Goal: Task Accomplishment & Management: Use online tool/utility

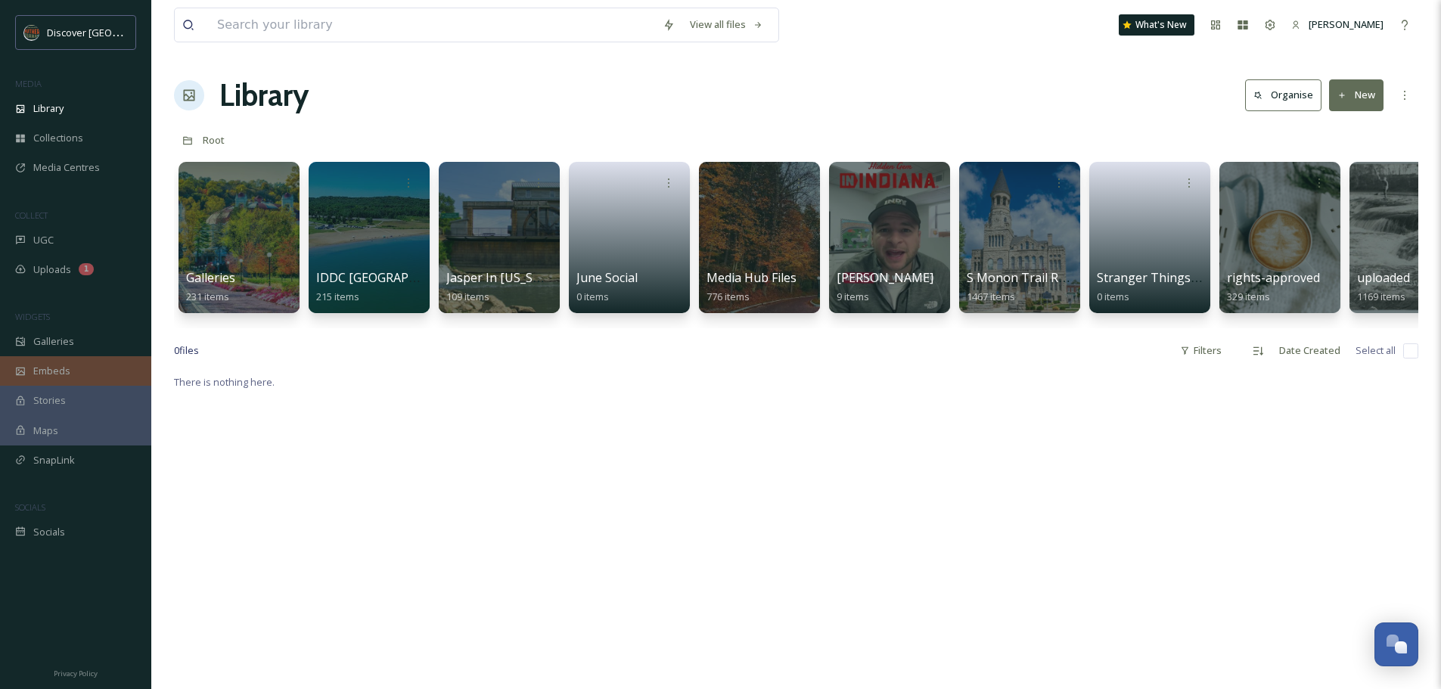
click at [70, 369] on div "Embeds" at bounding box center [75, 370] width 151 height 29
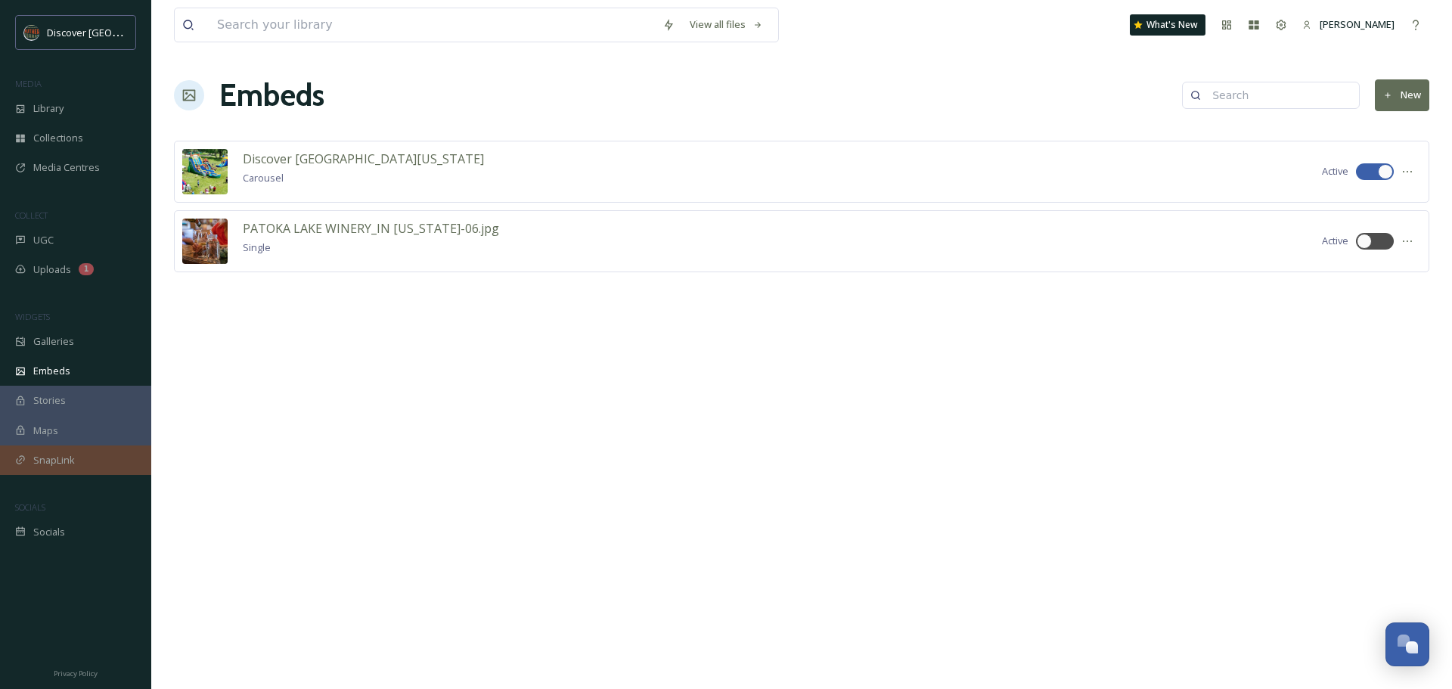
click at [64, 448] on div "SnapLink" at bounding box center [75, 459] width 151 height 29
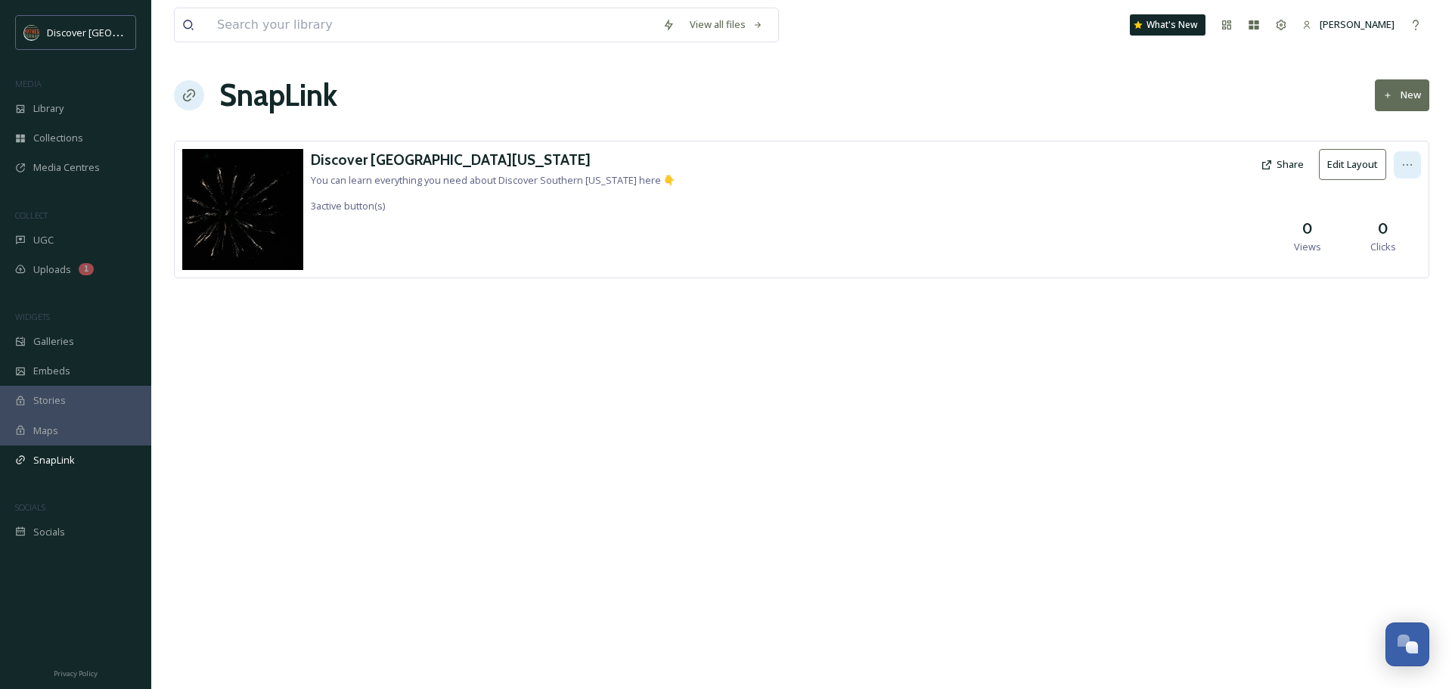
click at [1411, 165] on icon at bounding box center [1407, 165] width 9 height 2
click at [1035, 458] on div "View all files What's New Kristal Painter SnapLink New Discover Southern Indian…" at bounding box center [801, 344] width 1301 height 689
click at [51, 236] on span "UGC" at bounding box center [43, 240] width 20 height 14
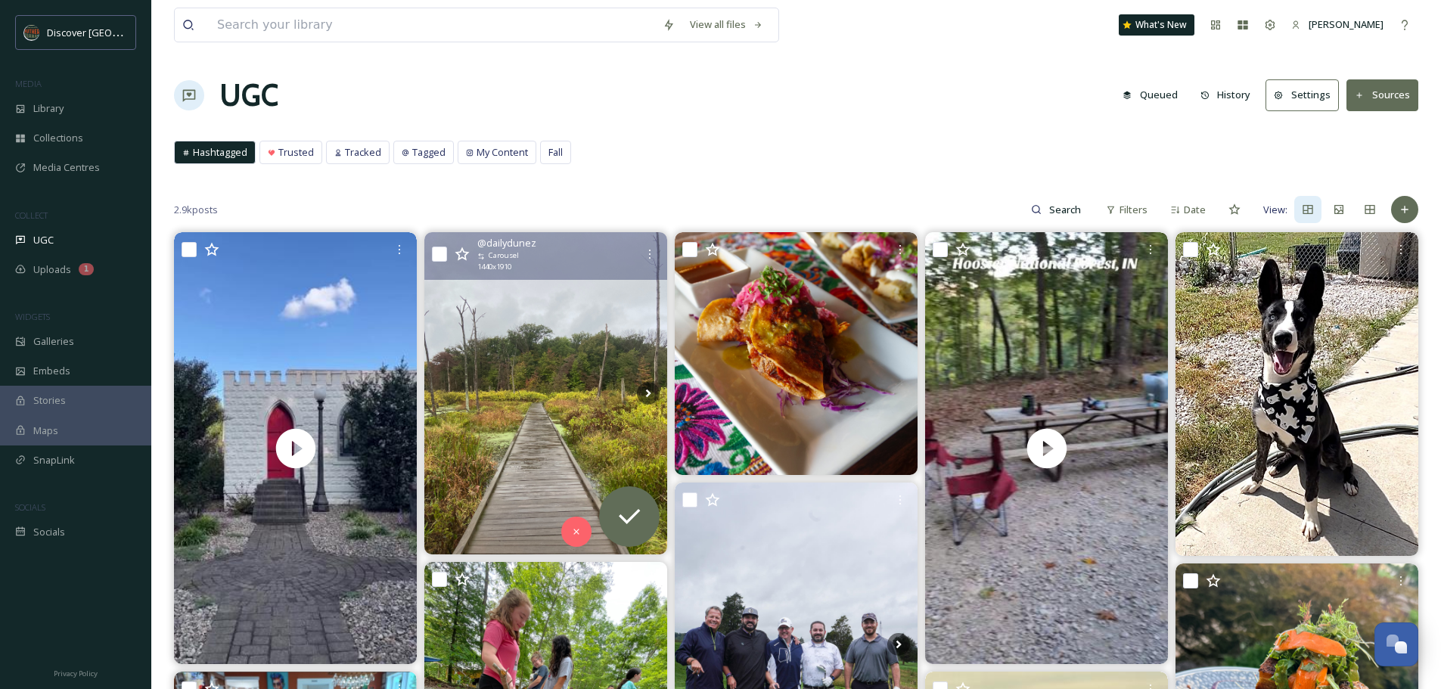
click at [585, 423] on img at bounding box center [545, 393] width 243 height 322
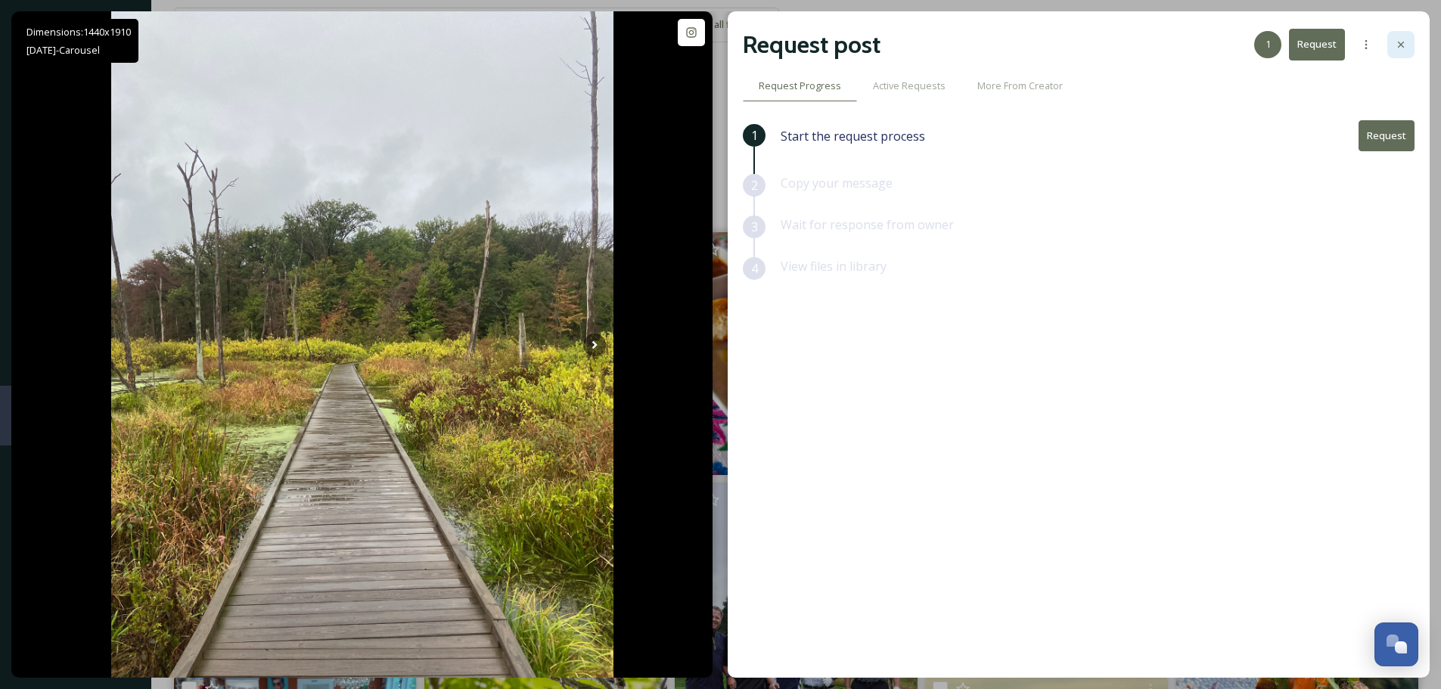
click at [1405, 45] on icon at bounding box center [1401, 45] width 12 height 12
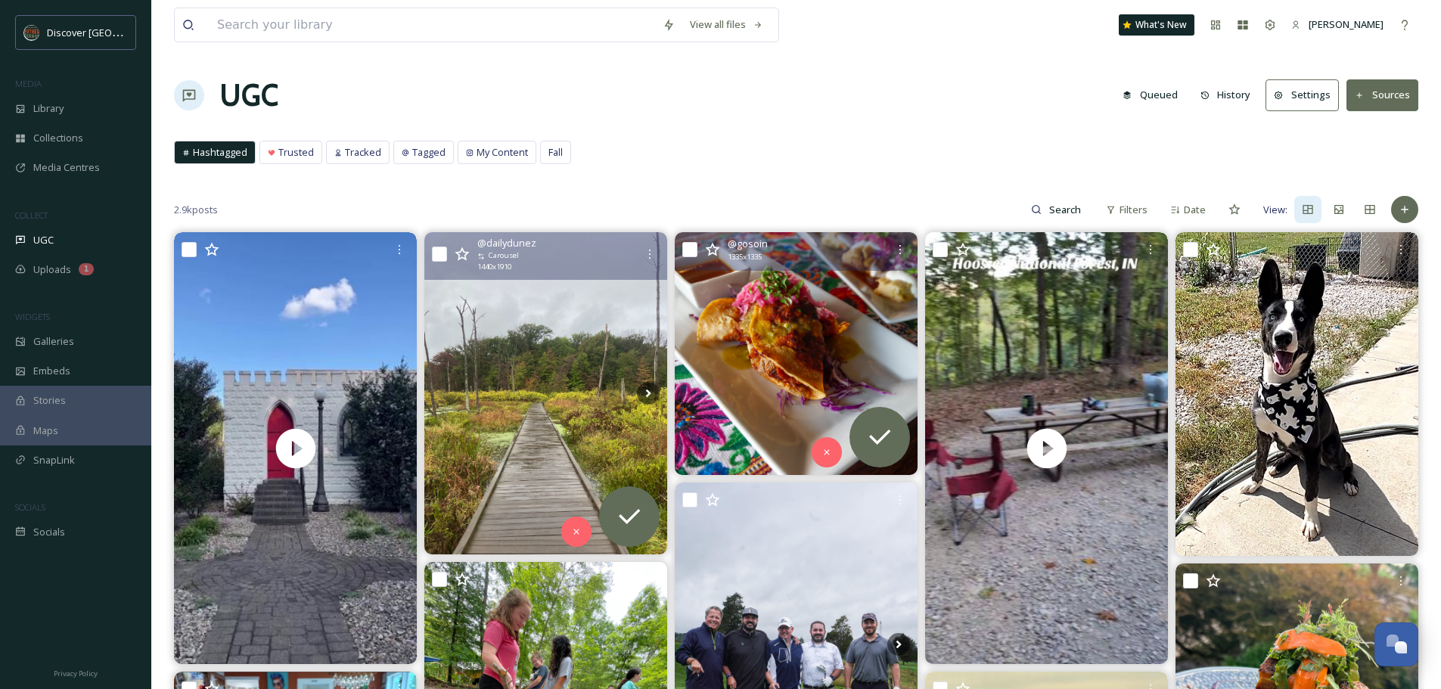
click at [784, 384] on img at bounding box center [796, 353] width 243 height 243
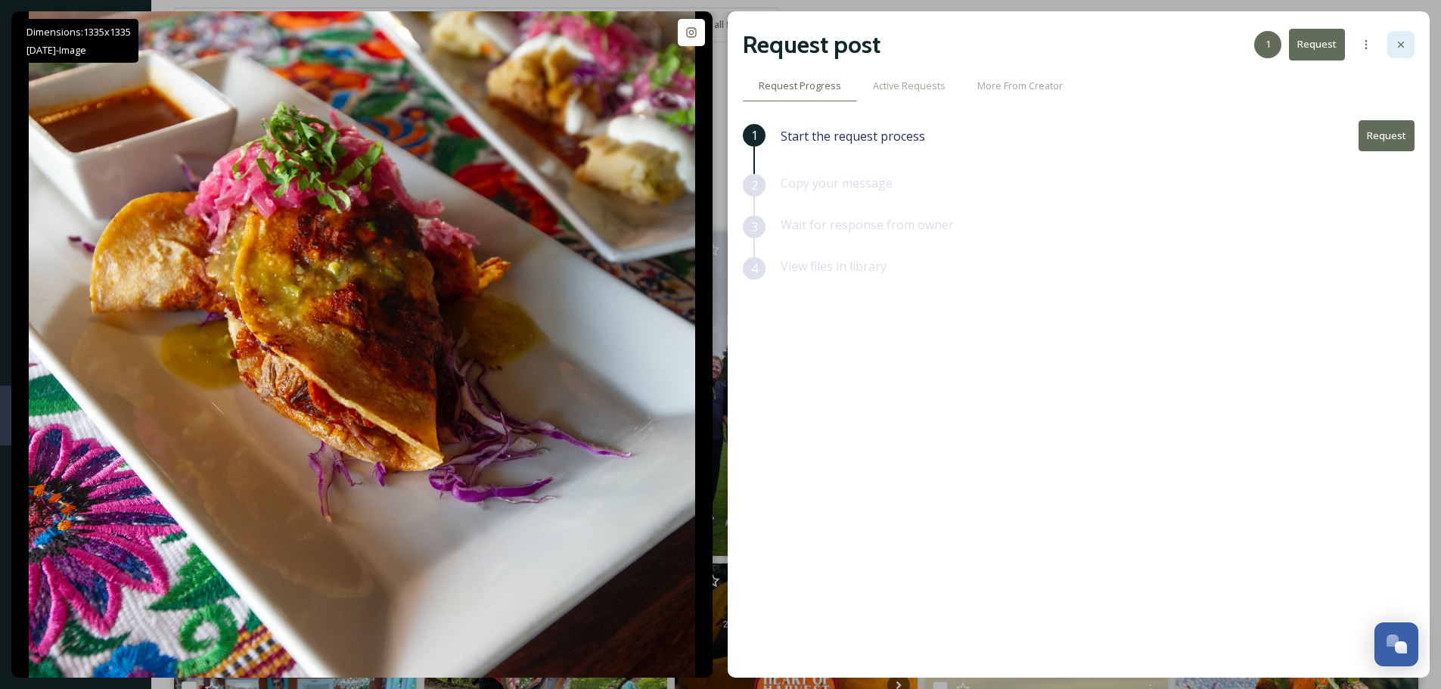
click at [1405, 45] on icon at bounding box center [1401, 45] width 12 height 12
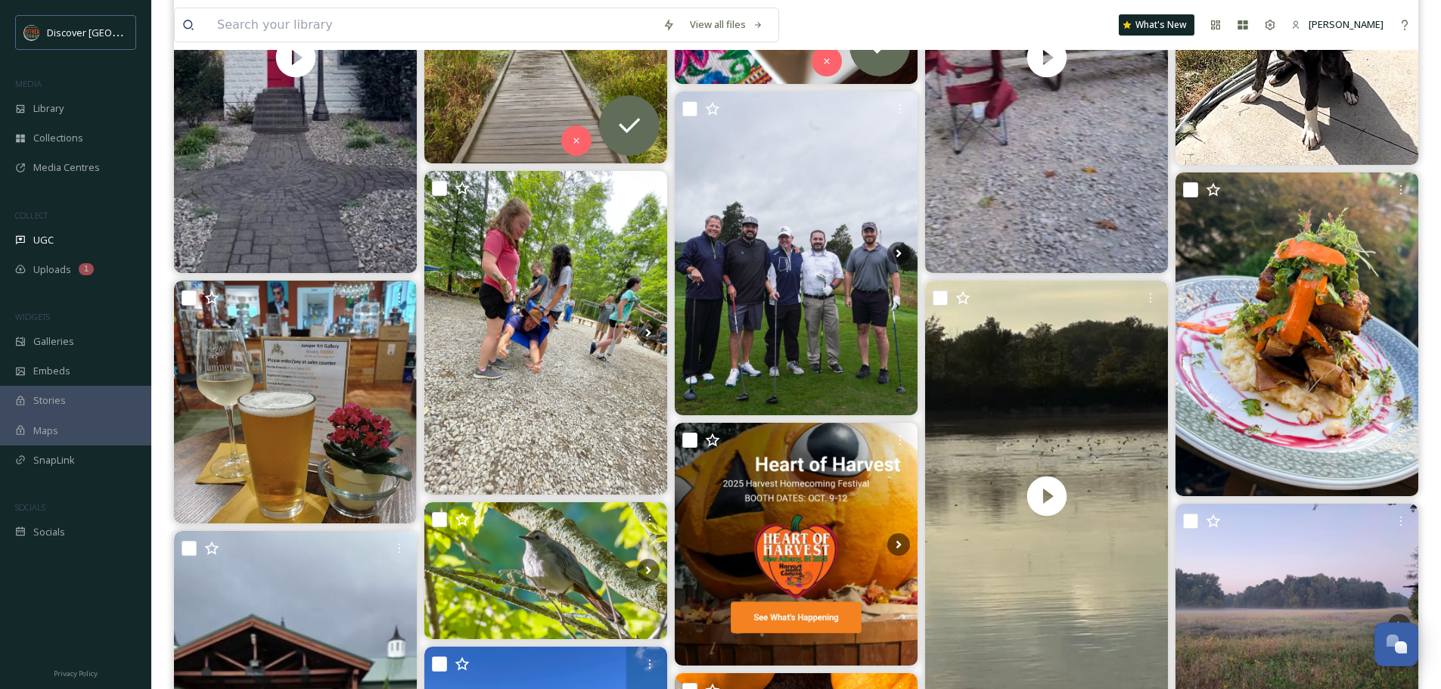
scroll to position [398, 0]
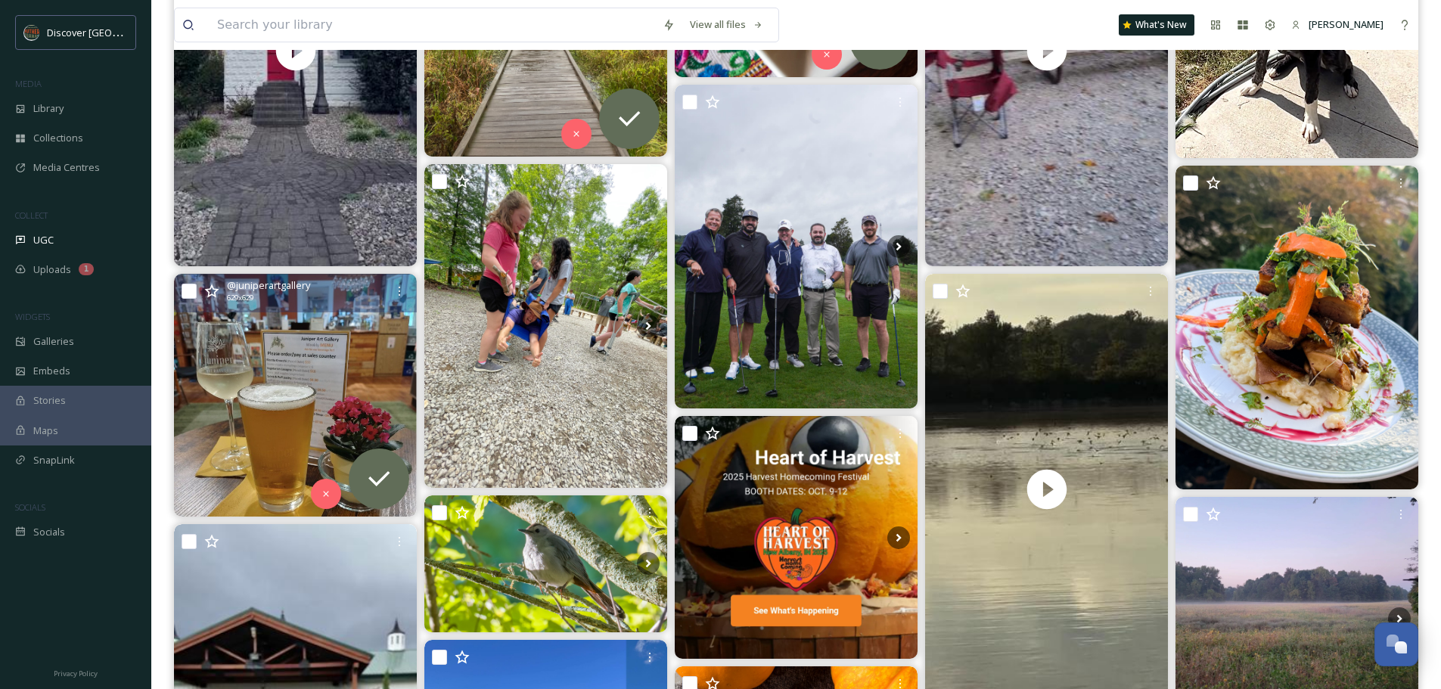
click at [327, 325] on img at bounding box center [295, 395] width 243 height 243
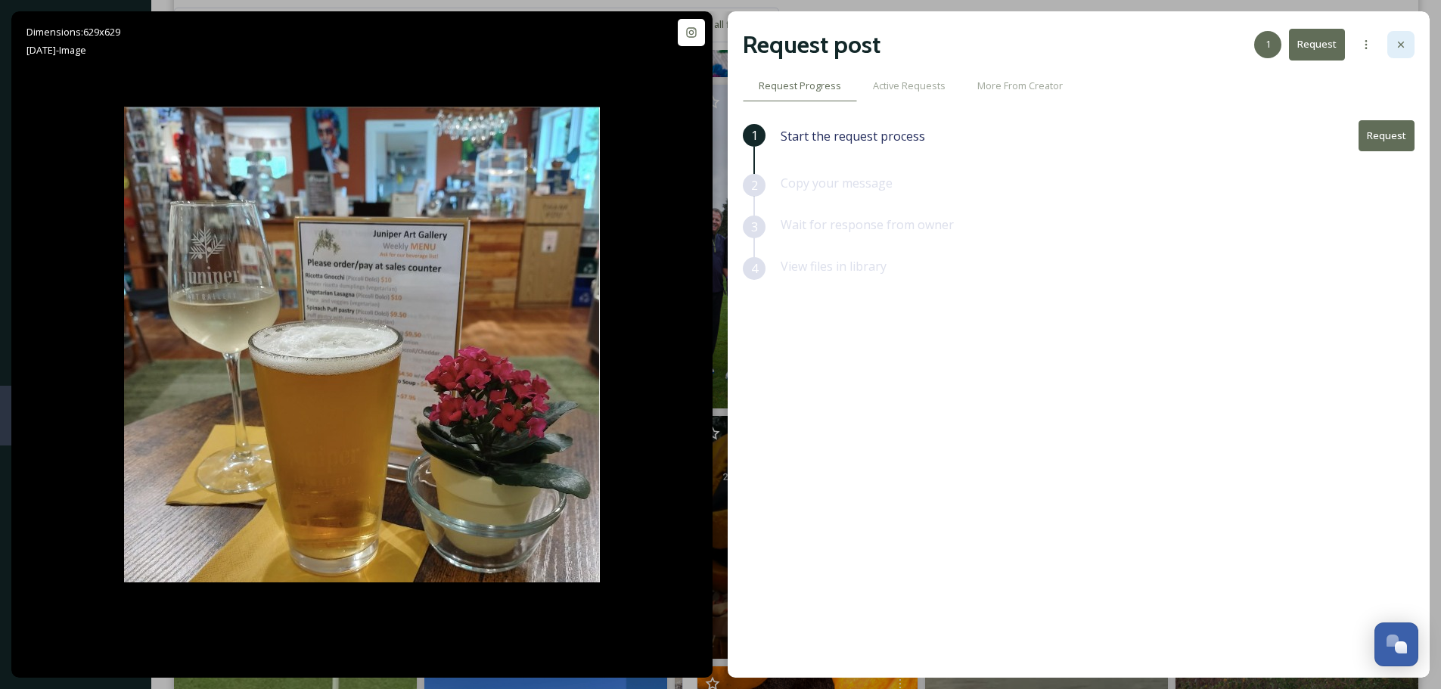
click at [1404, 48] on icon at bounding box center [1401, 45] width 12 height 12
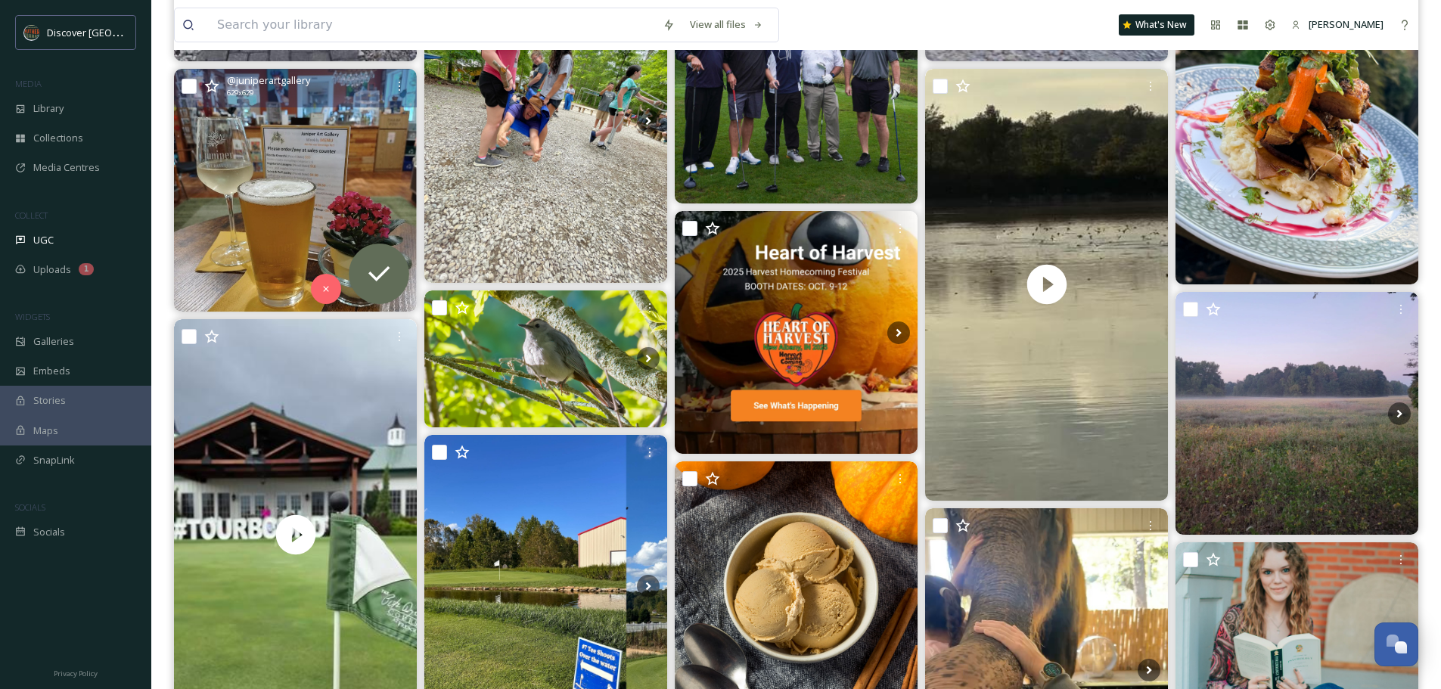
scroll to position [560, 0]
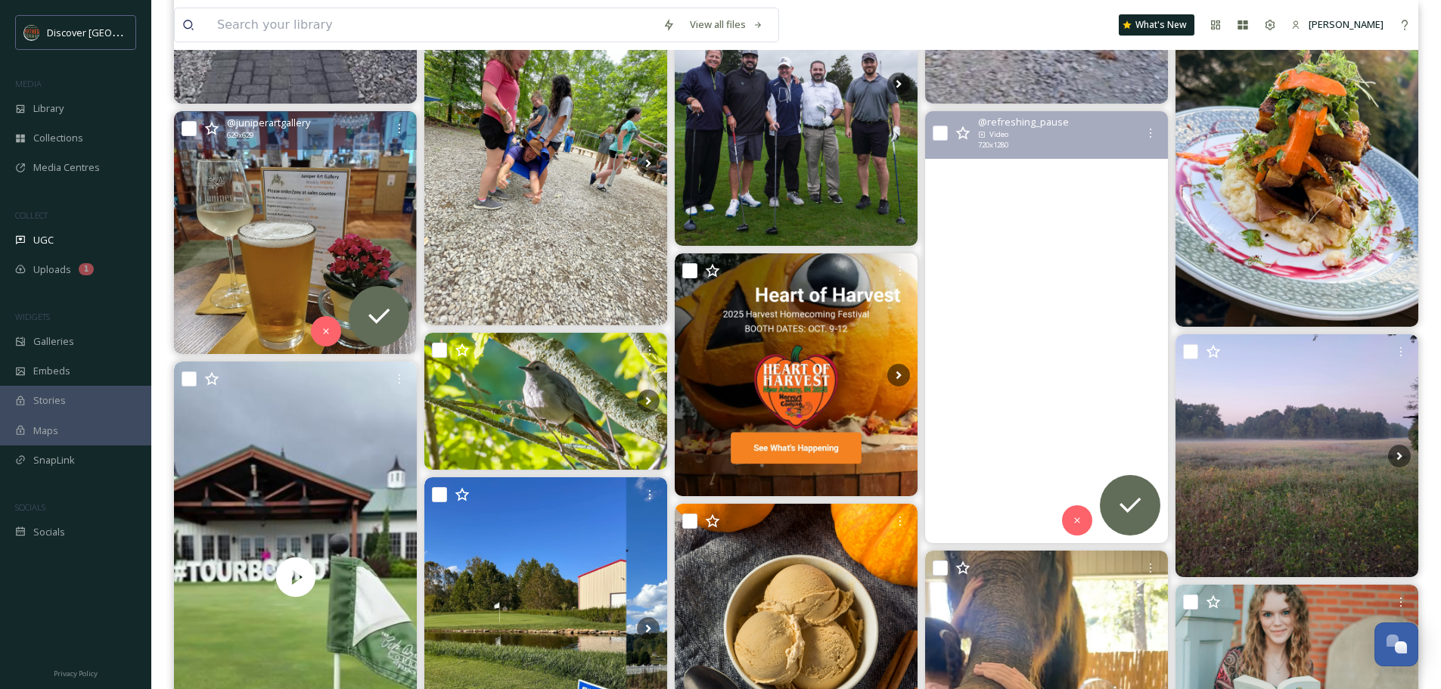
click at [1107, 185] on video "#jacksoncounty #southernindiana #lake #autumn #migration" at bounding box center [1046, 327] width 243 height 432
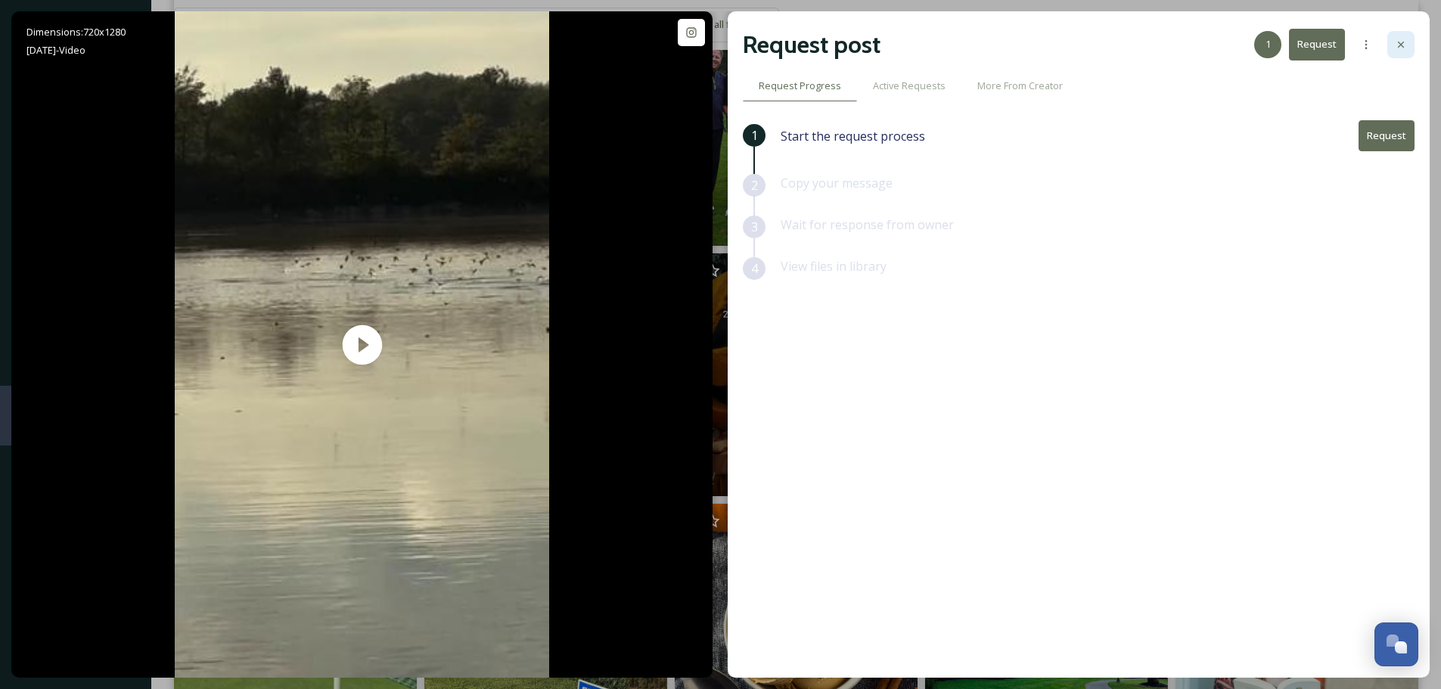
click at [1397, 47] on icon at bounding box center [1401, 45] width 12 height 12
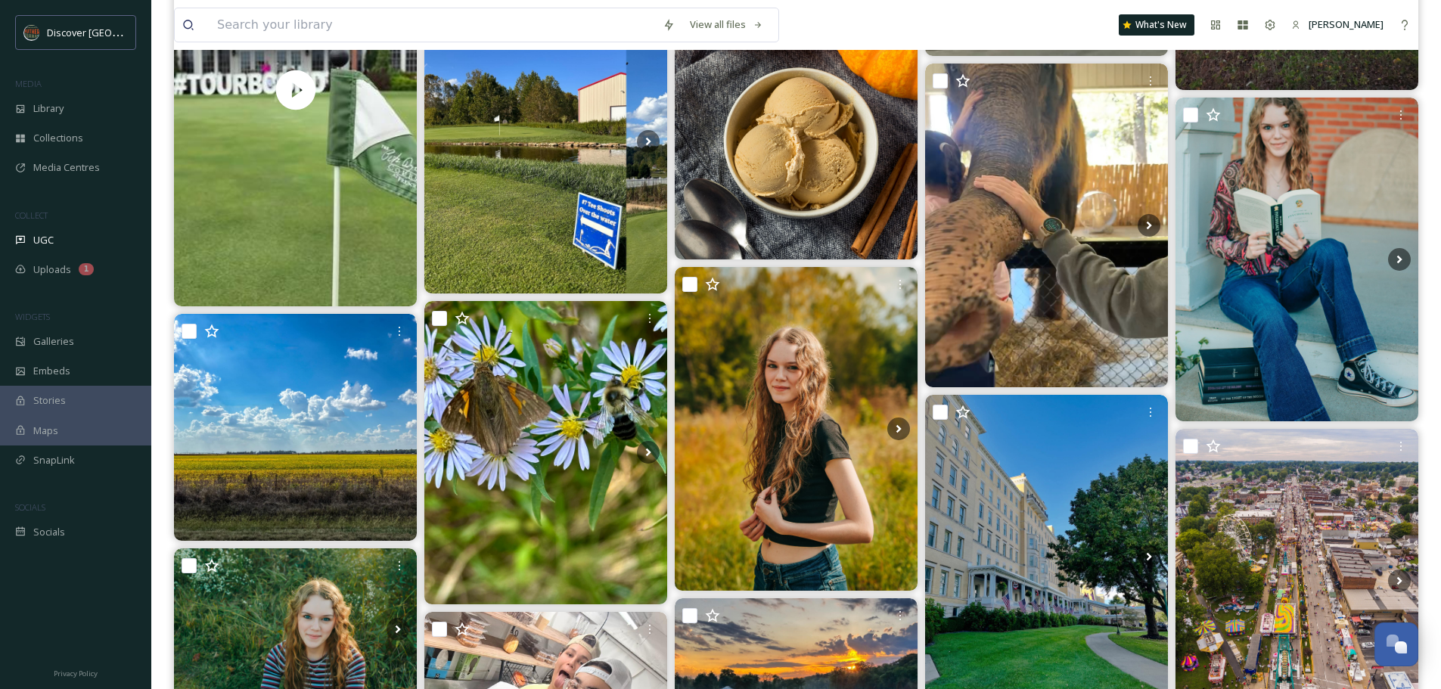
scroll to position [1144, 0]
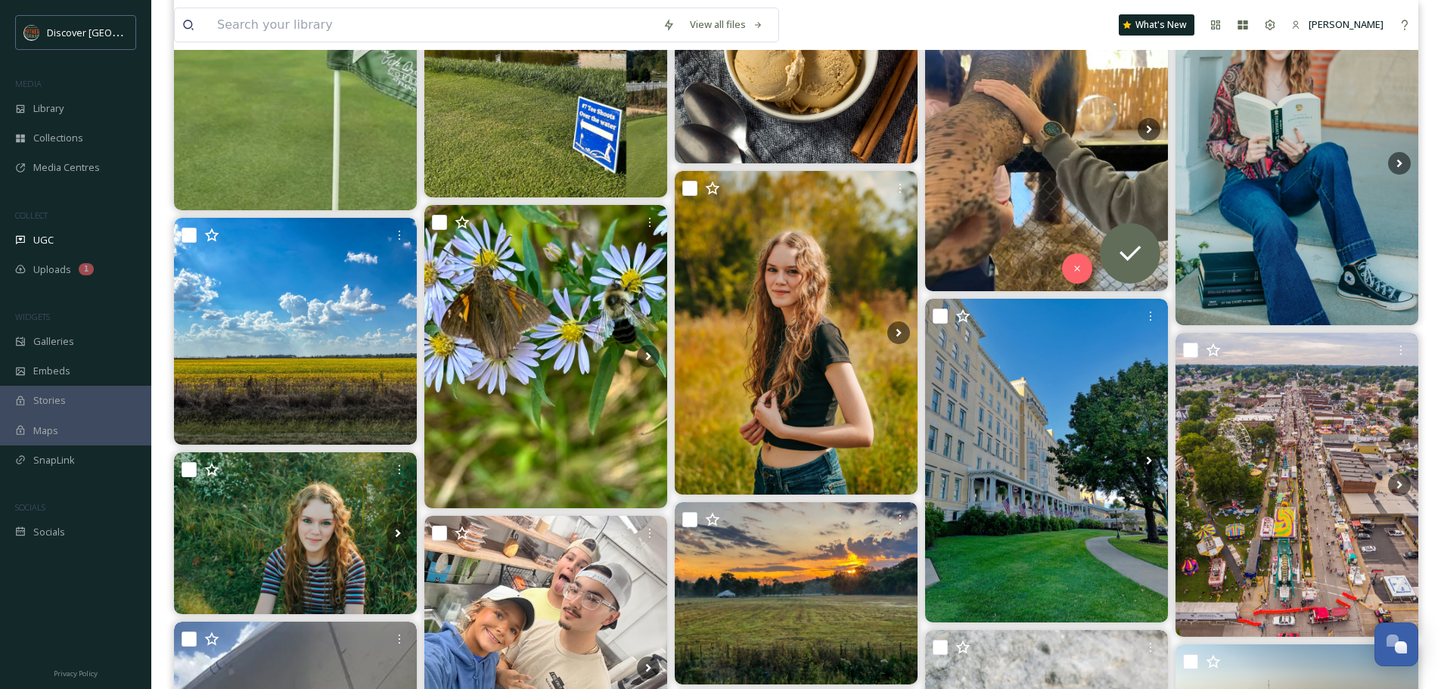
click at [1071, 152] on img at bounding box center [1046, 129] width 243 height 324
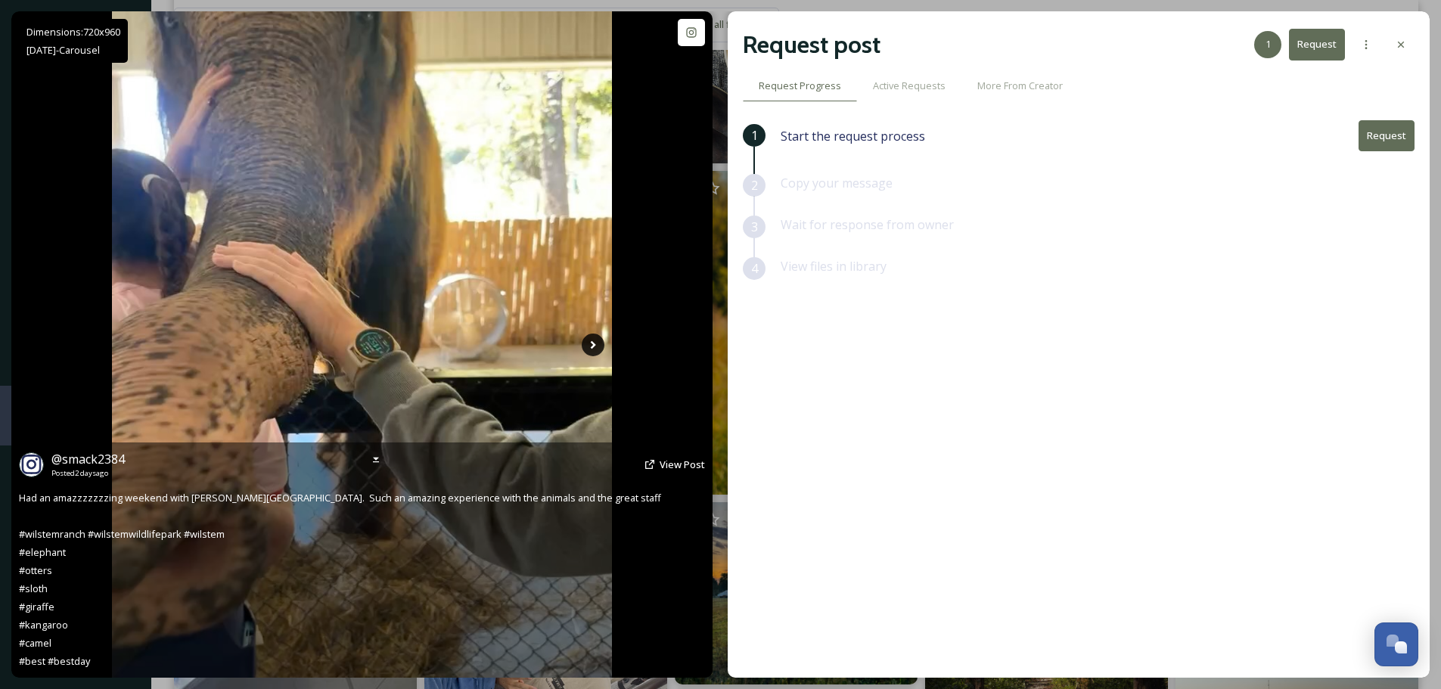
click at [588, 343] on icon at bounding box center [593, 345] width 23 height 23
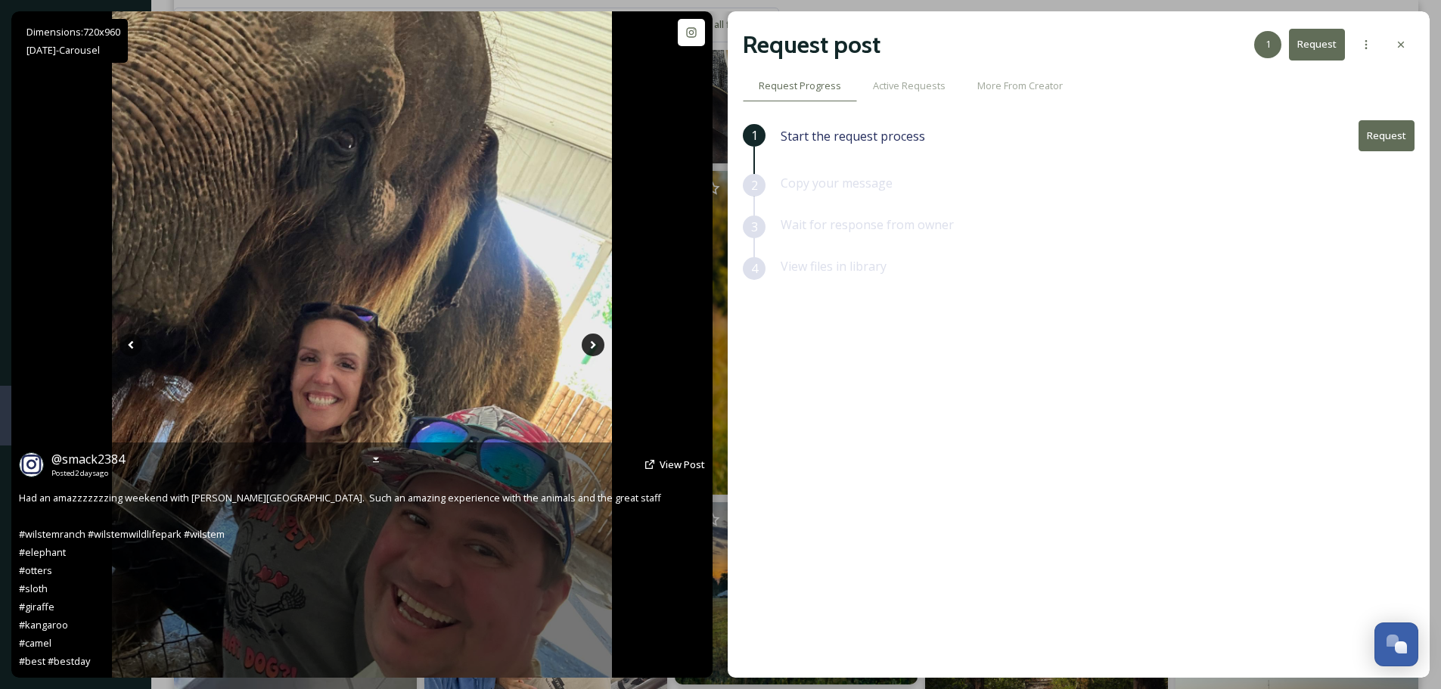
click at [587, 346] on icon at bounding box center [593, 345] width 23 height 23
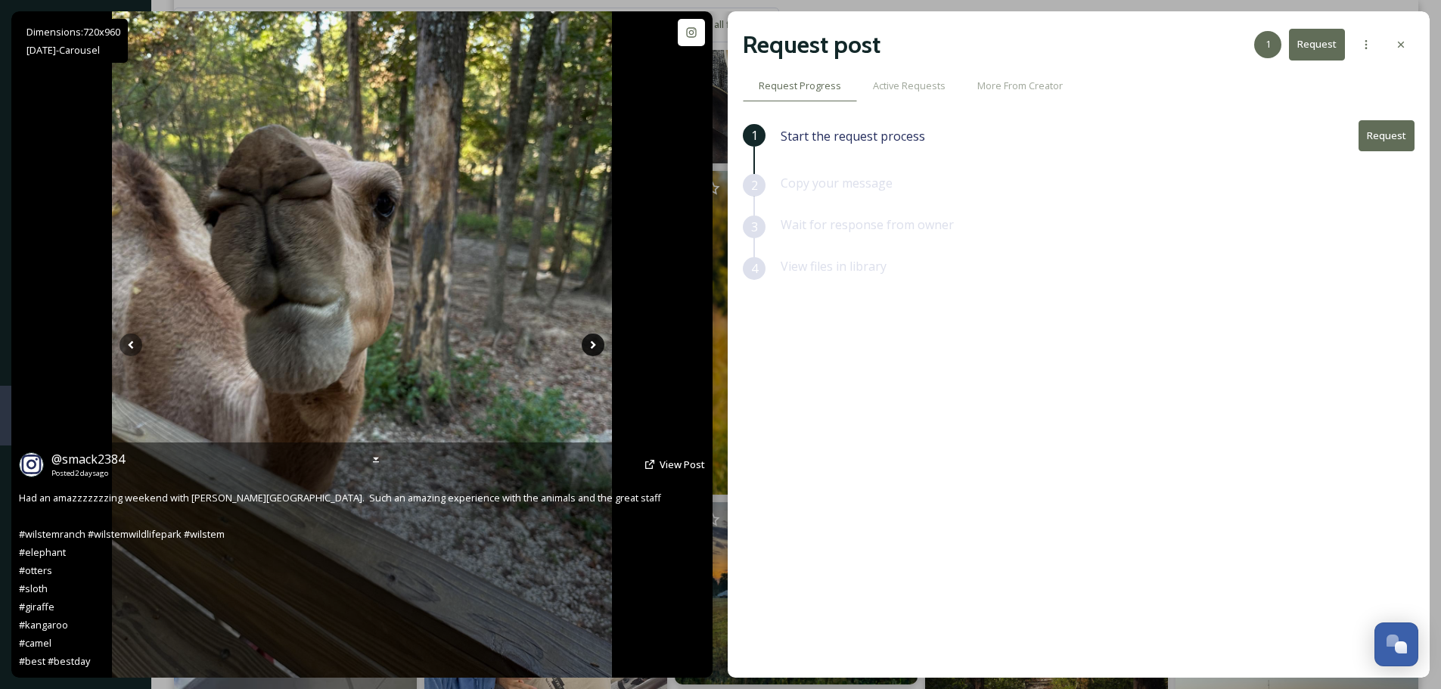
click at [587, 346] on icon at bounding box center [593, 345] width 23 height 23
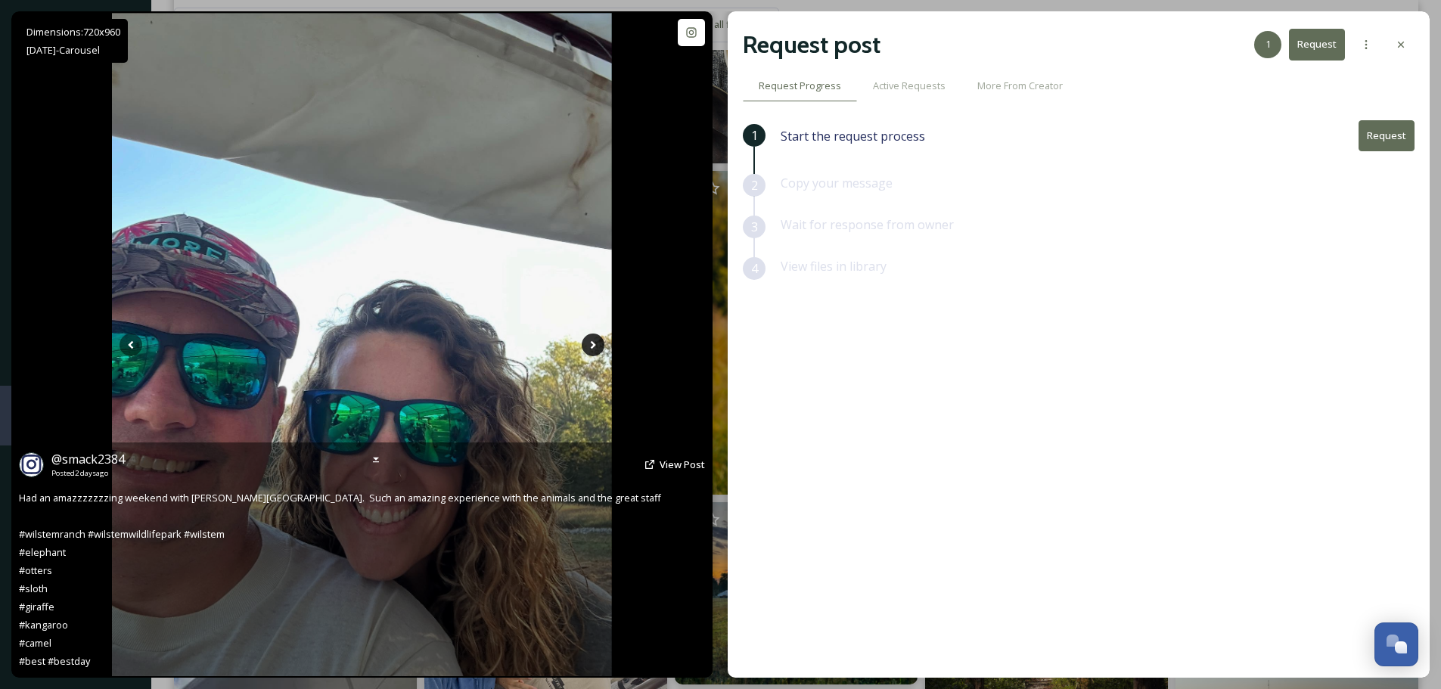
click at [587, 346] on icon at bounding box center [593, 345] width 23 height 23
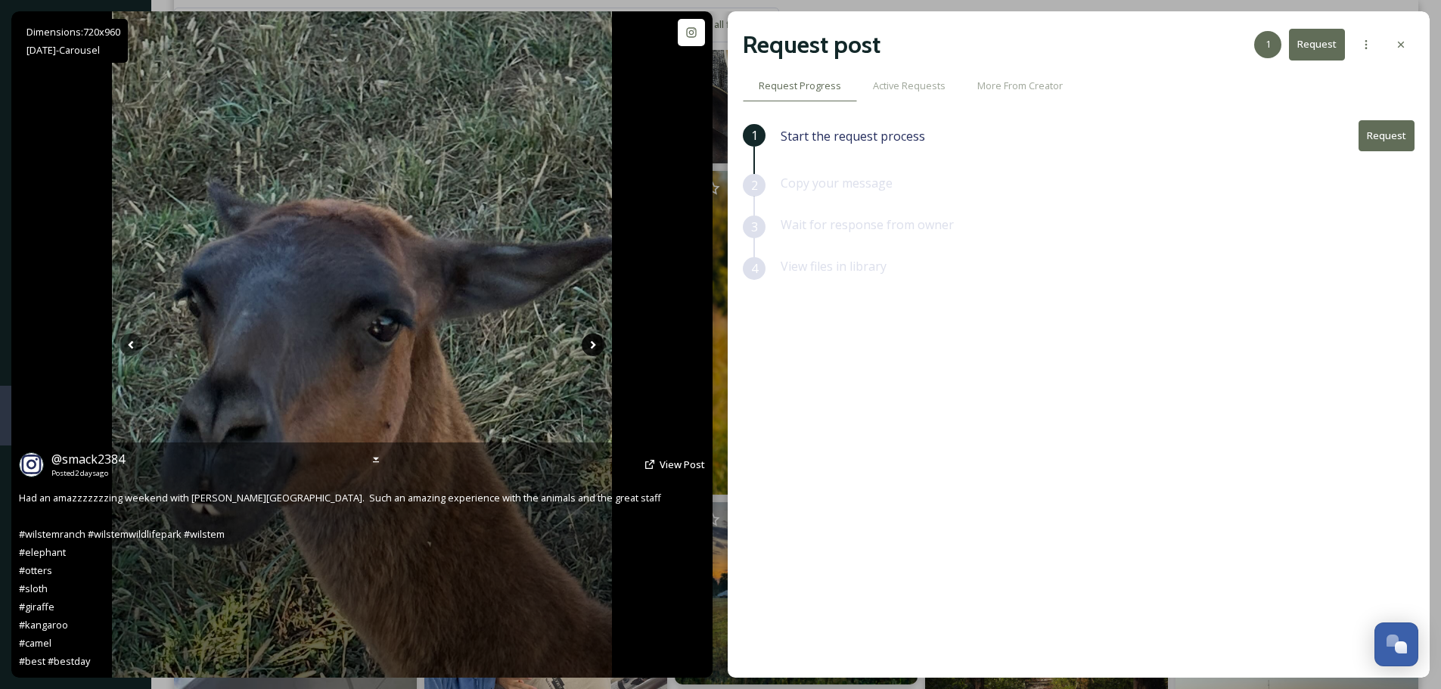
click at [587, 346] on icon at bounding box center [593, 345] width 23 height 23
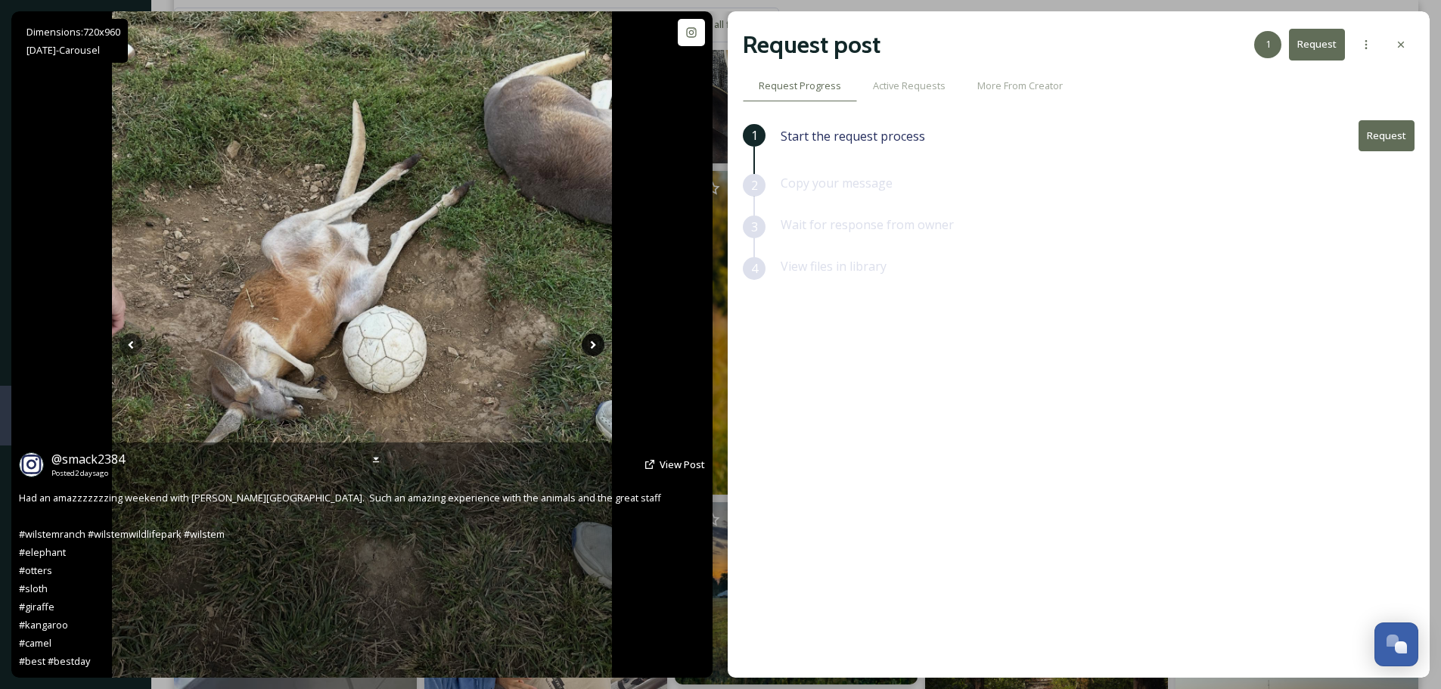
click at [587, 346] on icon at bounding box center [593, 345] width 23 height 23
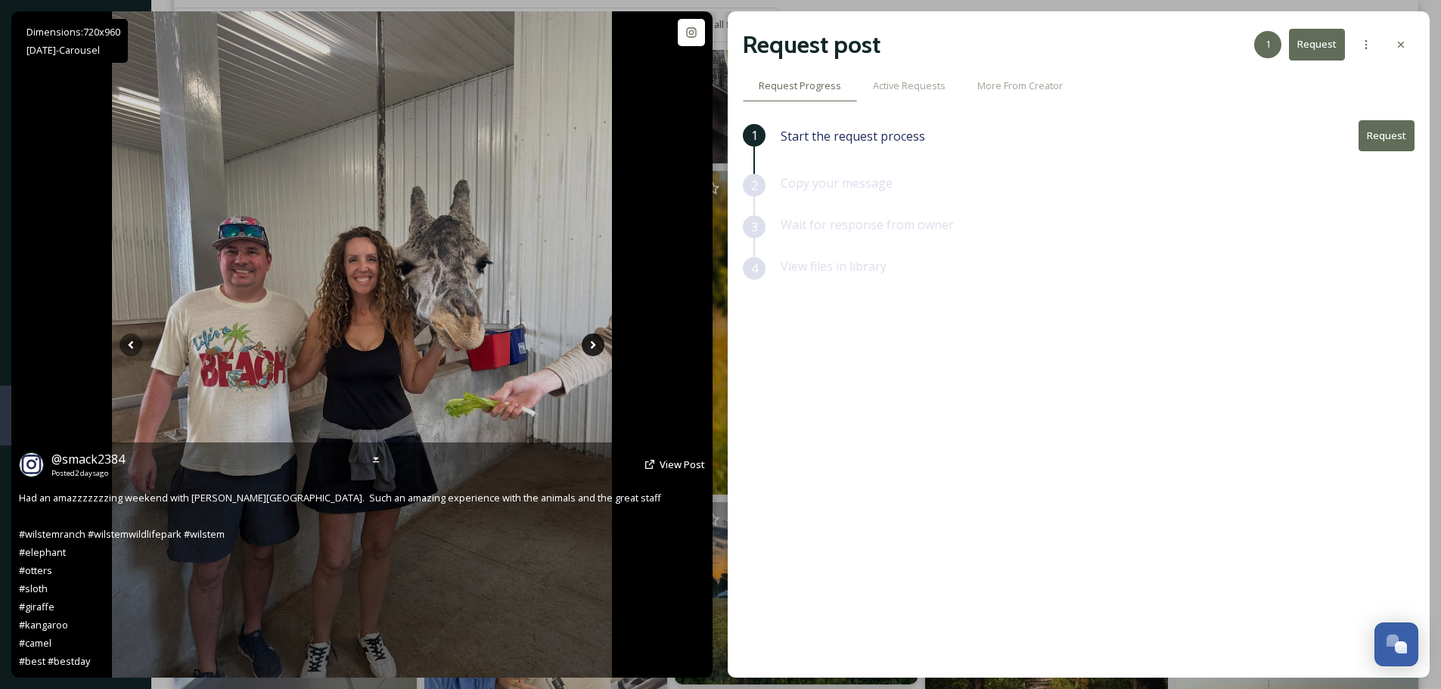
click at [587, 346] on icon at bounding box center [593, 345] width 23 height 23
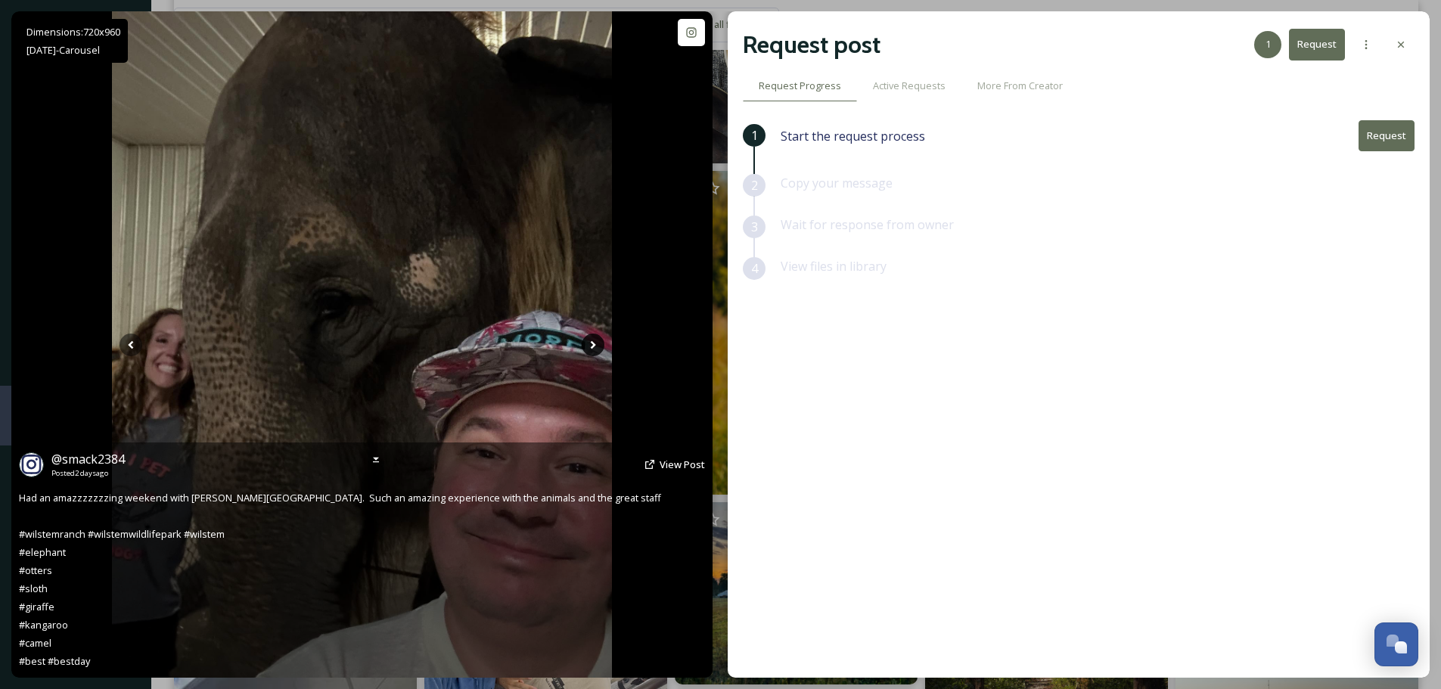
click at [587, 346] on icon at bounding box center [593, 345] width 23 height 23
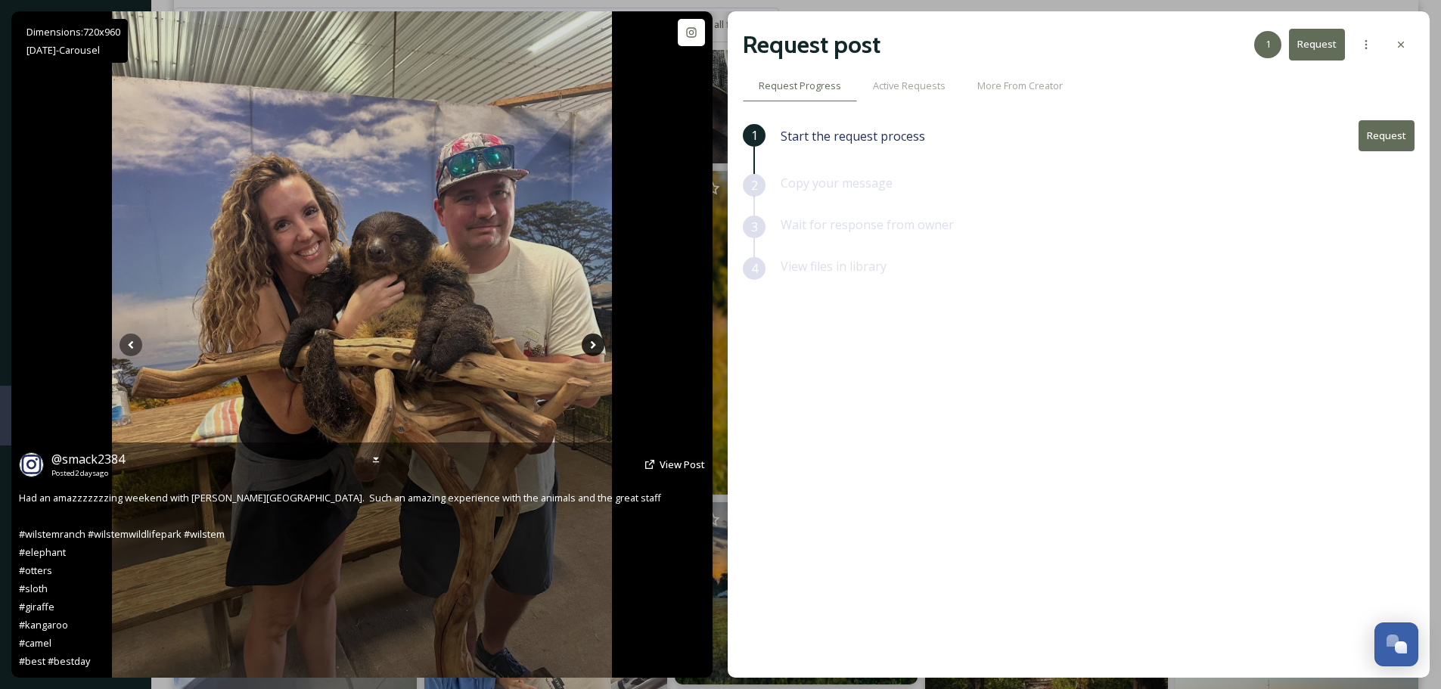
click at [587, 346] on icon at bounding box center [593, 345] width 23 height 23
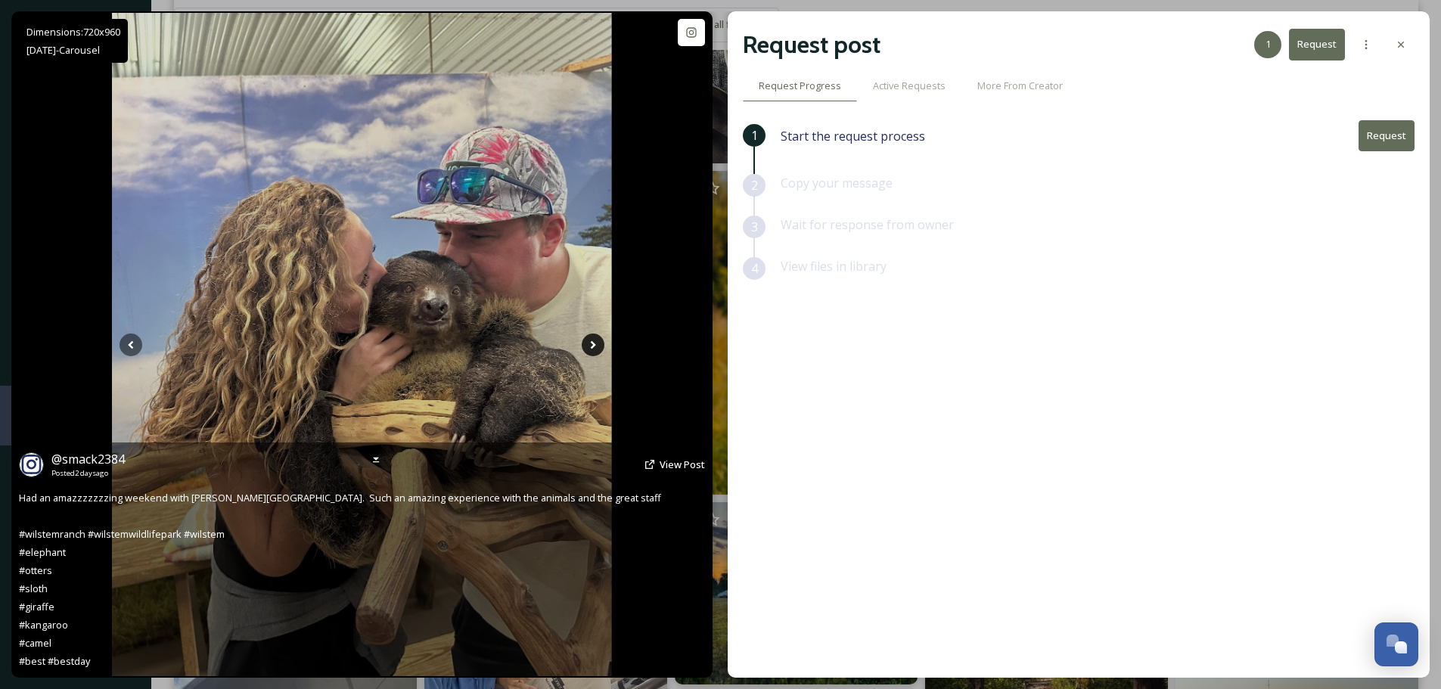
click at [587, 346] on icon at bounding box center [593, 345] width 23 height 23
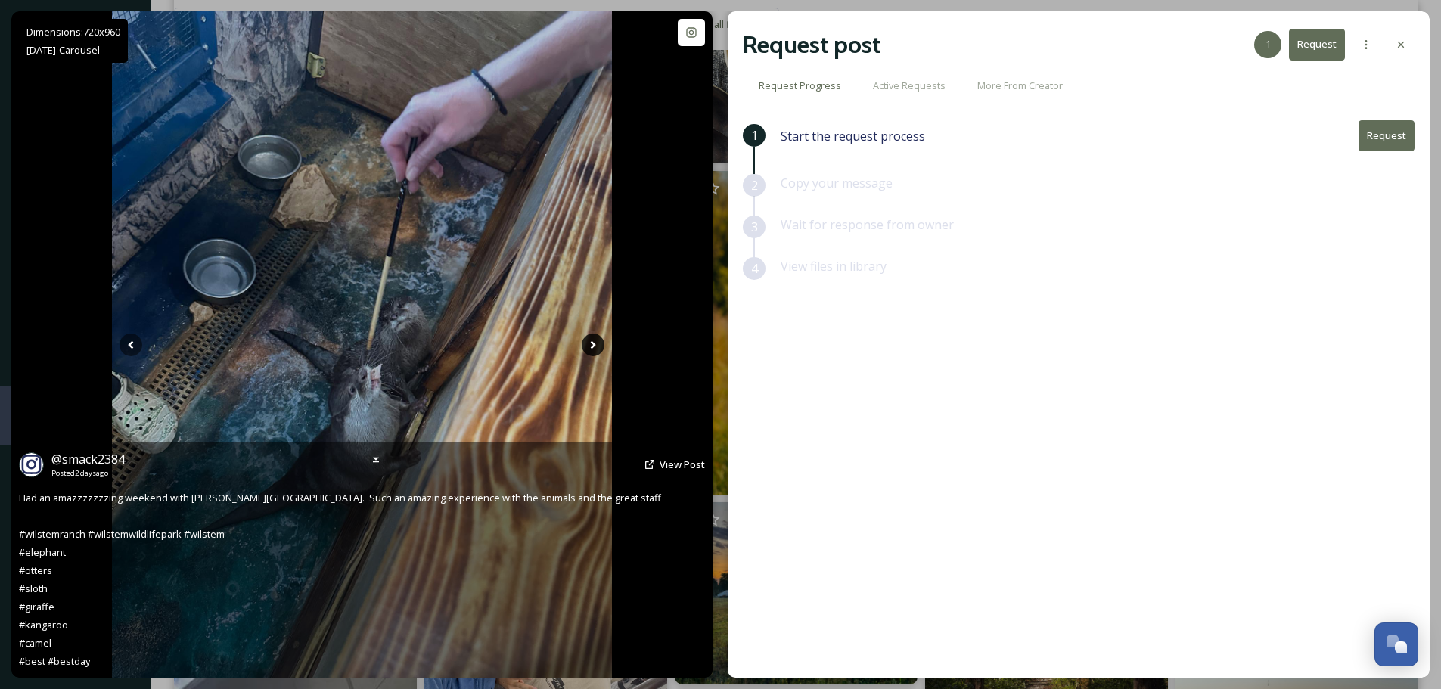
click at [587, 346] on icon at bounding box center [593, 345] width 23 height 23
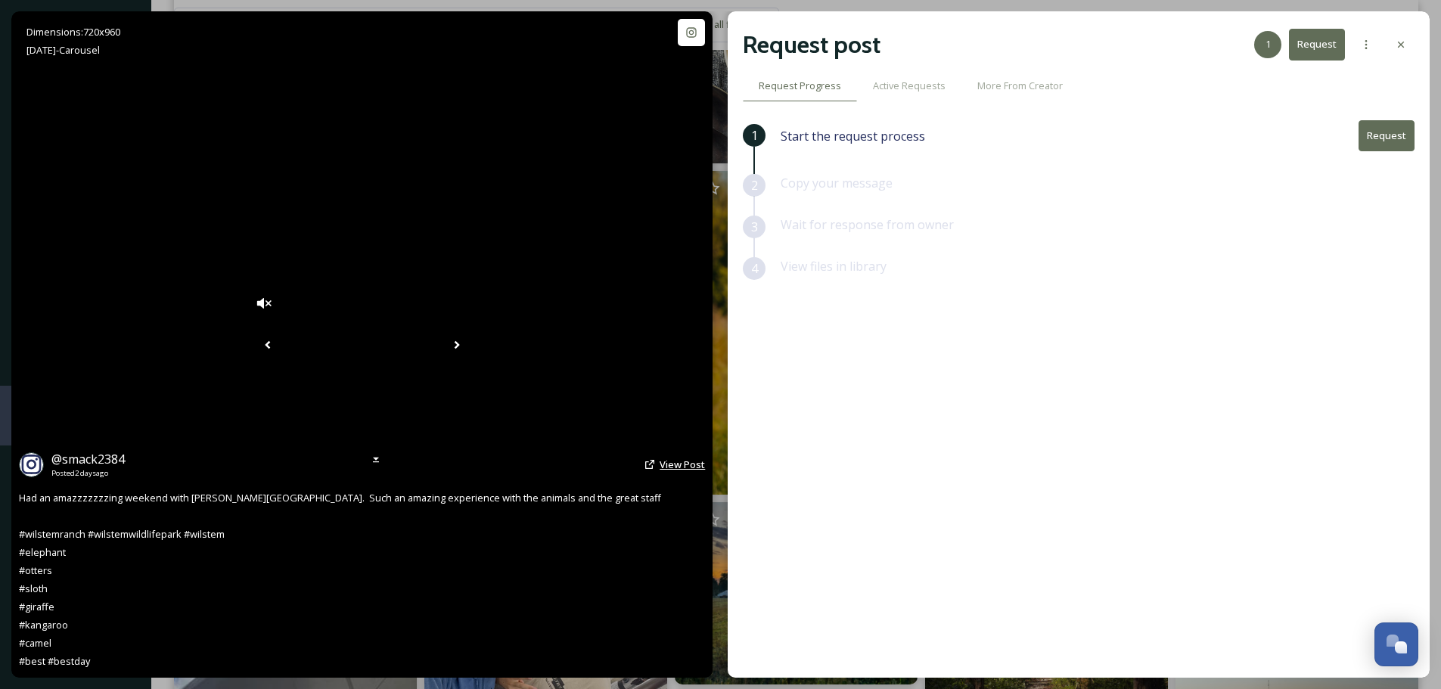
click at [689, 467] on span "View Post" at bounding box center [682, 465] width 45 height 14
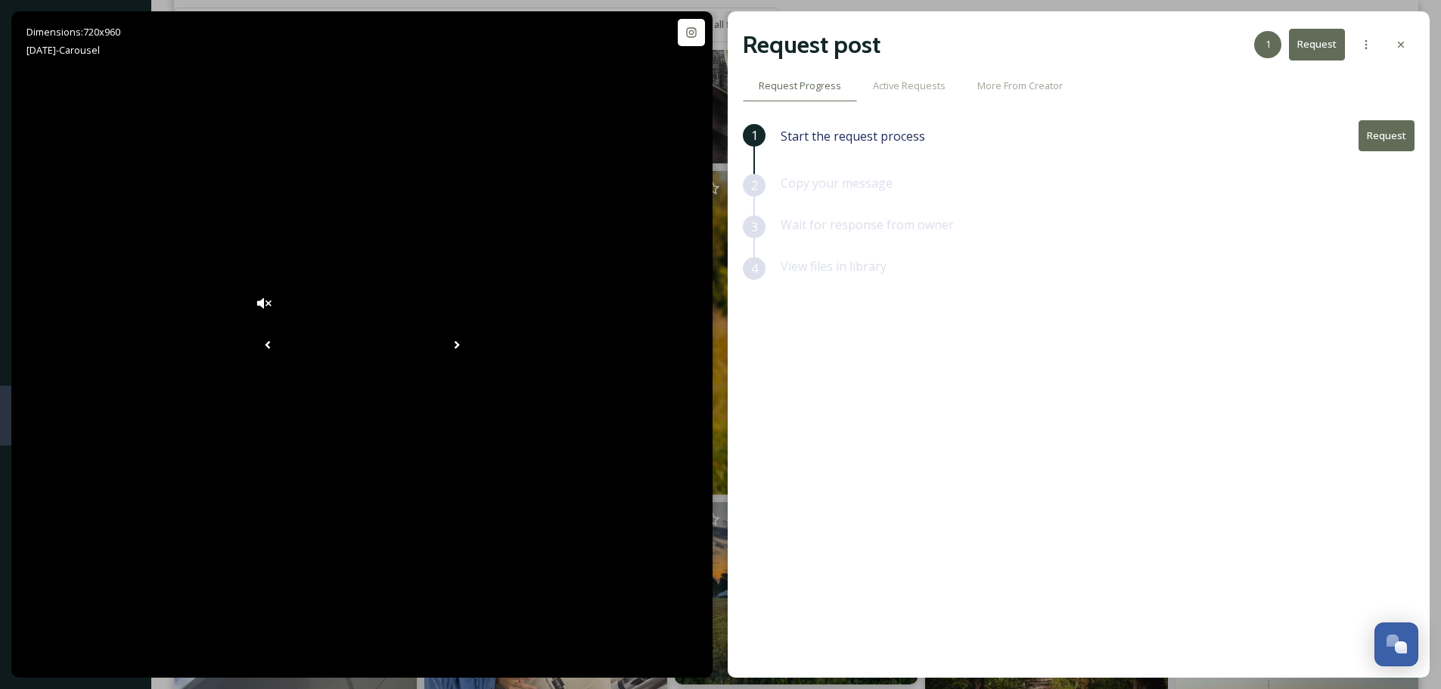
click at [1379, 134] on button "Request" at bounding box center [1386, 135] width 56 height 31
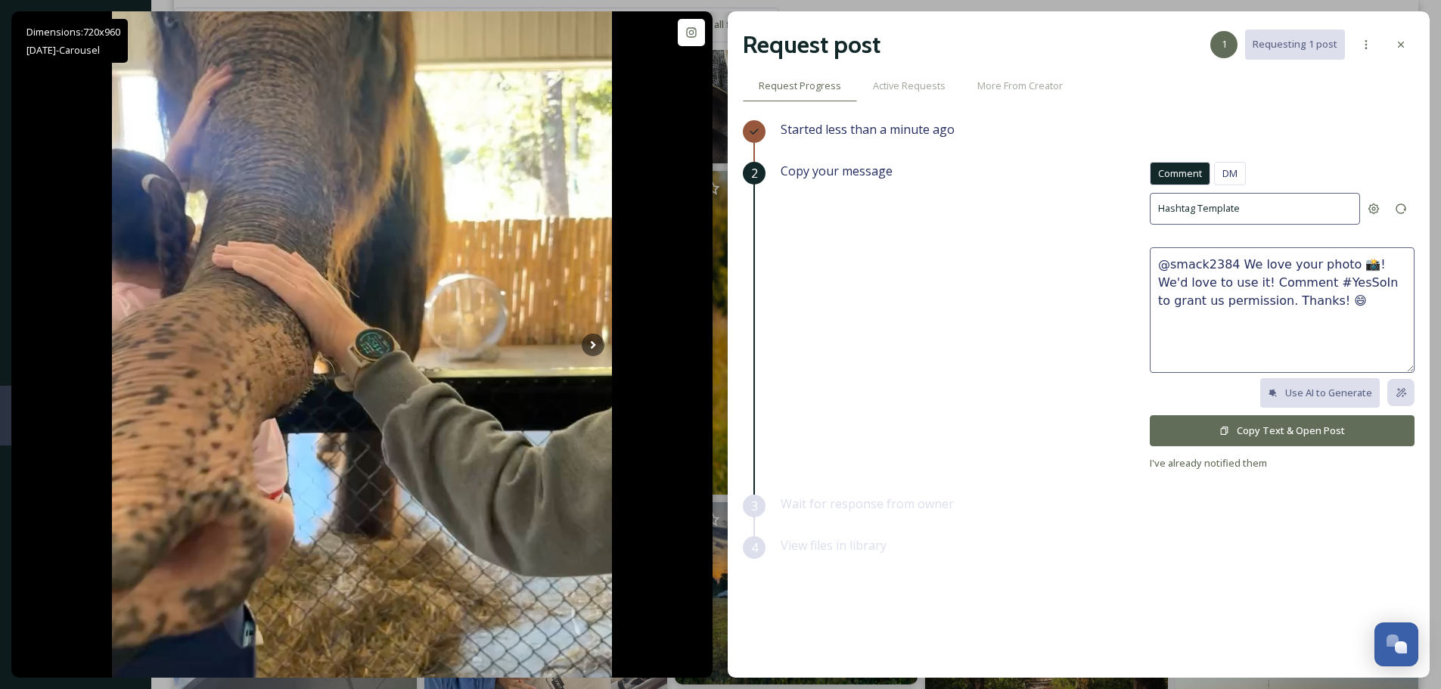
click at [1336, 262] on textarea "@smack2384 We love your photo 📸! We'd love to use it! Comment #YesSoIn to grant…" at bounding box center [1282, 310] width 265 height 126
click at [1279, 299] on textarea "@smack2384 We love your photos and videos .... Looks like you guys had an amazi…" at bounding box center [1282, 310] width 265 height 126
type textarea "@smack2384 We love your photos and videos .... Looks like you guys had an amazi…"
click at [1295, 433] on button "Copy Text & Open Post" at bounding box center [1282, 430] width 265 height 31
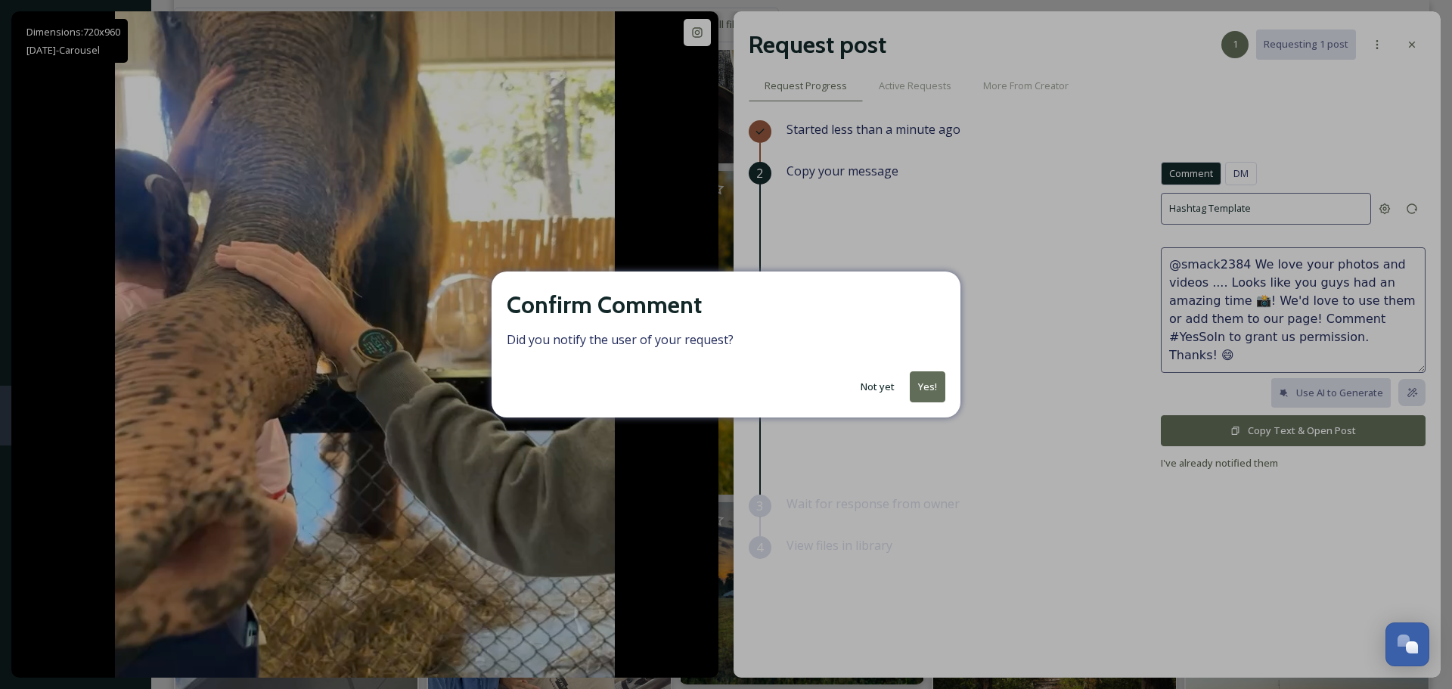
click at [917, 389] on button "Yes!" at bounding box center [928, 386] width 36 height 31
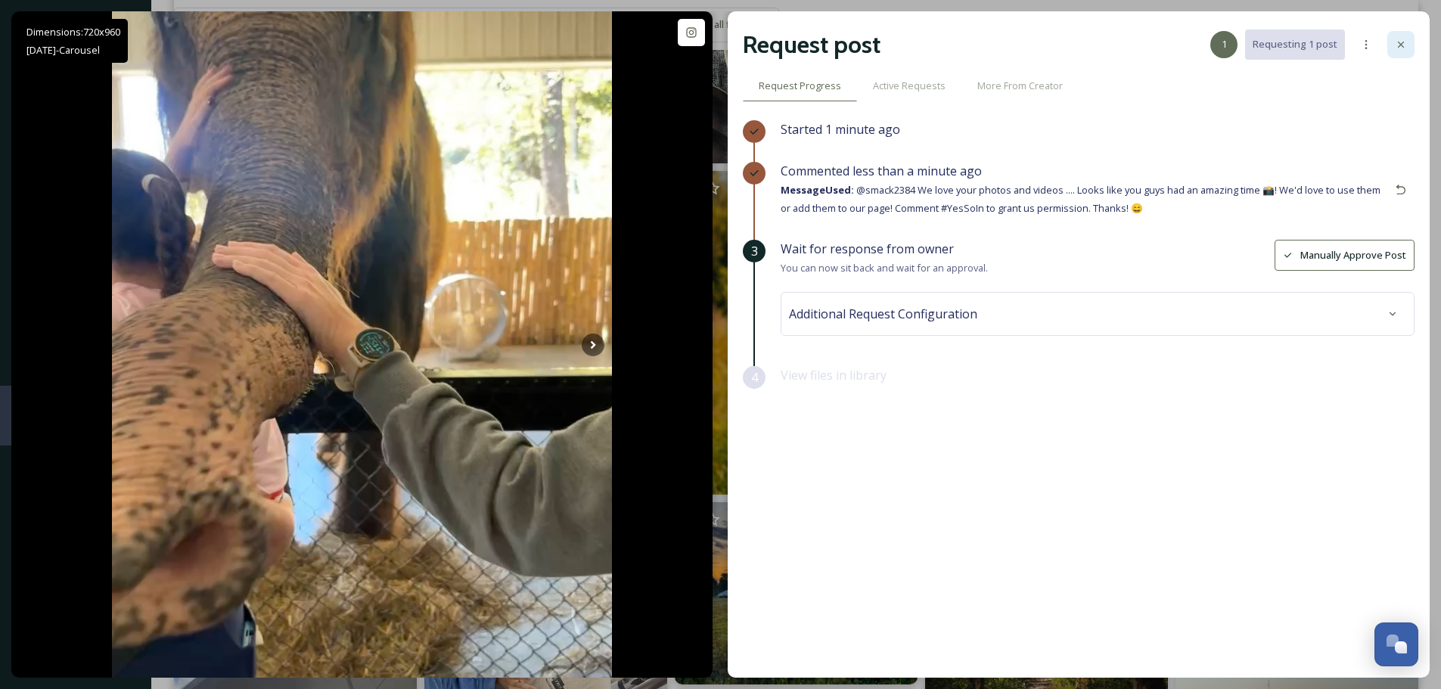
click at [1402, 42] on icon at bounding box center [1401, 45] width 12 height 12
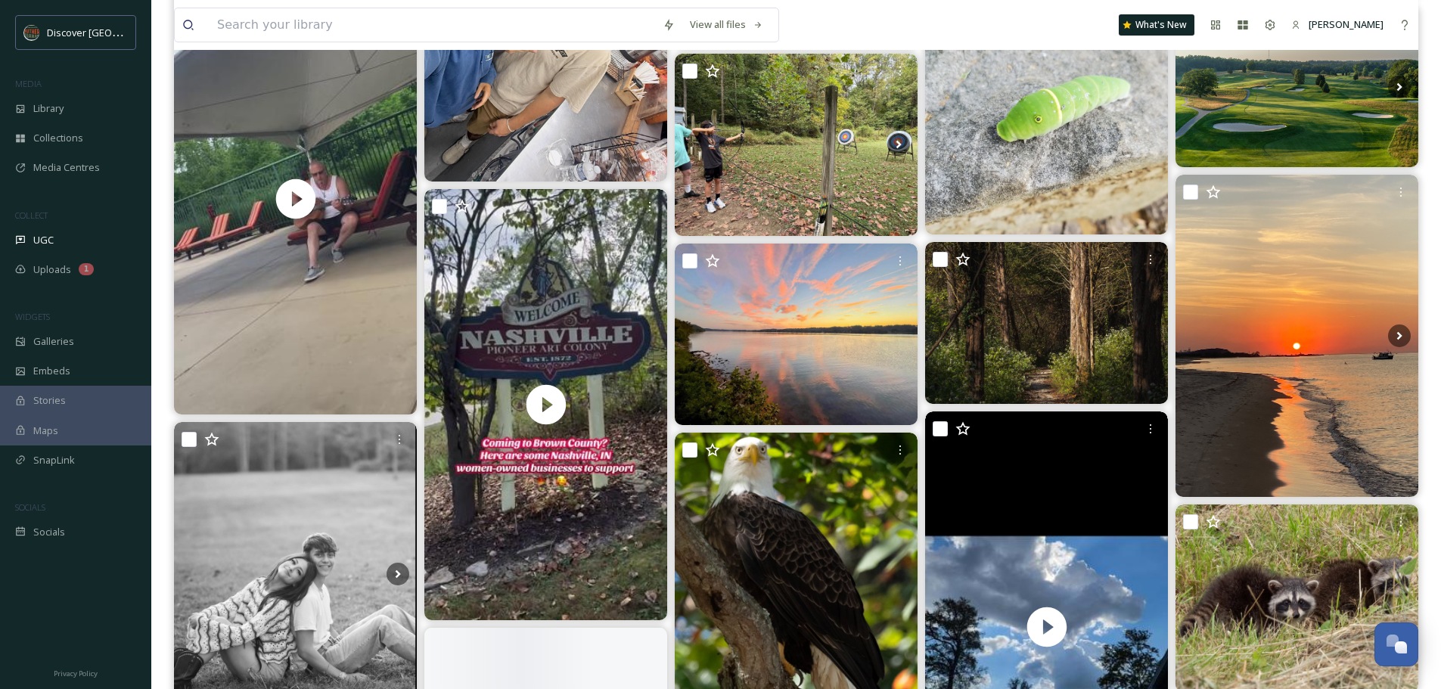
scroll to position [1794, 0]
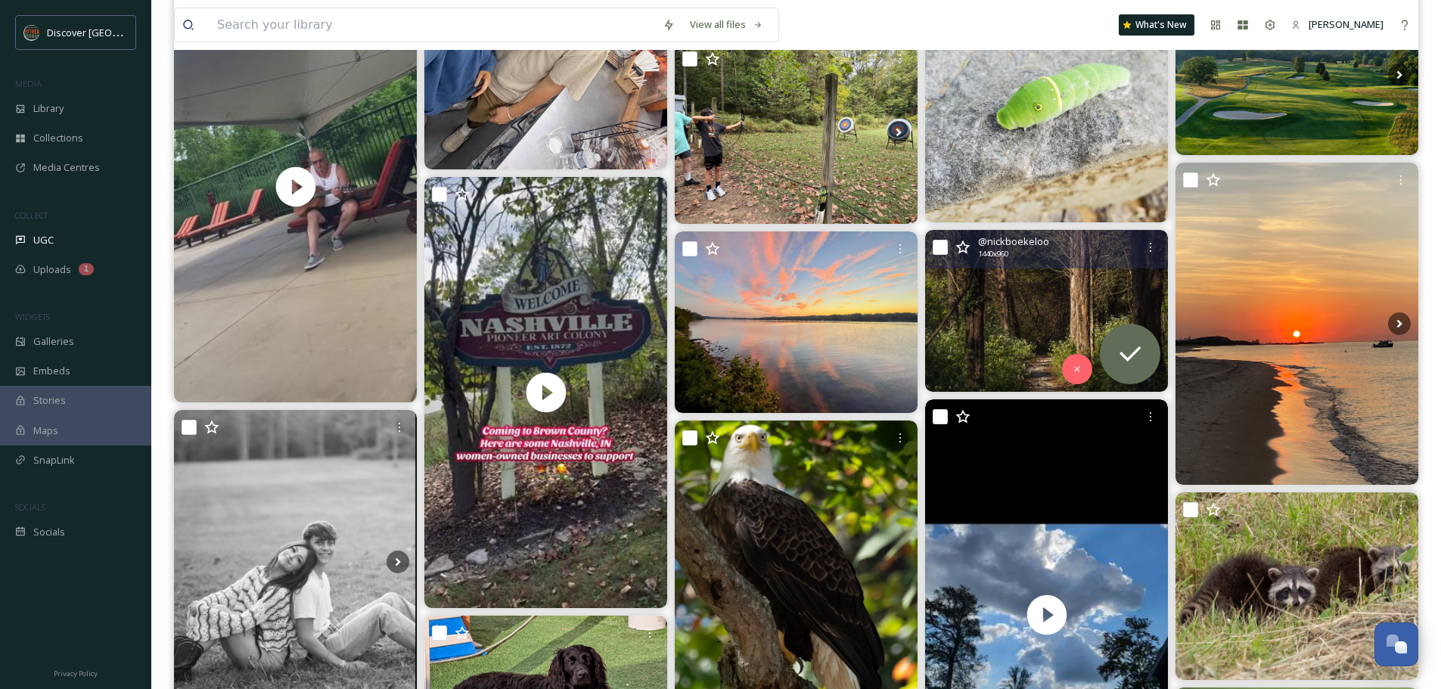
click at [1100, 309] on img at bounding box center [1046, 311] width 243 height 162
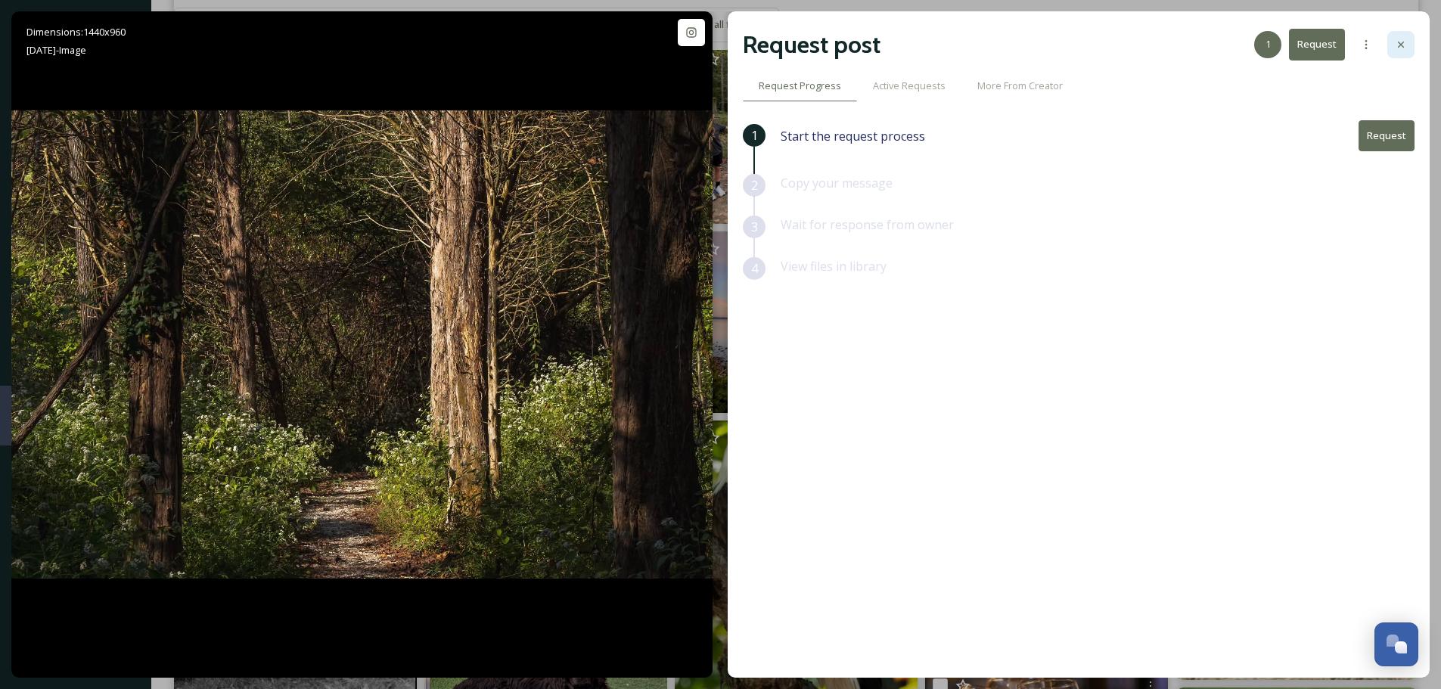
click at [1393, 45] on div at bounding box center [1400, 44] width 27 height 27
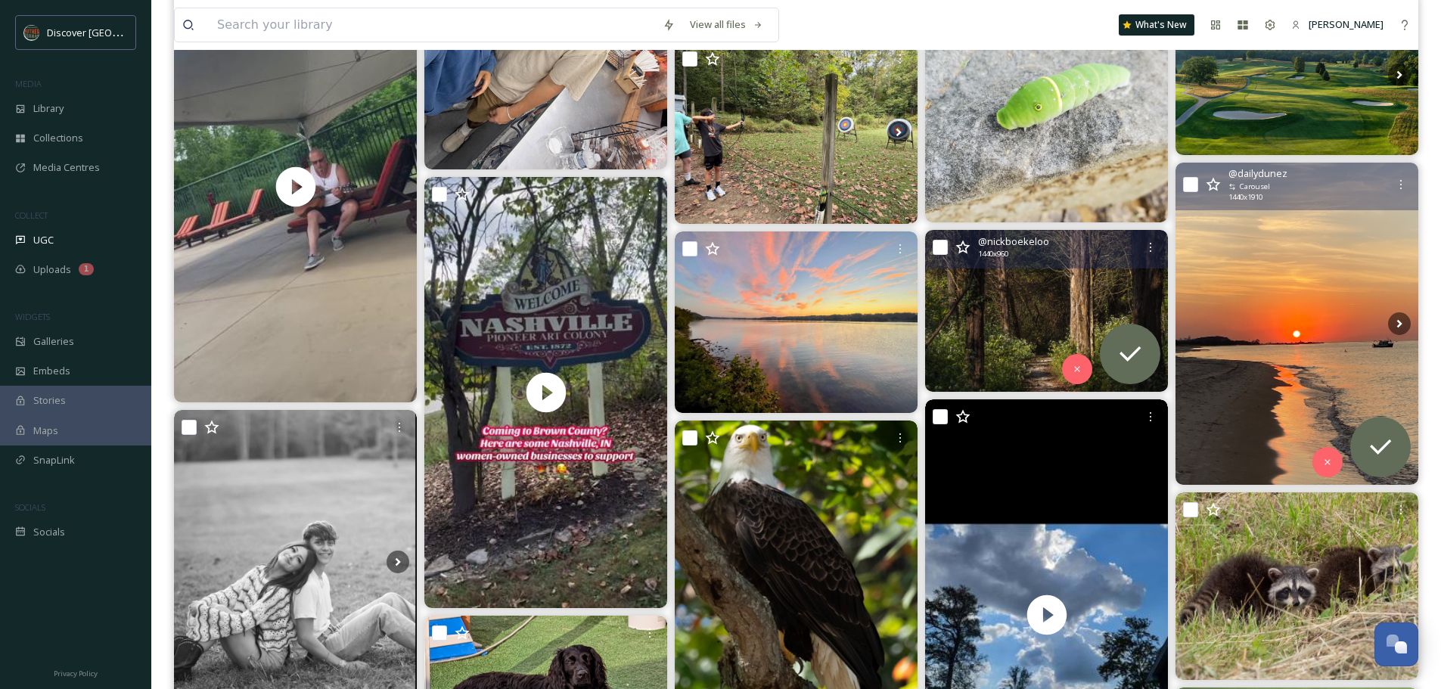
click at [1347, 256] on img at bounding box center [1296, 324] width 243 height 322
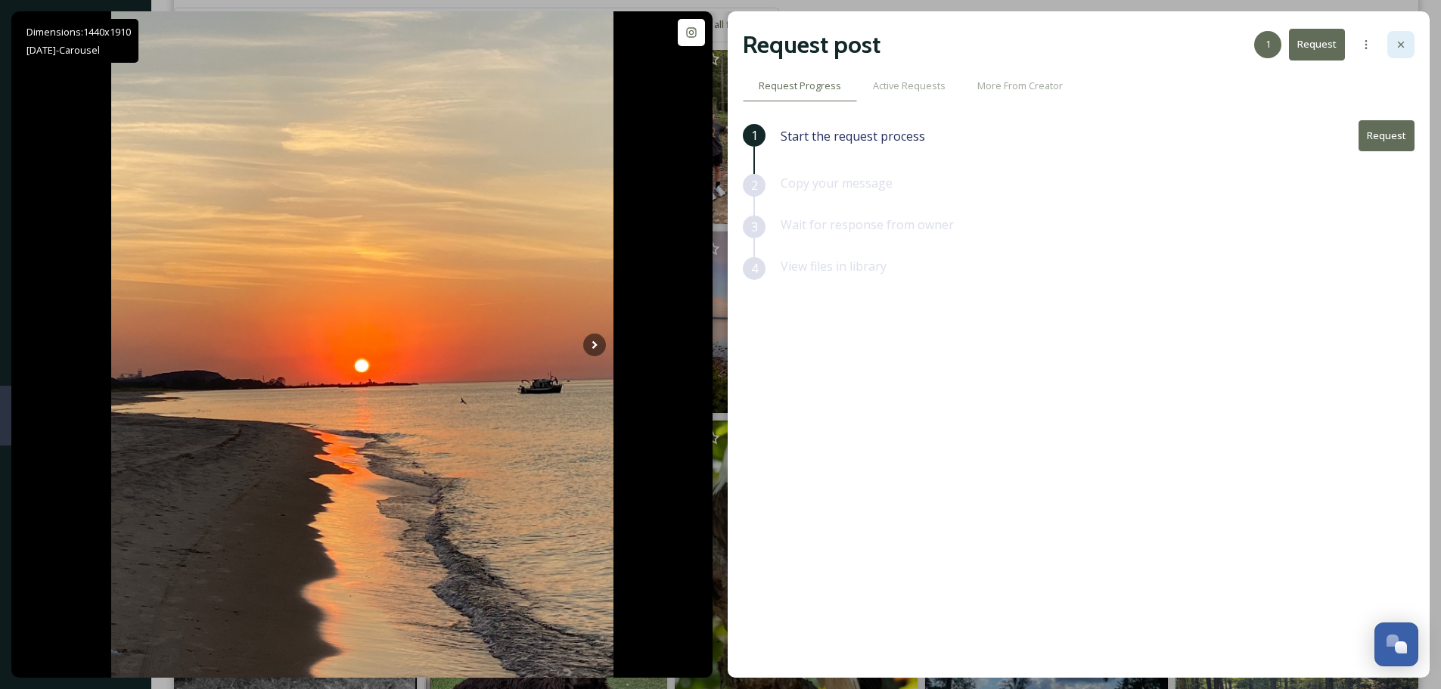
click at [1400, 46] on icon at bounding box center [1401, 45] width 12 height 12
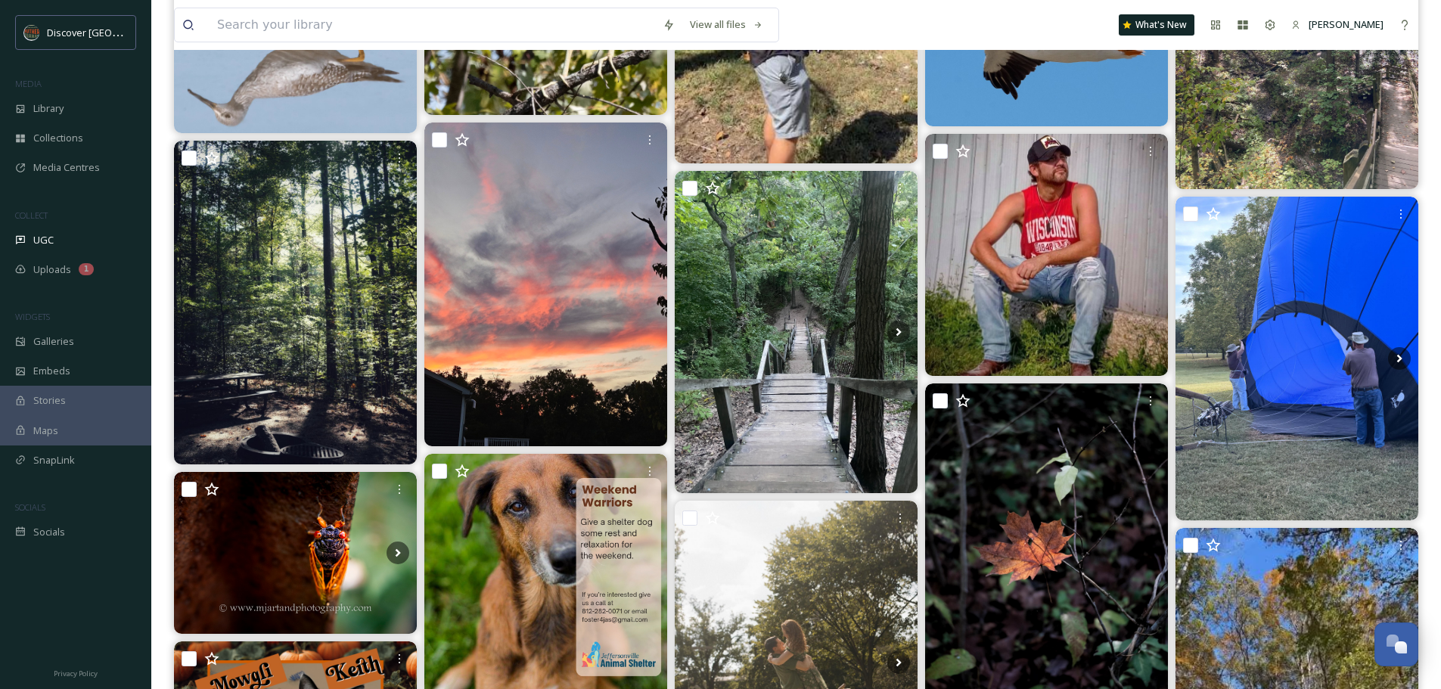
scroll to position [2849, 0]
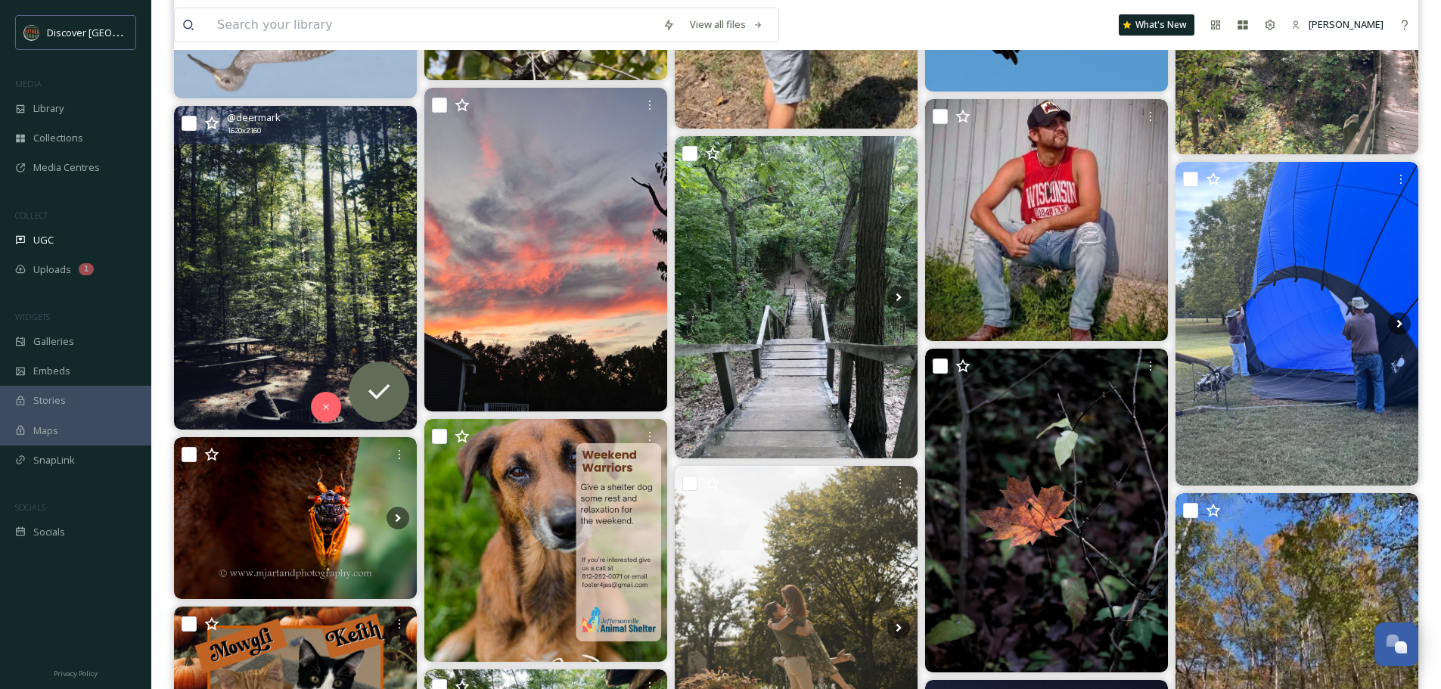
click at [297, 268] on img at bounding box center [295, 268] width 243 height 324
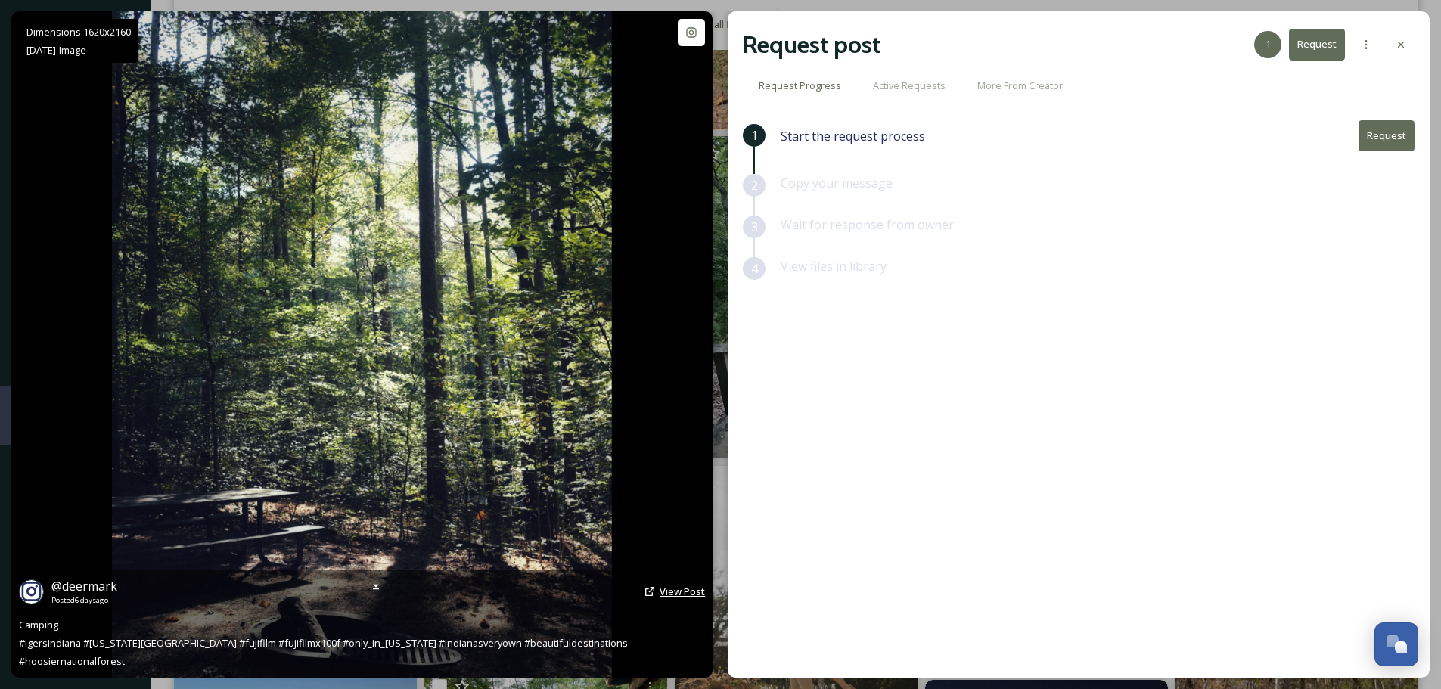
click at [687, 598] on span "View Post" at bounding box center [682, 592] width 45 height 14
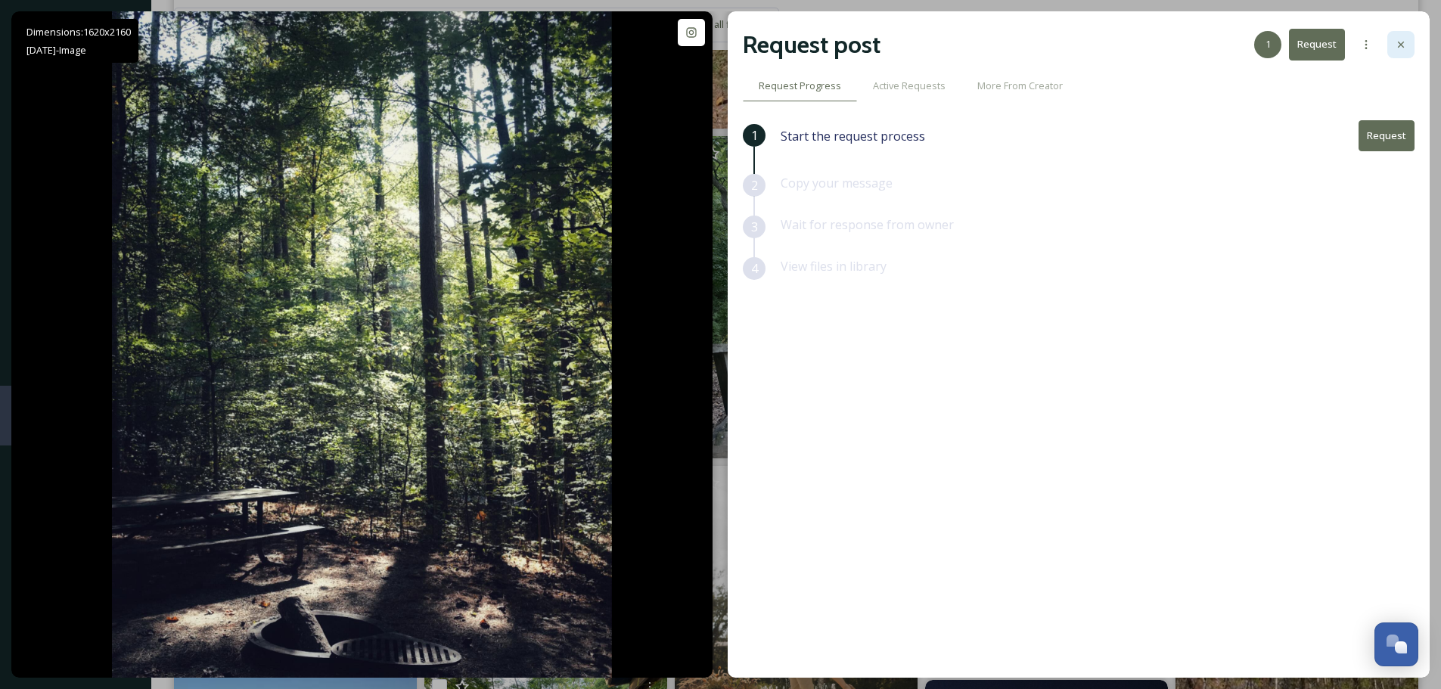
click at [1402, 40] on icon at bounding box center [1401, 45] width 12 height 12
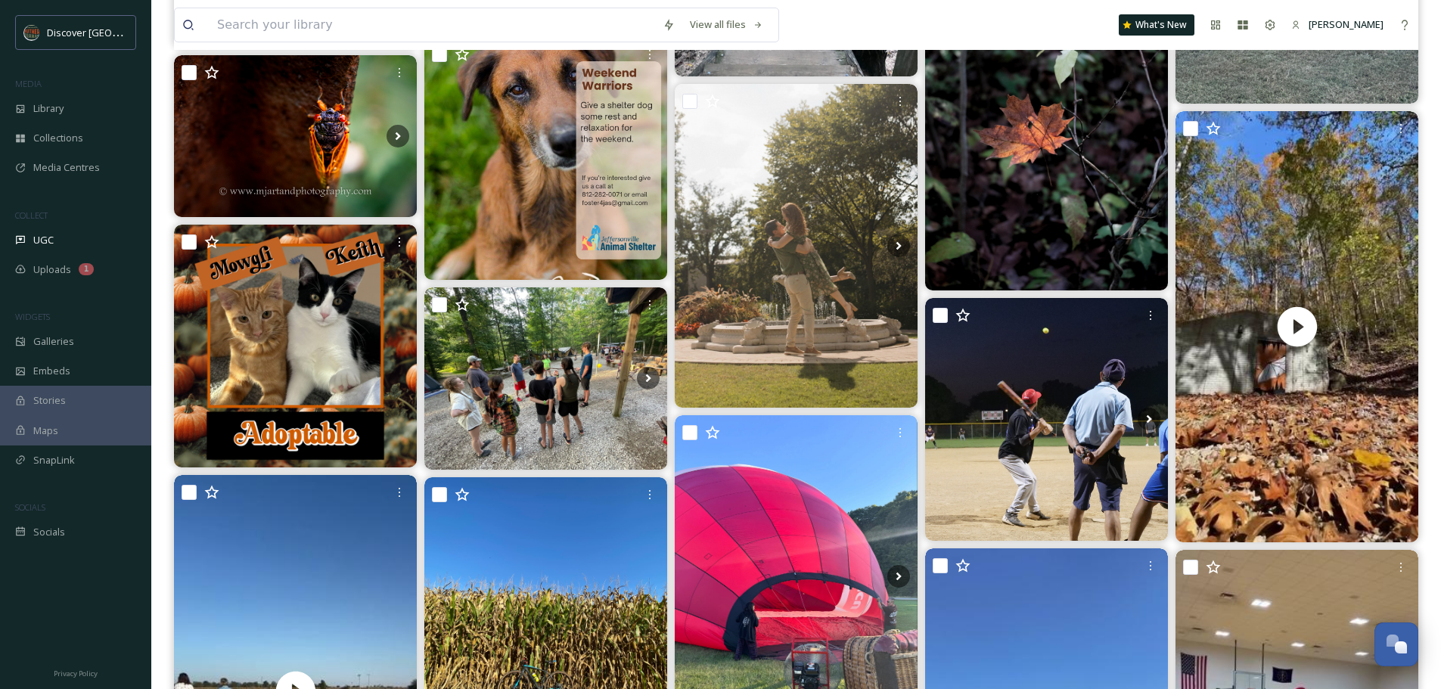
scroll to position [3211, 0]
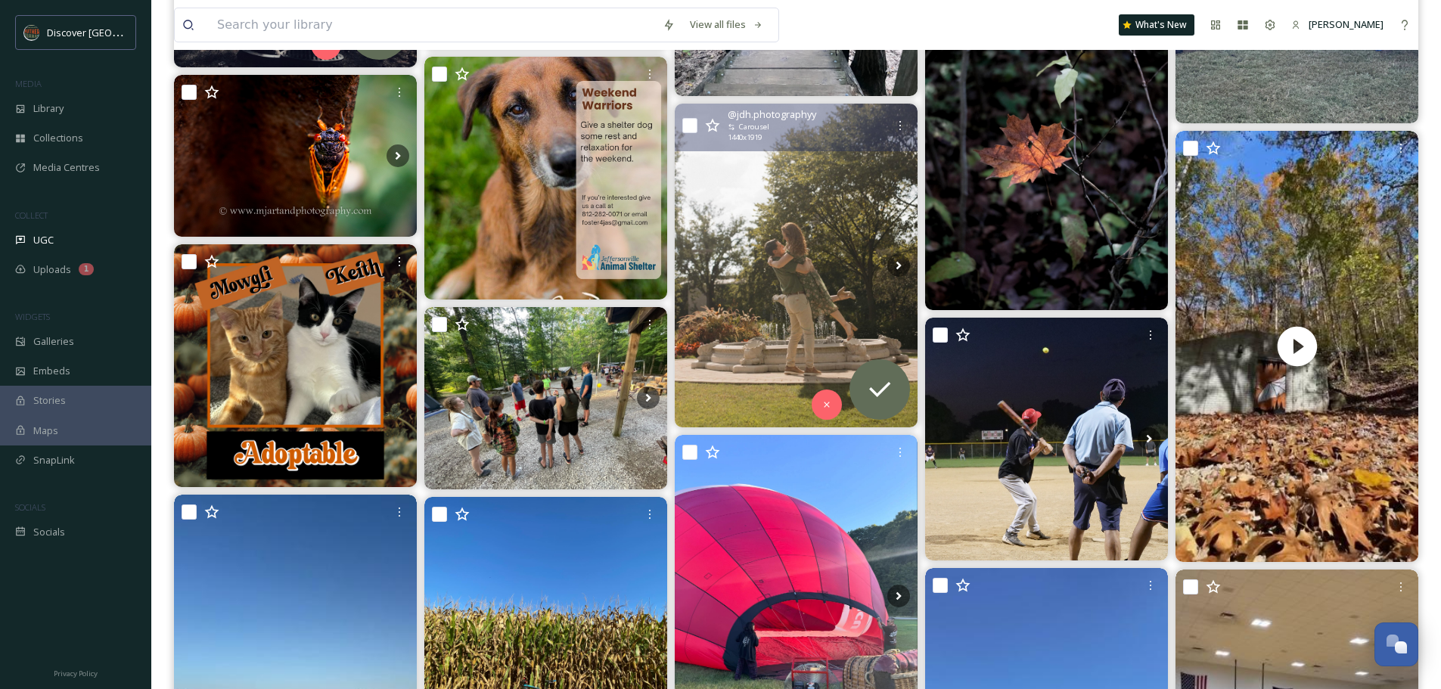
click at [781, 226] on img at bounding box center [796, 266] width 243 height 324
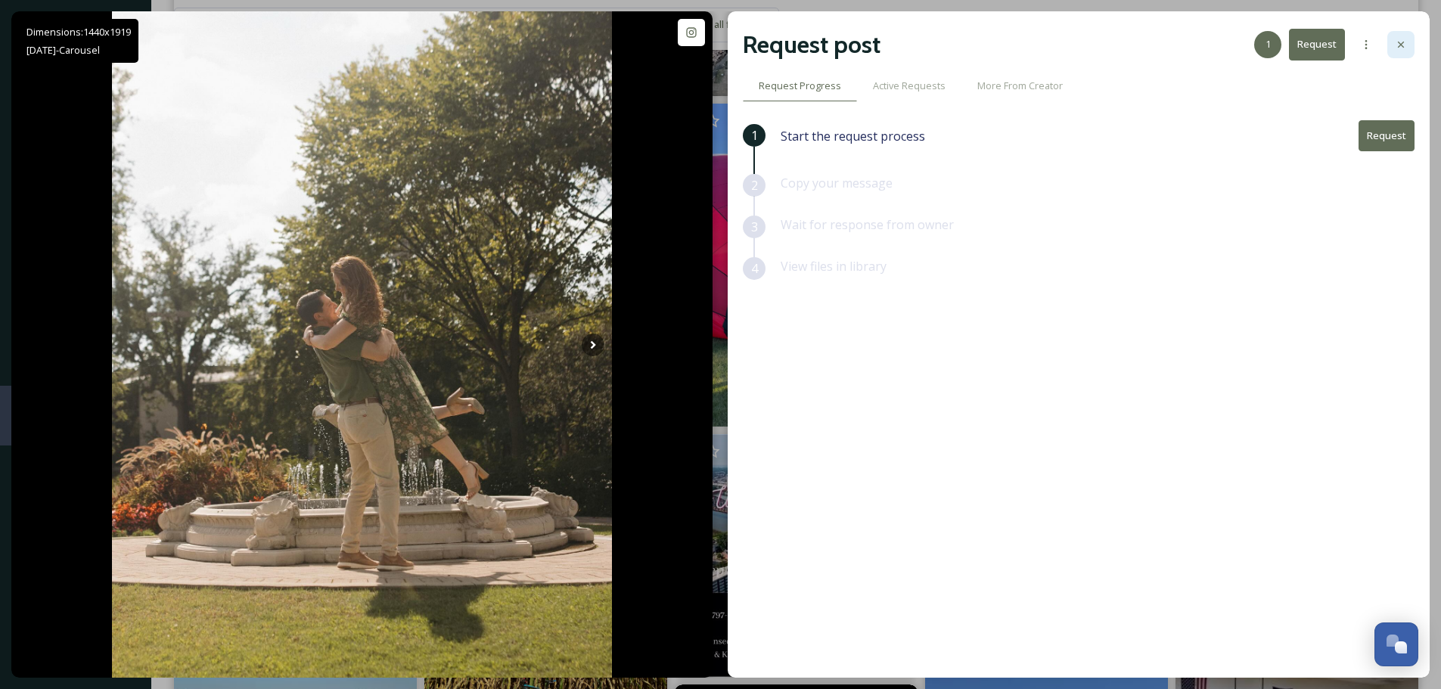
click at [1398, 46] on icon at bounding box center [1401, 45] width 12 height 12
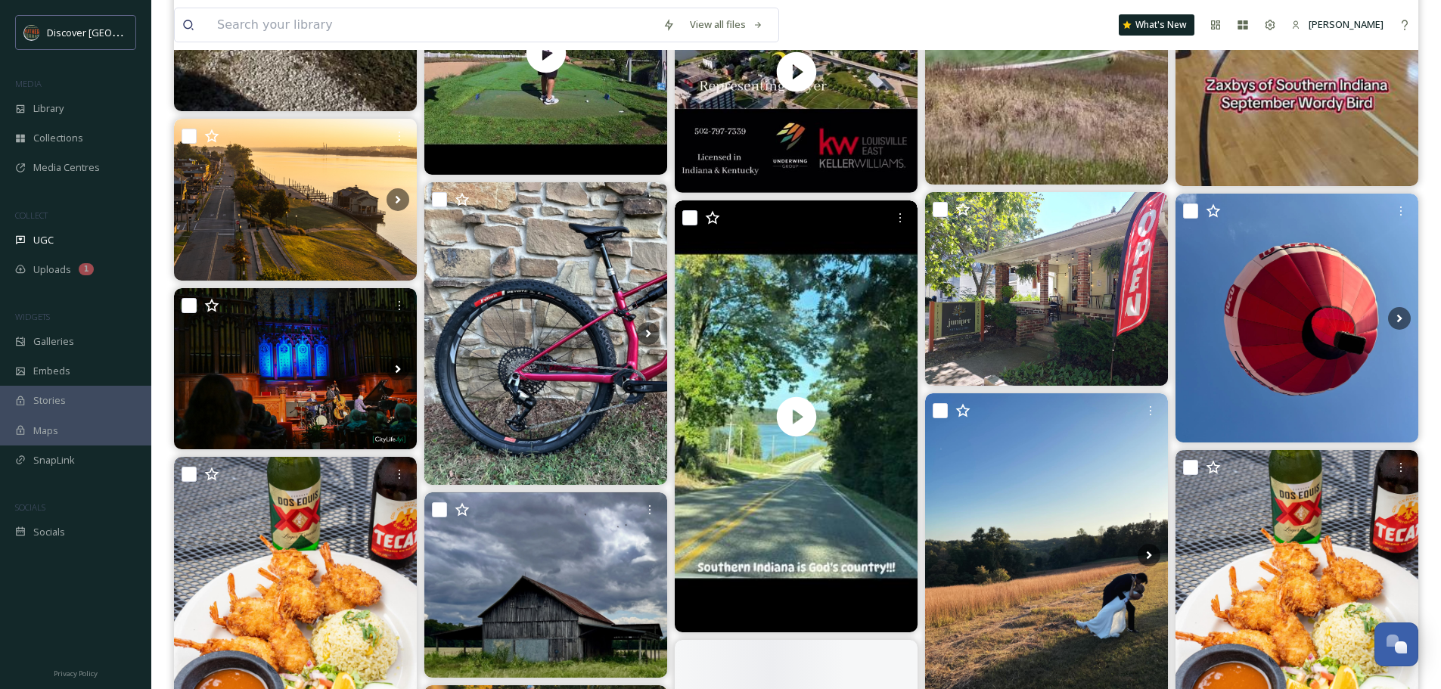
scroll to position [4154, 0]
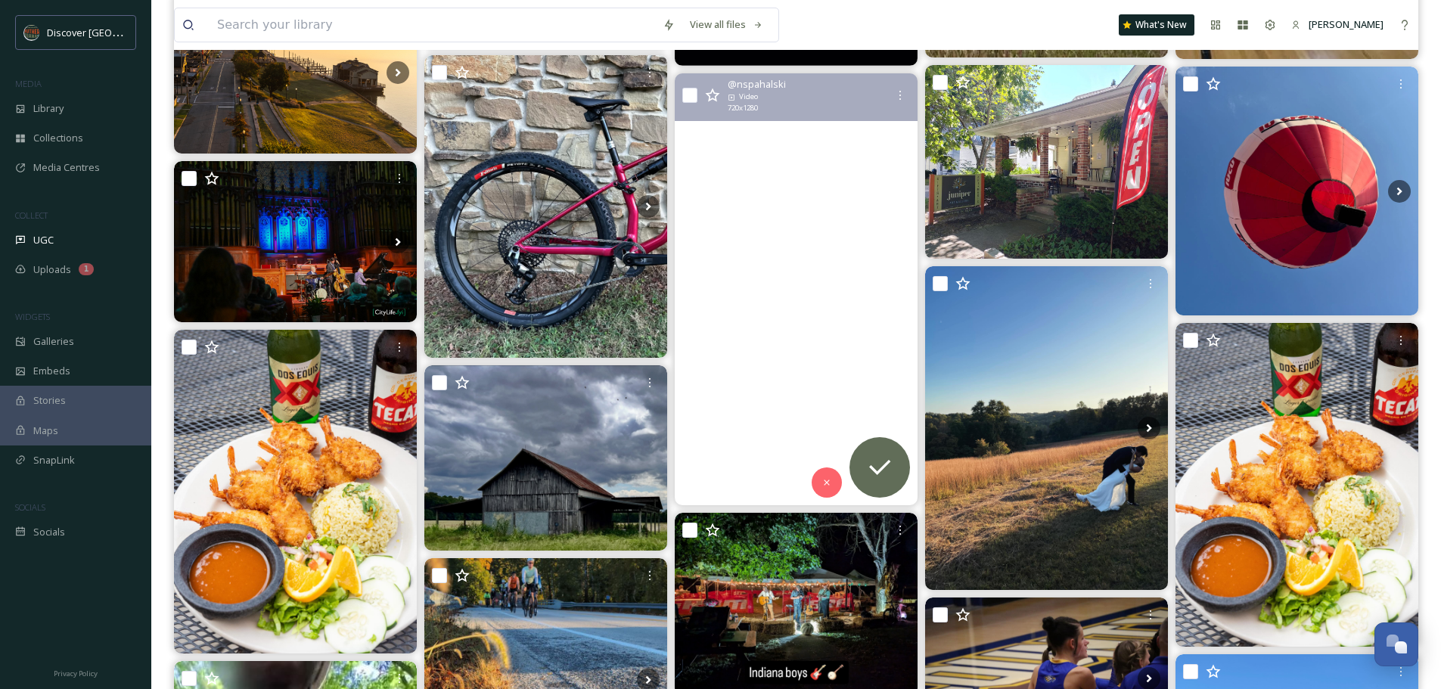
click at [837, 340] on video "#Leavenworthindiana #datetime #TheOverlook #sundaydrive\a#southernindiana" at bounding box center [796, 289] width 243 height 432
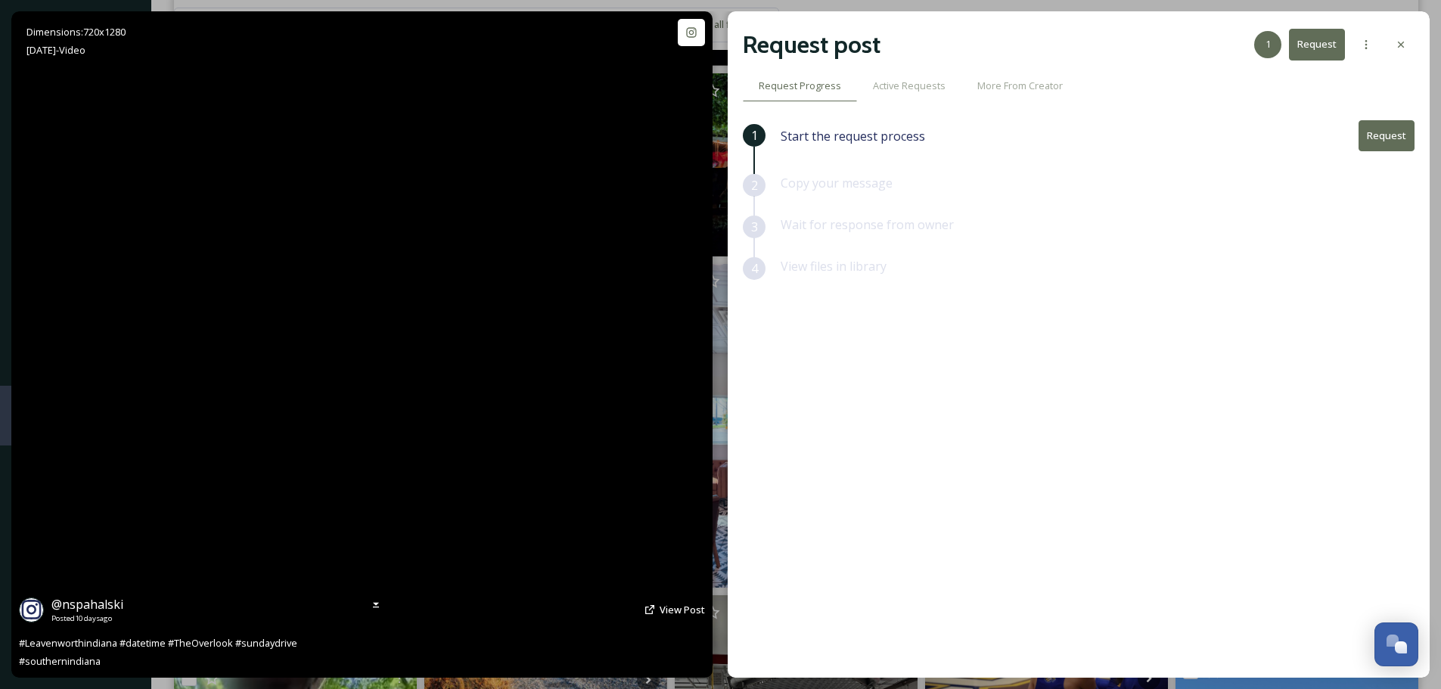
click at [365, 319] on video "#Leavenworthindiana #datetime #TheOverlook #sundaydrive\a#southernindiana" at bounding box center [362, 344] width 375 height 666
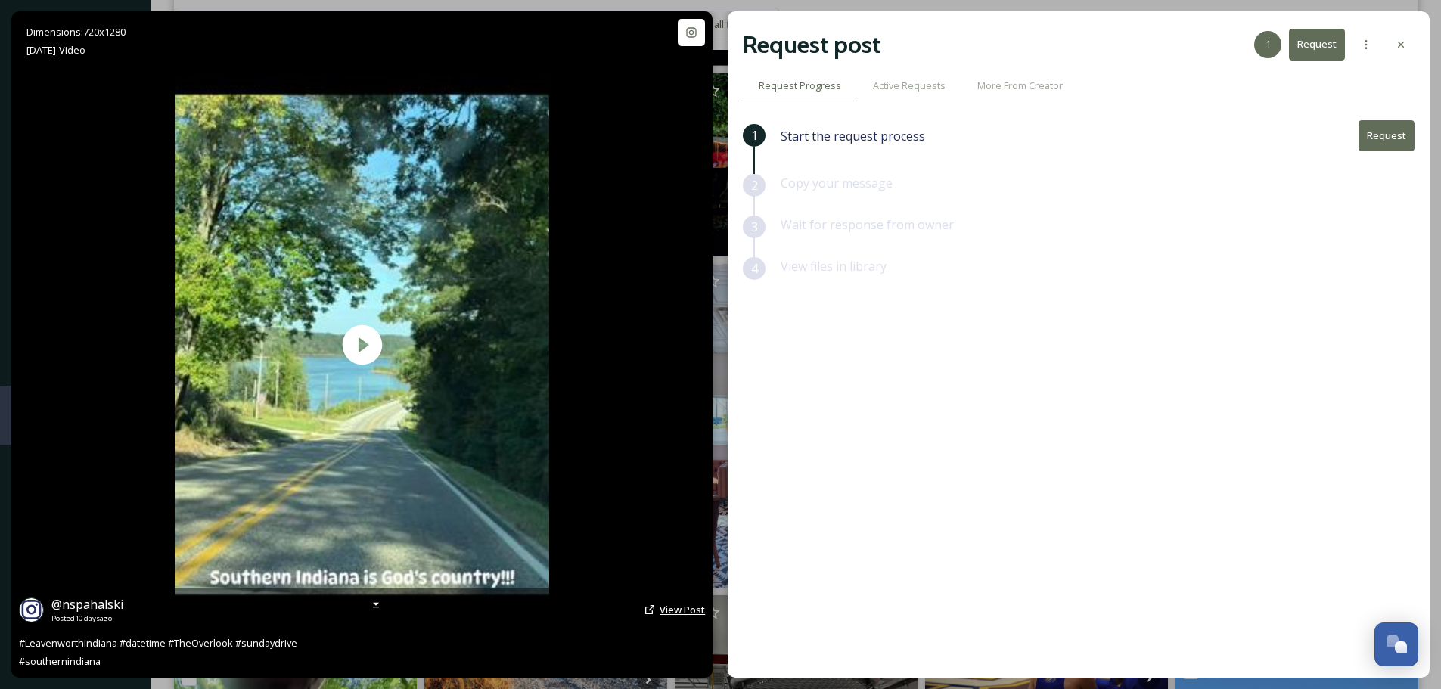
click at [678, 604] on span "View Post" at bounding box center [682, 610] width 45 height 14
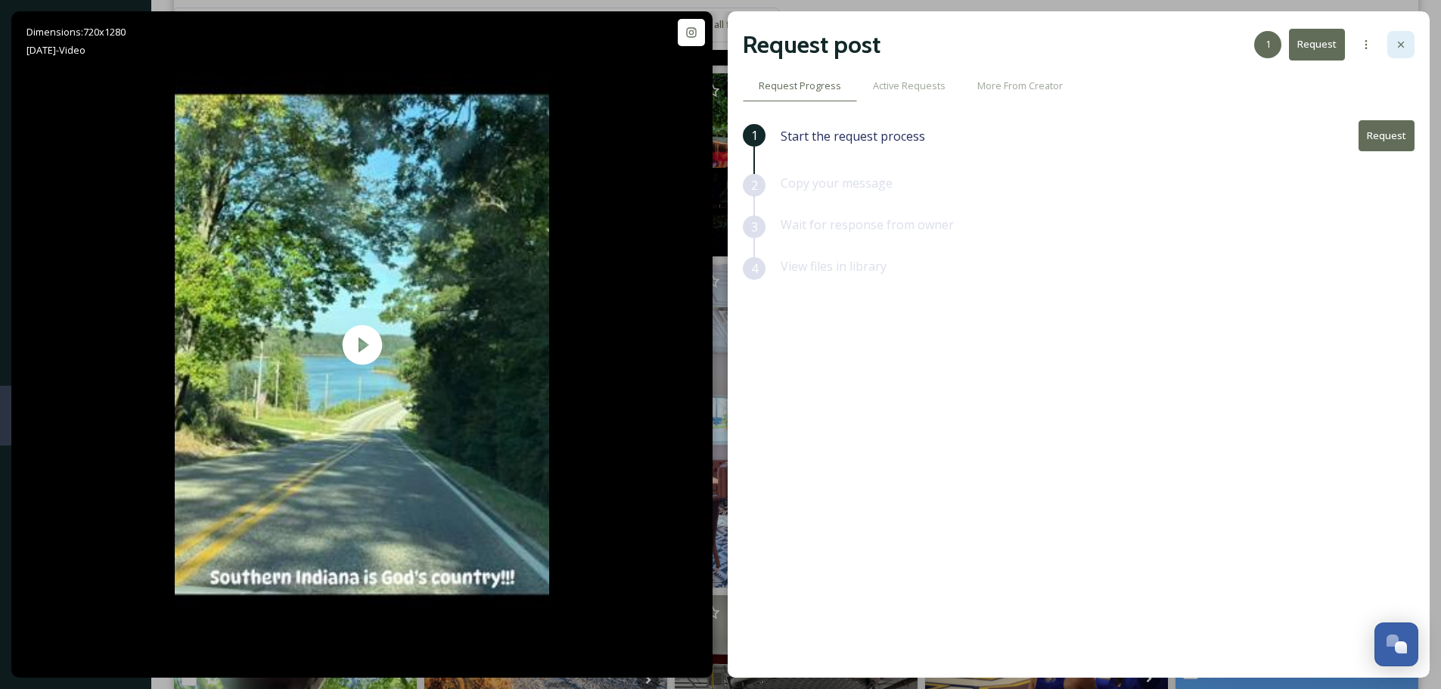
click at [1402, 45] on icon at bounding box center [1401, 45] width 12 height 12
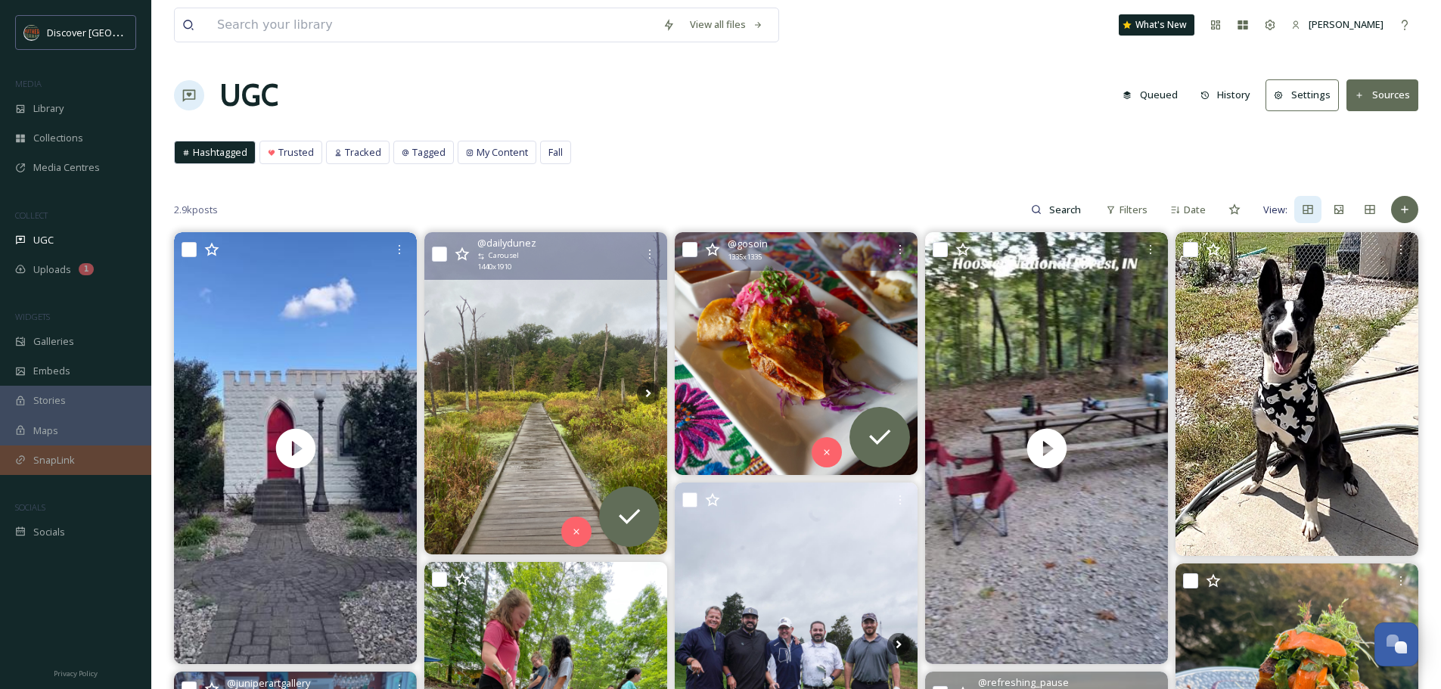
click at [54, 461] on span "SnapLink" at bounding box center [54, 460] width 42 height 14
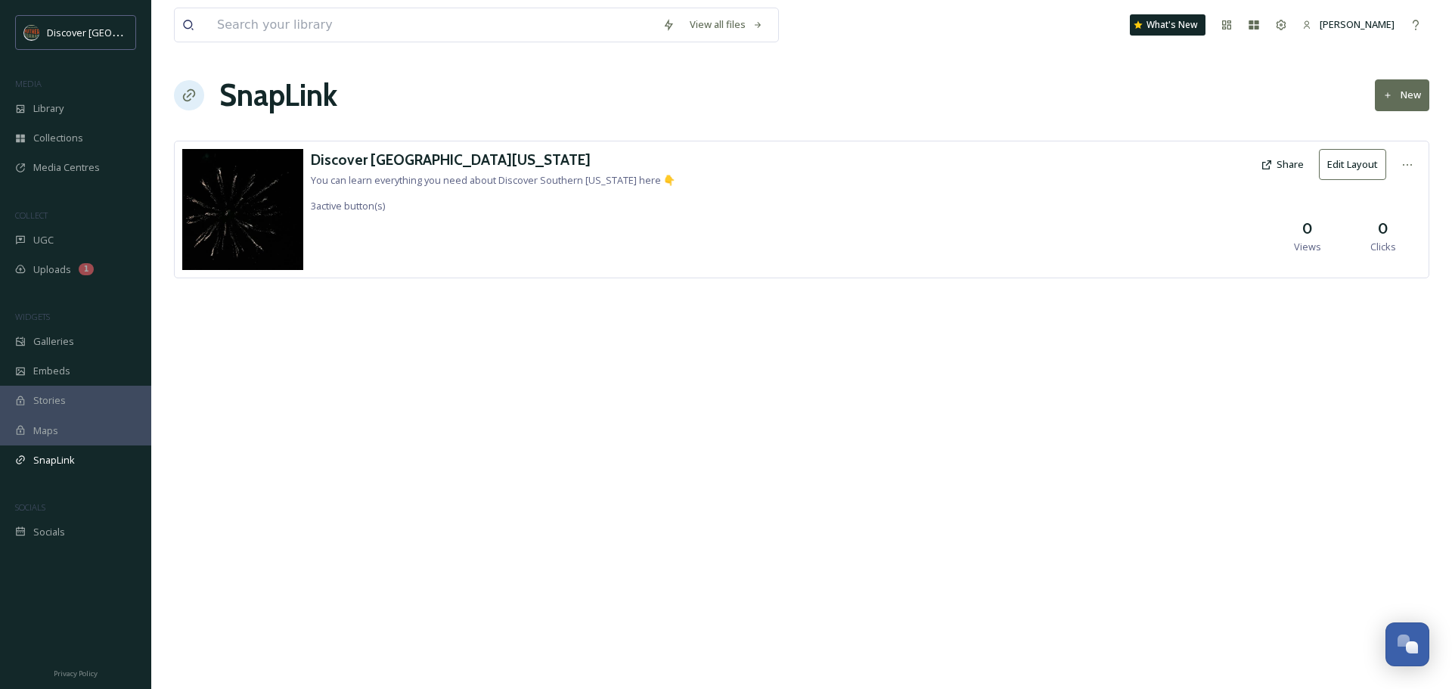
click at [1401, 96] on button "New" at bounding box center [1402, 94] width 54 height 31
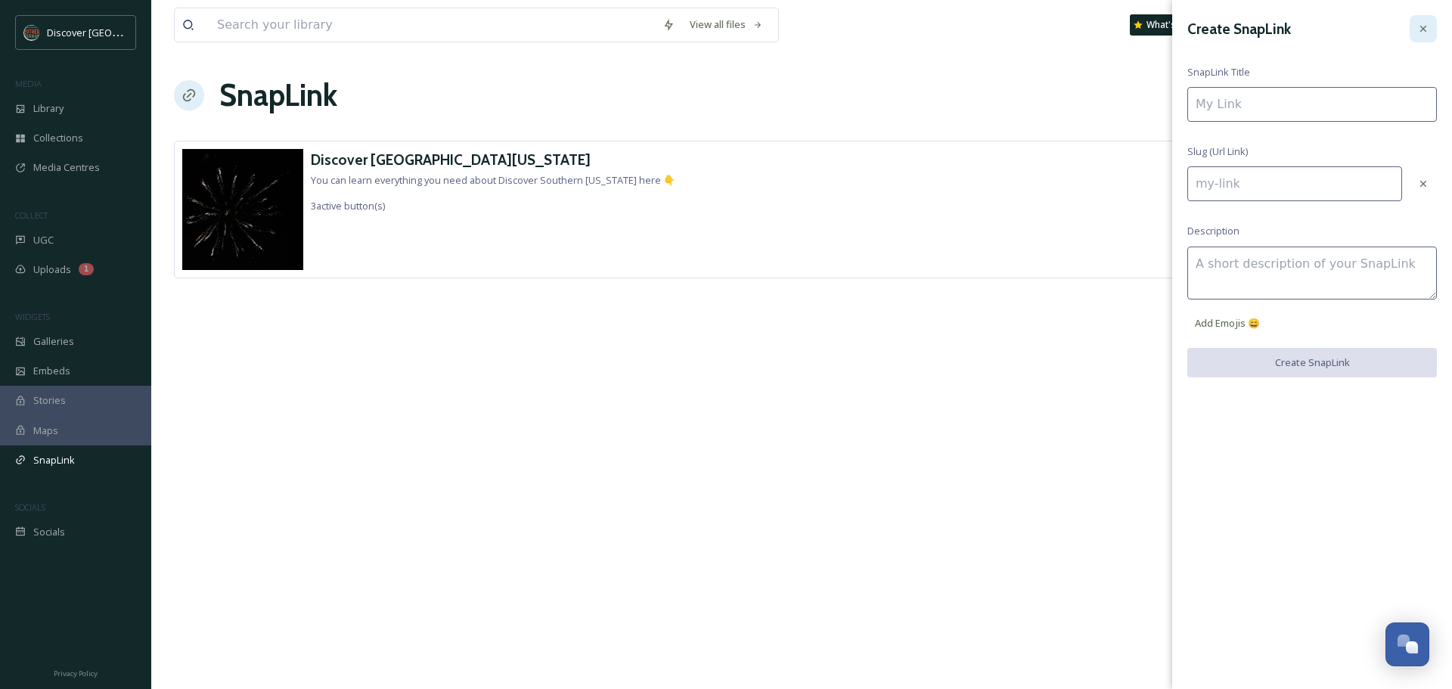
click at [1426, 28] on icon at bounding box center [1423, 29] width 12 height 12
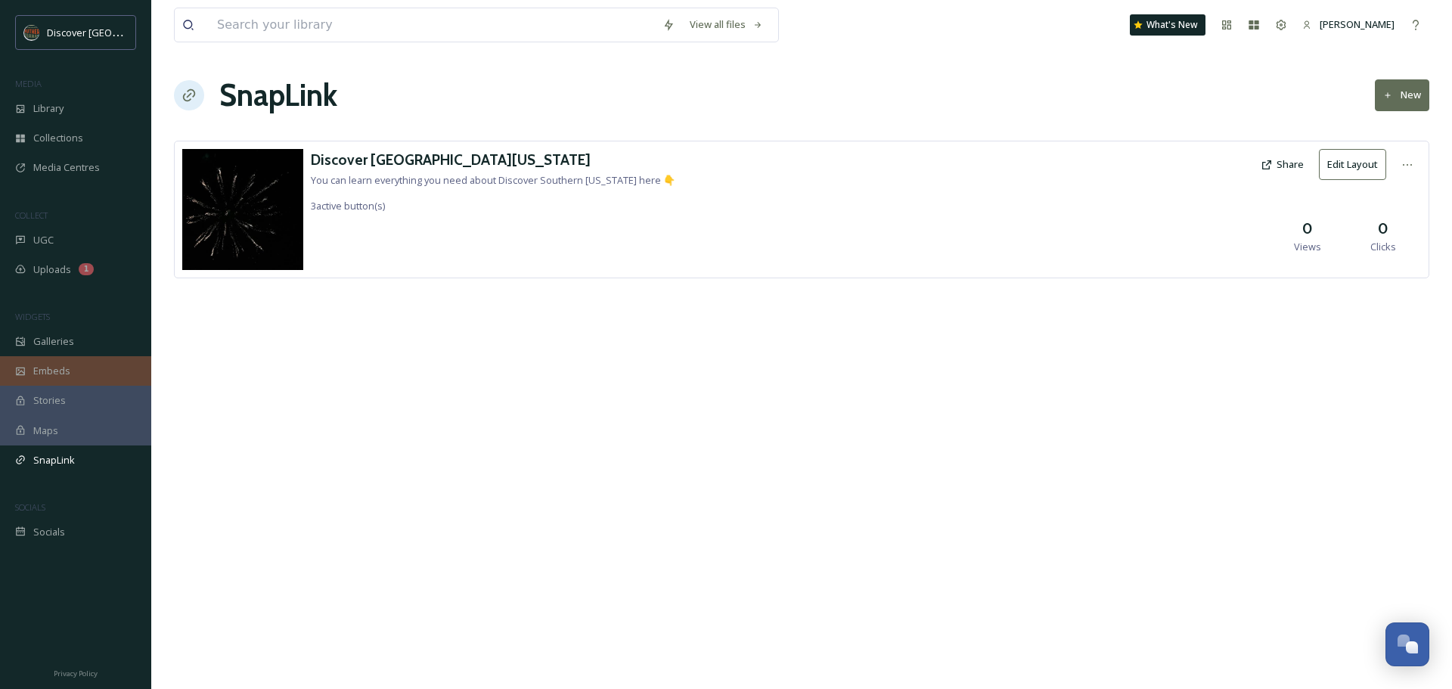
click at [22, 364] on div "Embeds" at bounding box center [75, 370] width 151 height 29
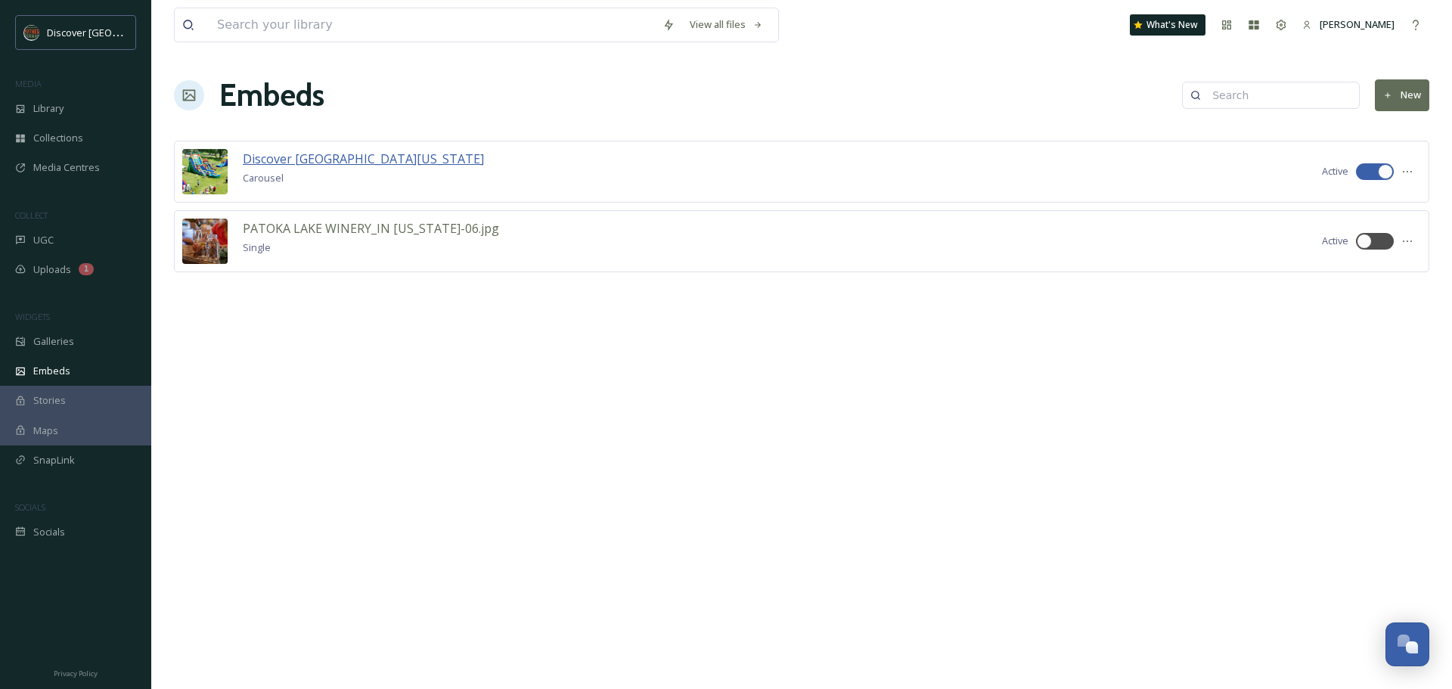
click at [301, 157] on span "Discover [GEOGRAPHIC_DATA][US_STATE]" at bounding box center [363, 159] width 241 height 17
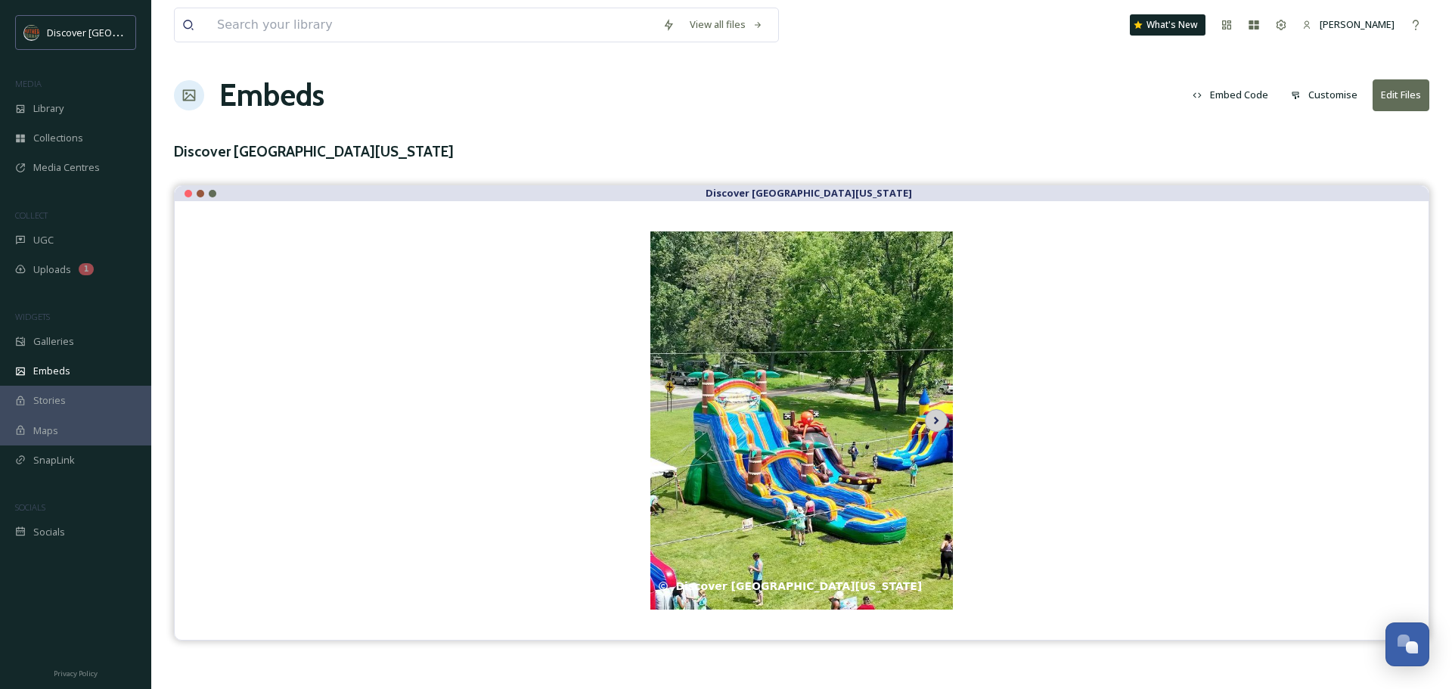
click at [934, 424] on icon at bounding box center [936, 420] width 21 height 23
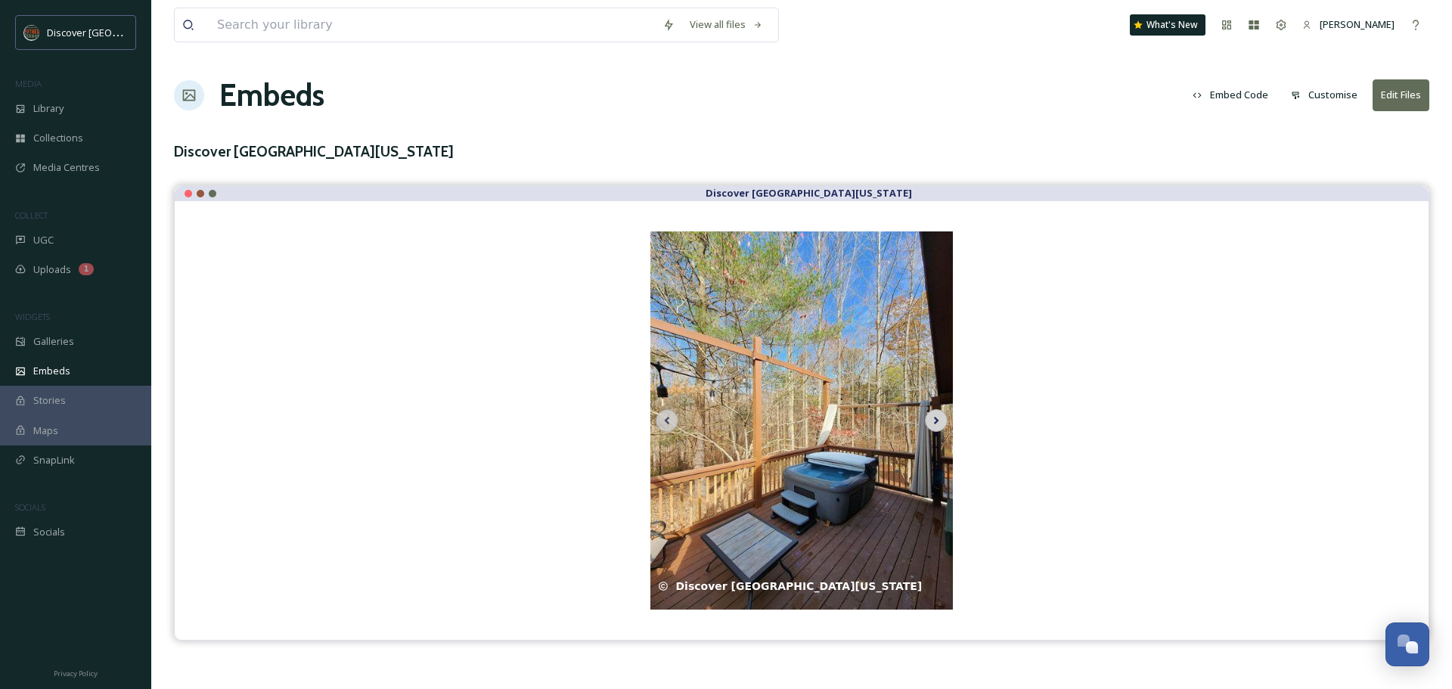
click at [934, 424] on icon at bounding box center [936, 420] width 21 height 23
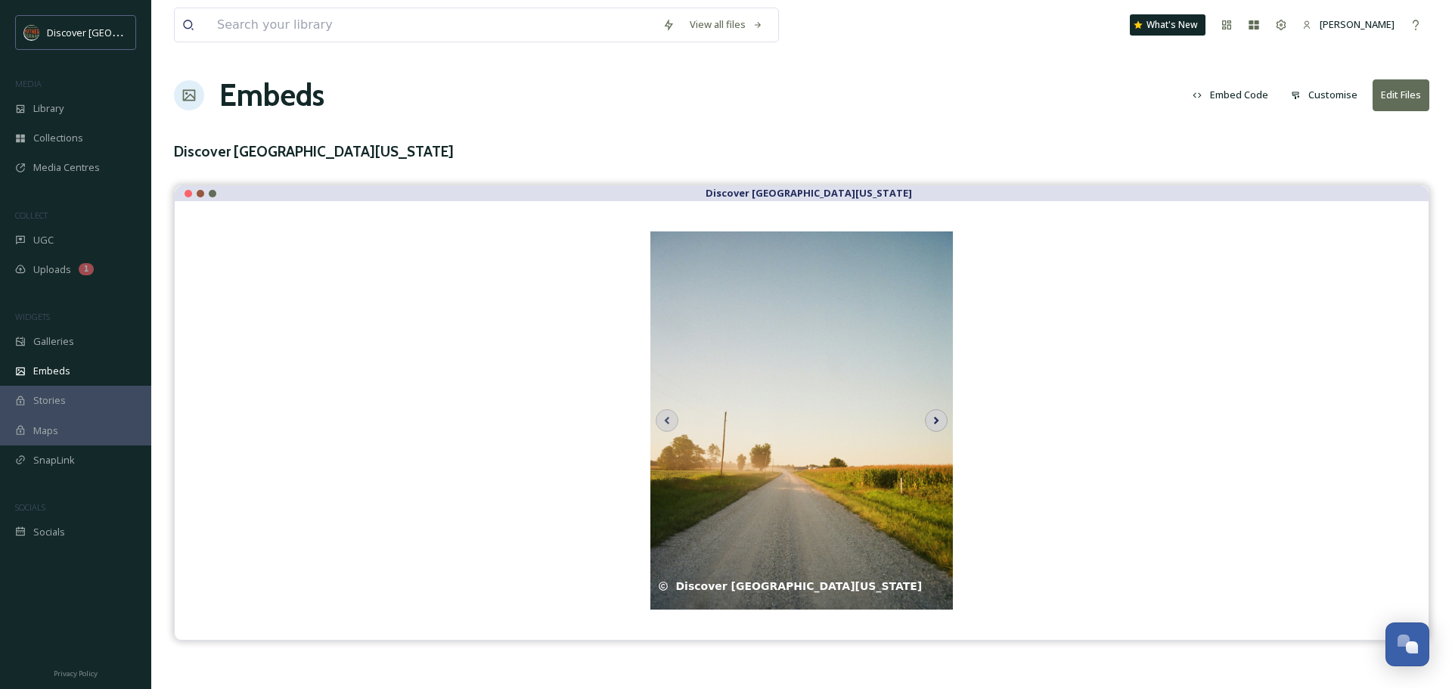
click at [934, 424] on icon at bounding box center [936, 420] width 21 height 23
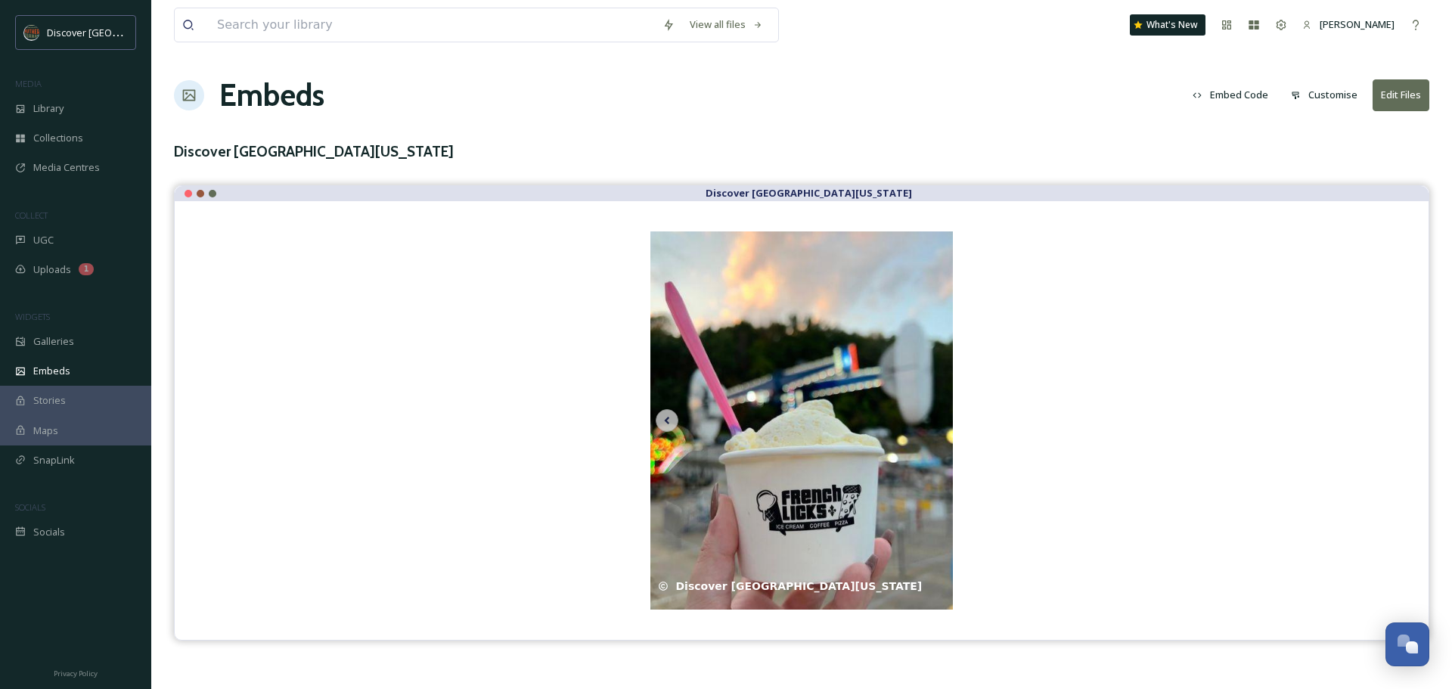
click at [934, 424] on img at bounding box center [801, 420] width 303 height 378
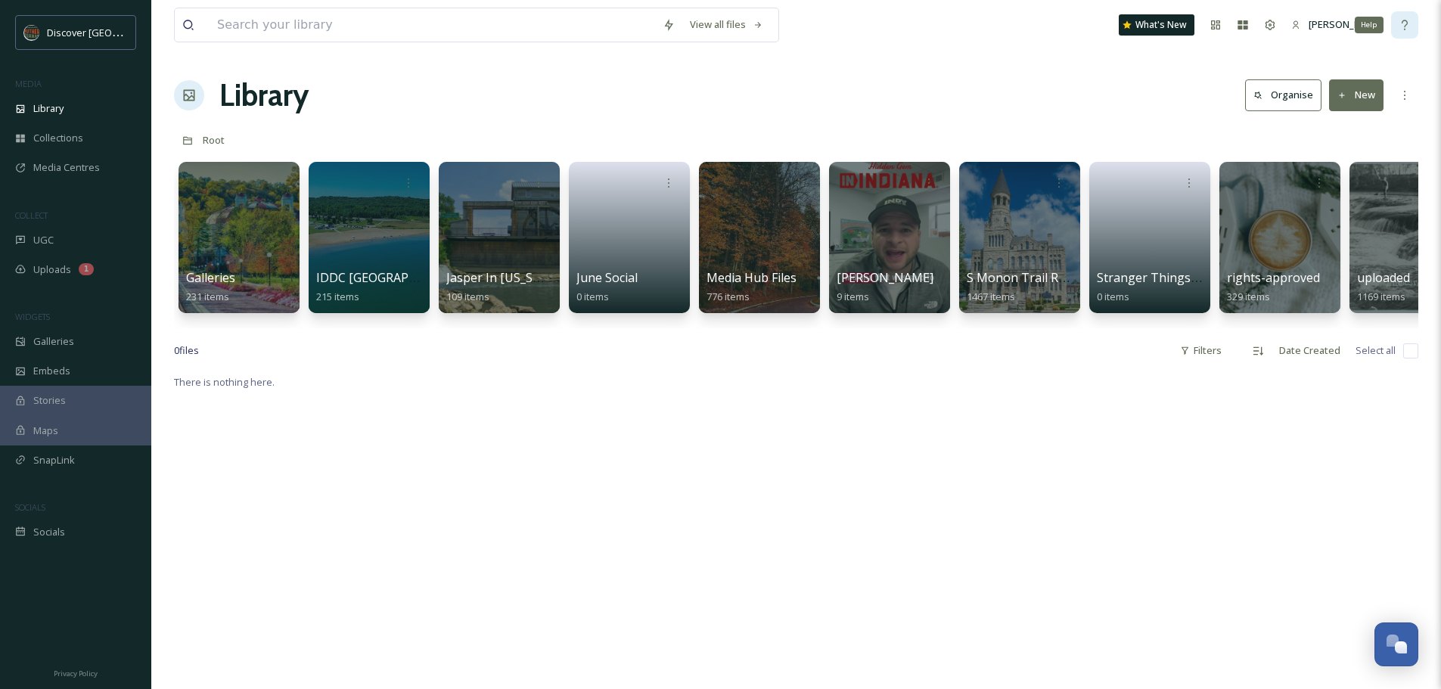
click at [1407, 26] on icon at bounding box center [1404, 25] width 12 height 12
click at [56, 269] on span "Uploads" at bounding box center [52, 269] width 38 height 14
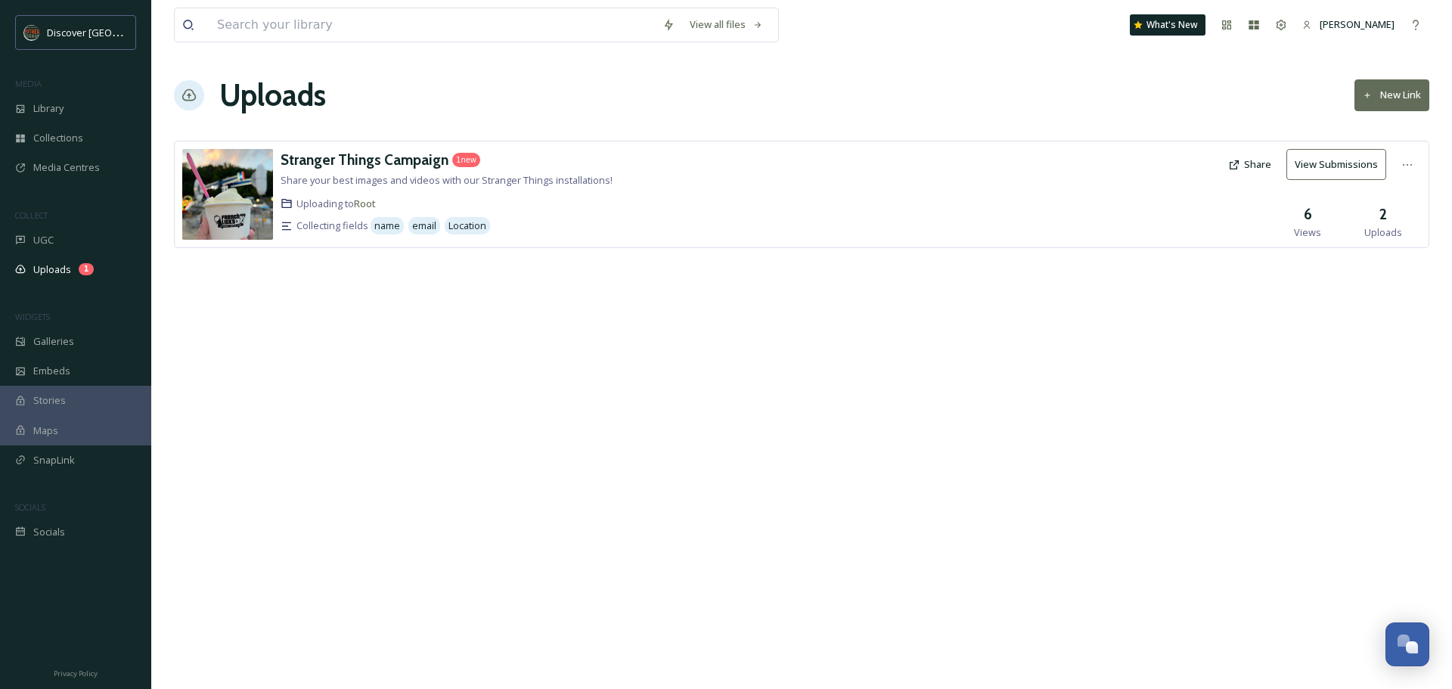
click at [1393, 96] on button "New Link" at bounding box center [1392, 94] width 75 height 31
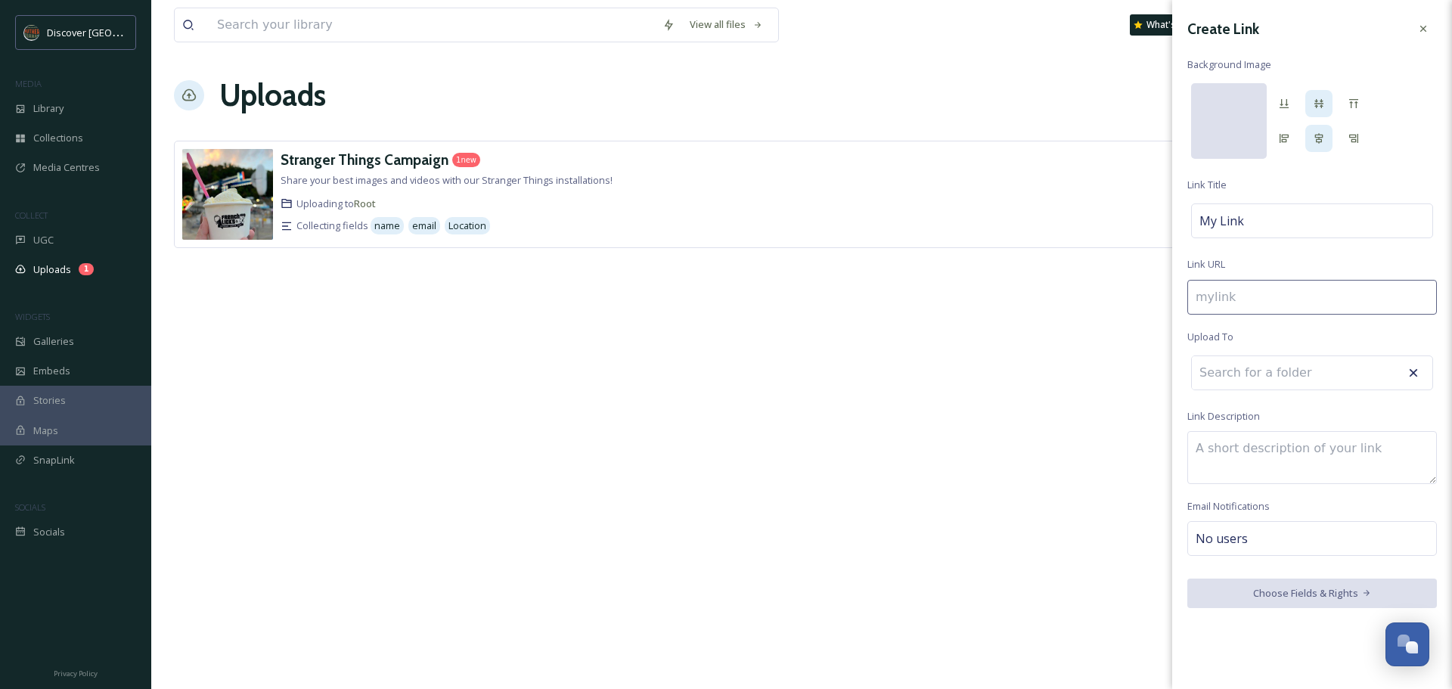
click at [1227, 118] on div at bounding box center [1229, 121] width 76 height 76
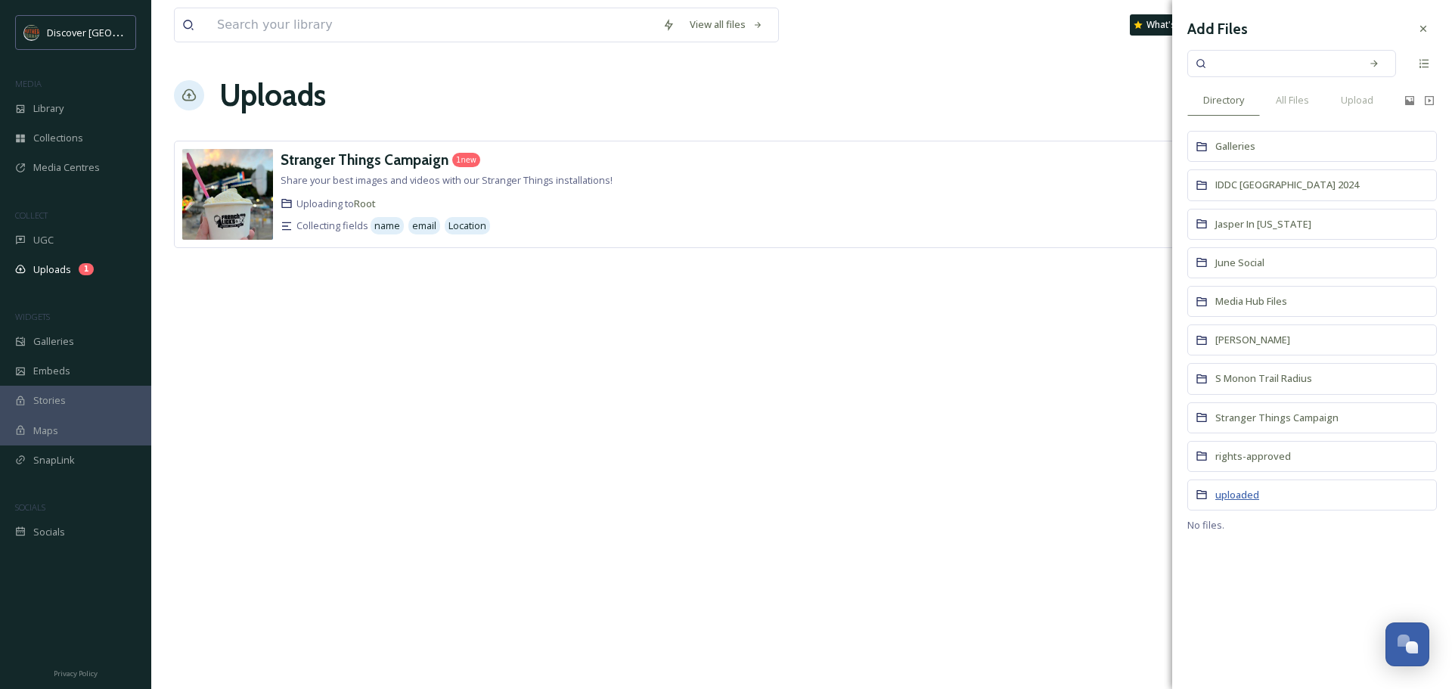
click at [1250, 494] on span "uploaded" at bounding box center [1237, 495] width 44 height 14
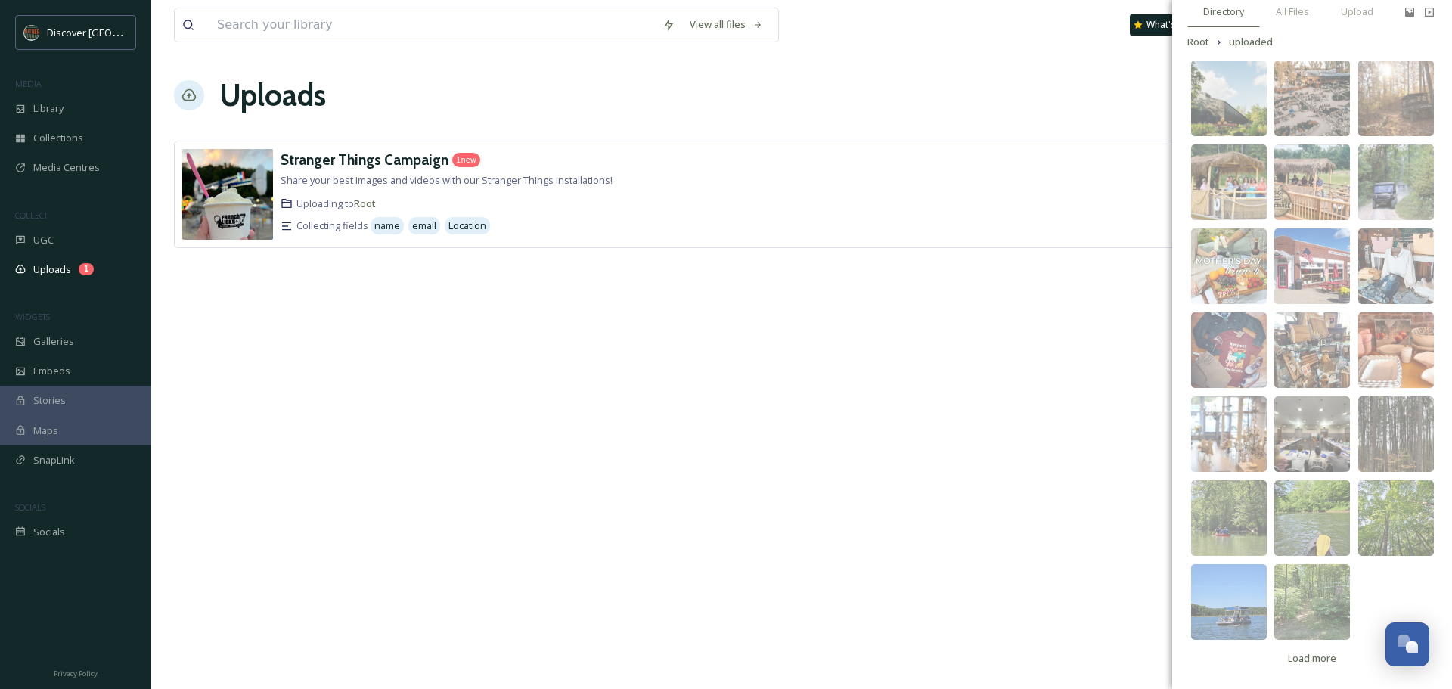
scroll to position [20, 0]
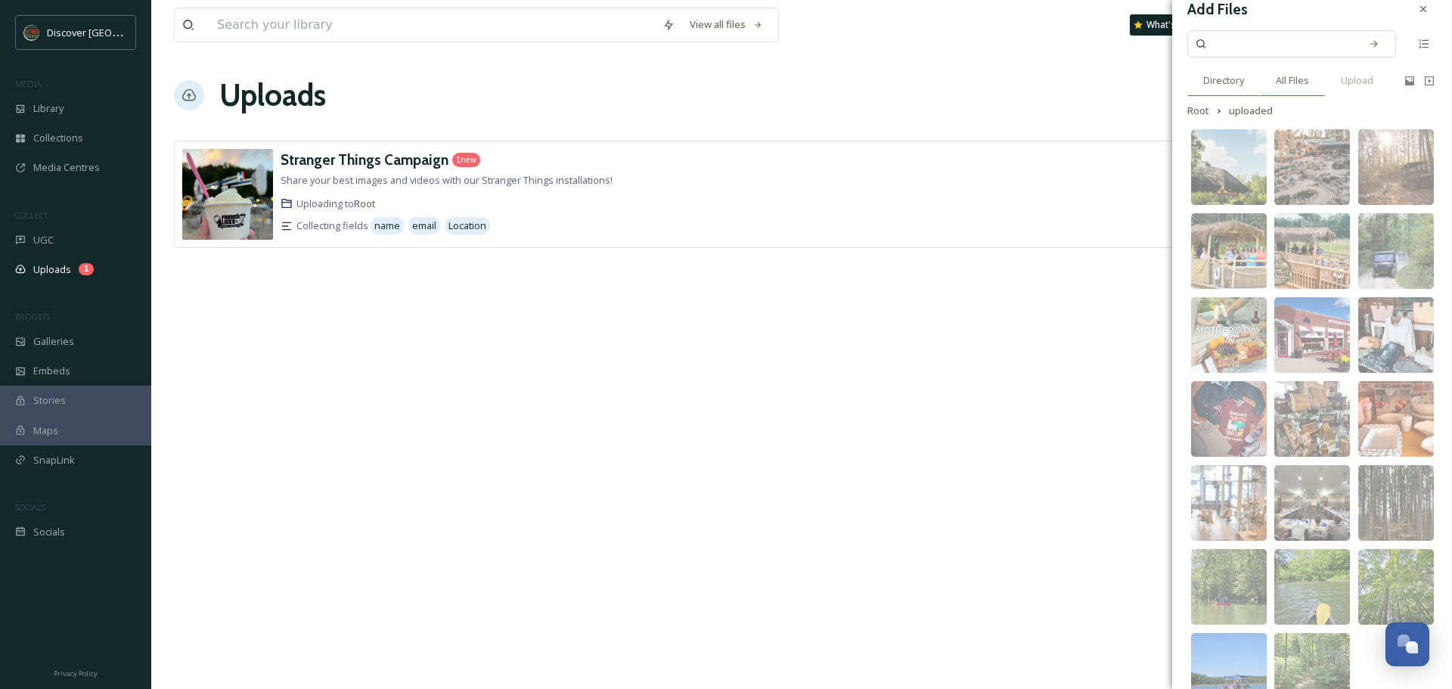
click at [1294, 79] on span "All Files" at bounding box center [1292, 80] width 33 height 14
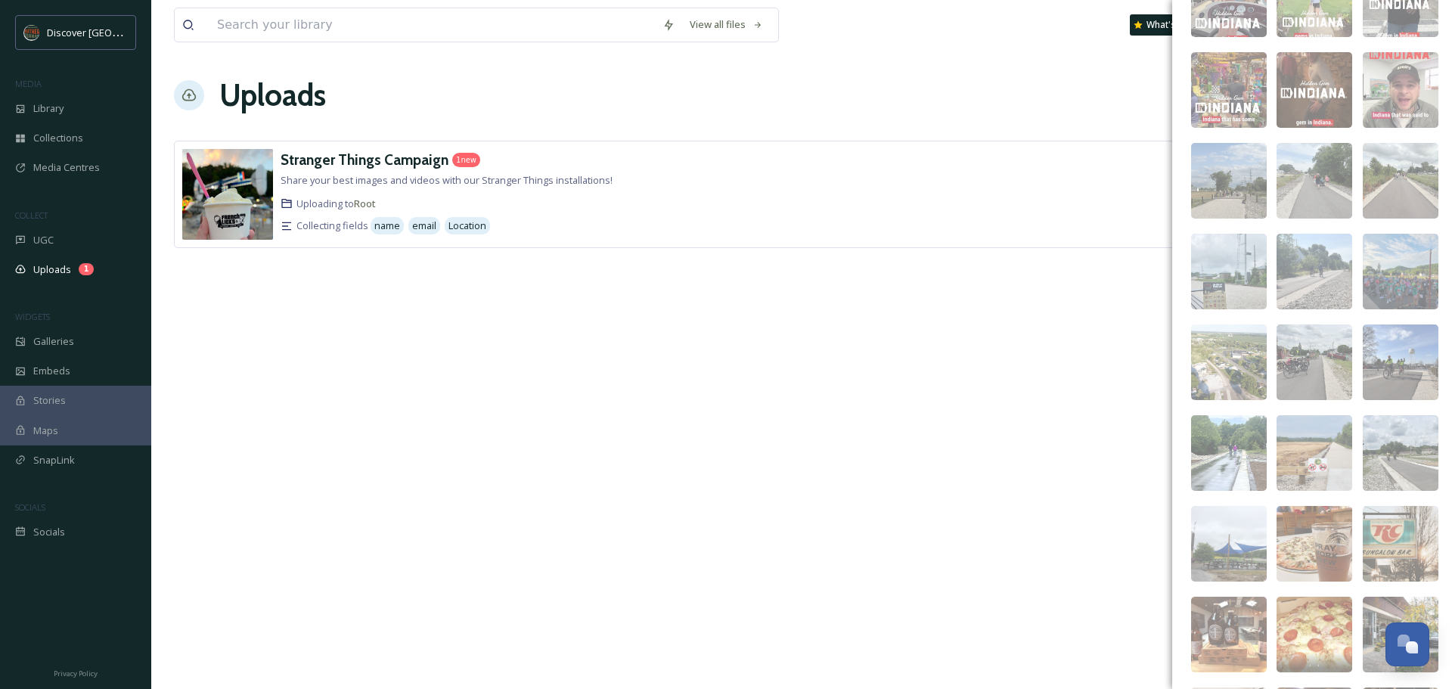
scroll to position [287, 0]
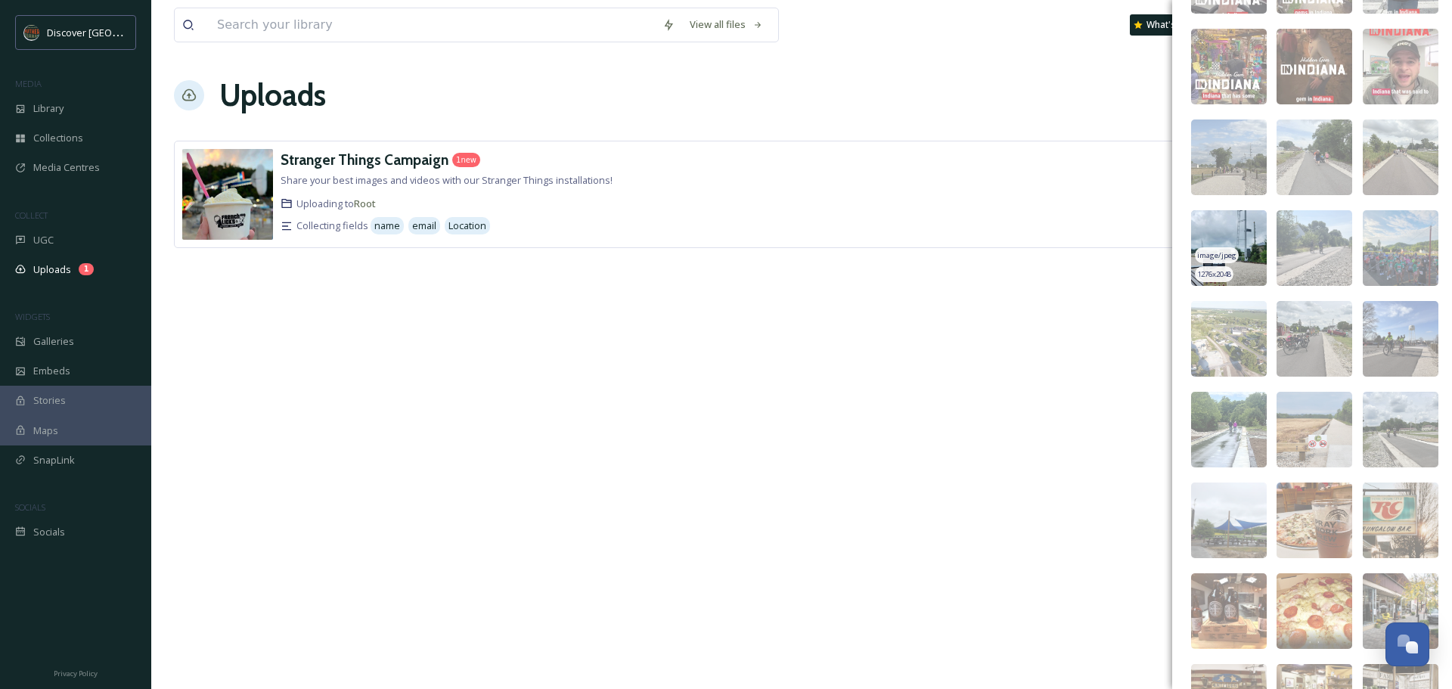
click at [1246, 228] on img at bounding box center [1229, 248] width 76 height 76
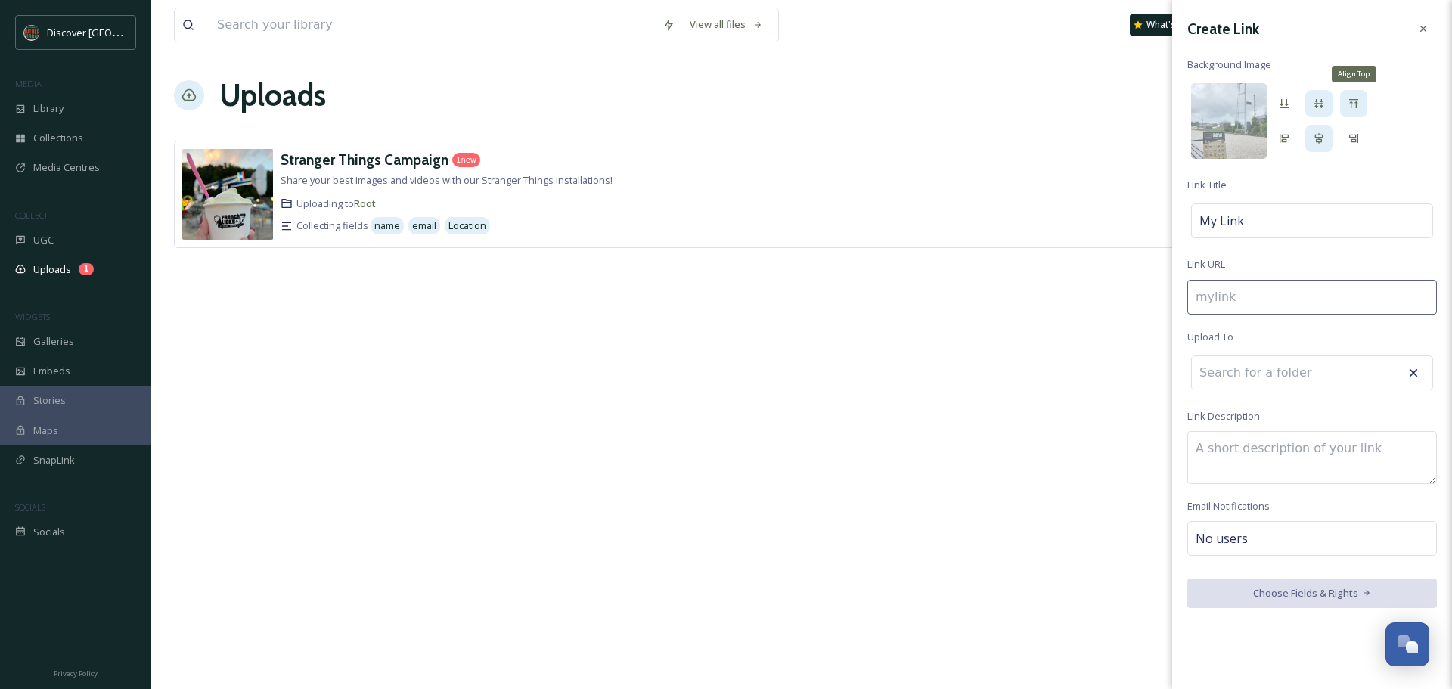
click at [1346, 106] on div "Align Top" at bounding box center [1353, 103] width 27 height 27
click at [1321, 107] on icon at bounding box center [1319, 103] width 9 height 9
click at [1274, 214] on div "My Link" at bounding box center [1312, 220] width 242 height 35
type input "o"
type input "O"
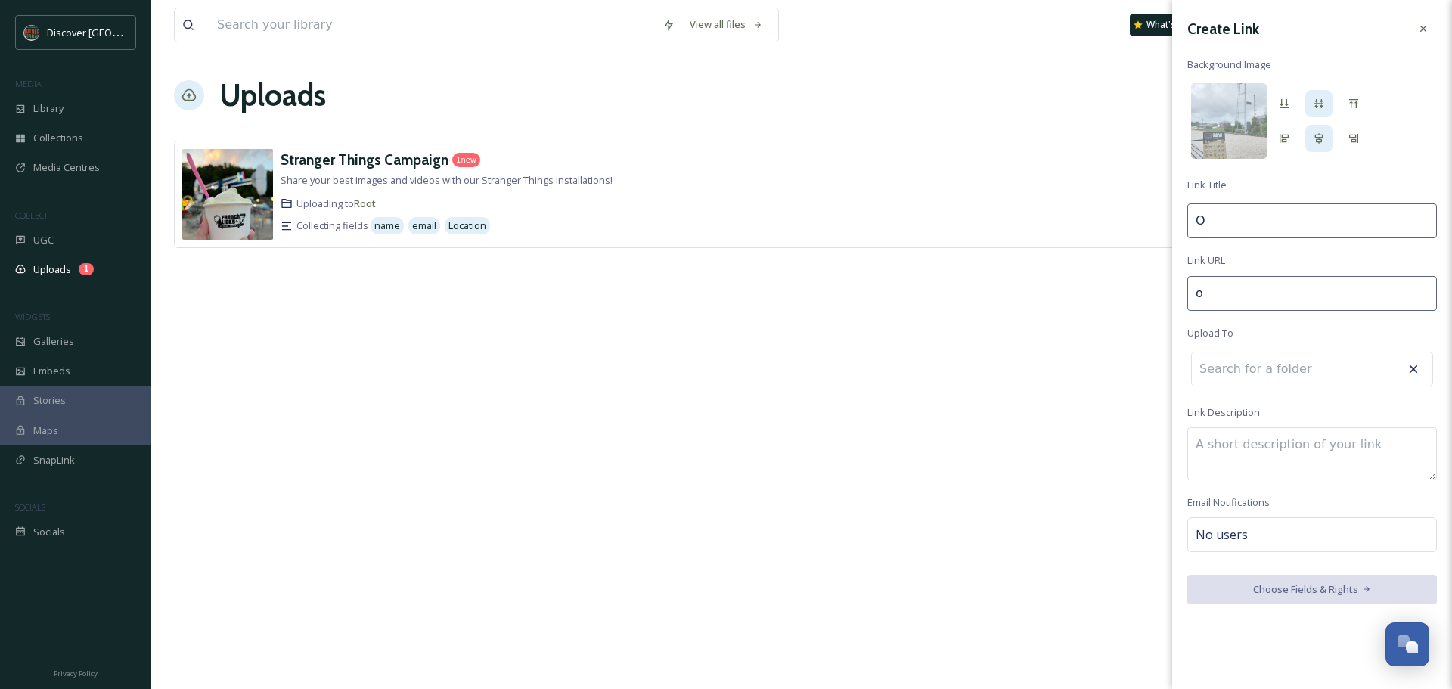
type input "on"
type input "On"
type input "on-"
type input "On-"
type input "on-t"
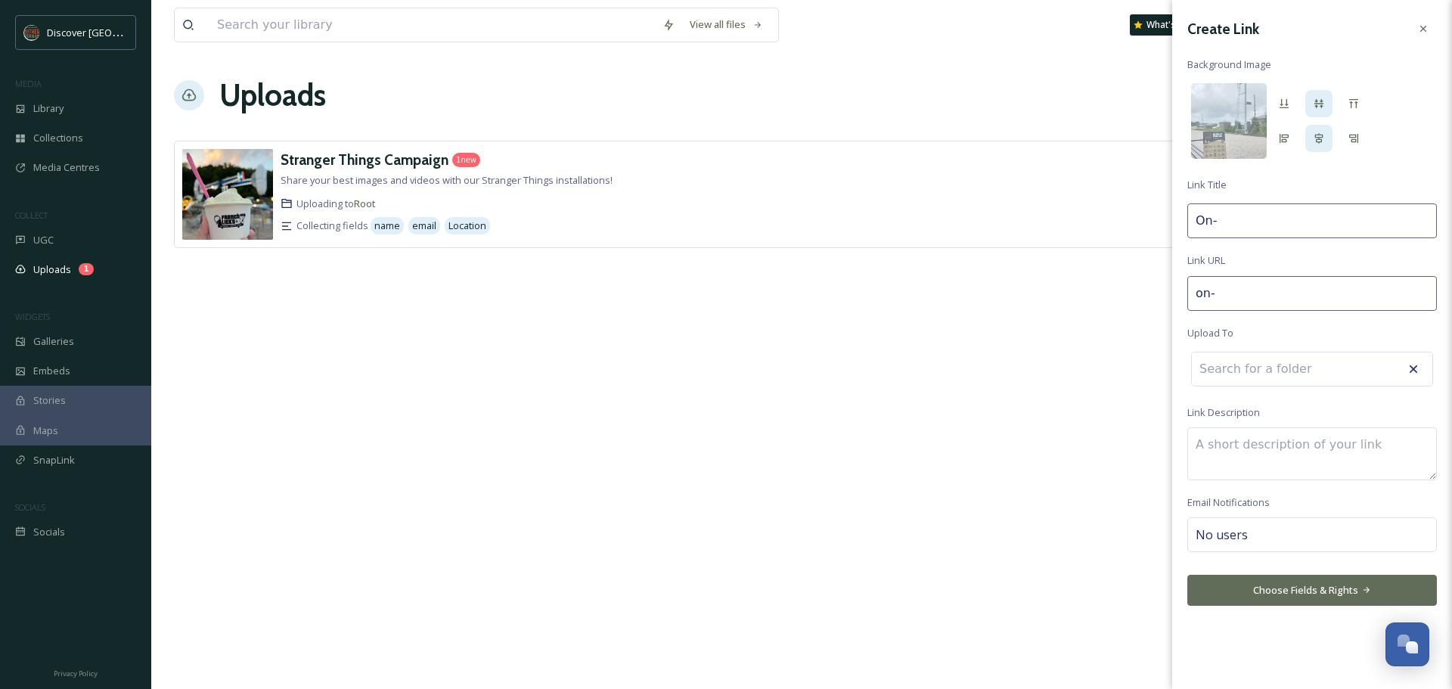
type input "On-T"
type input "on-th"
type input "On-Th"
type input "on-t"
type input "On-T"
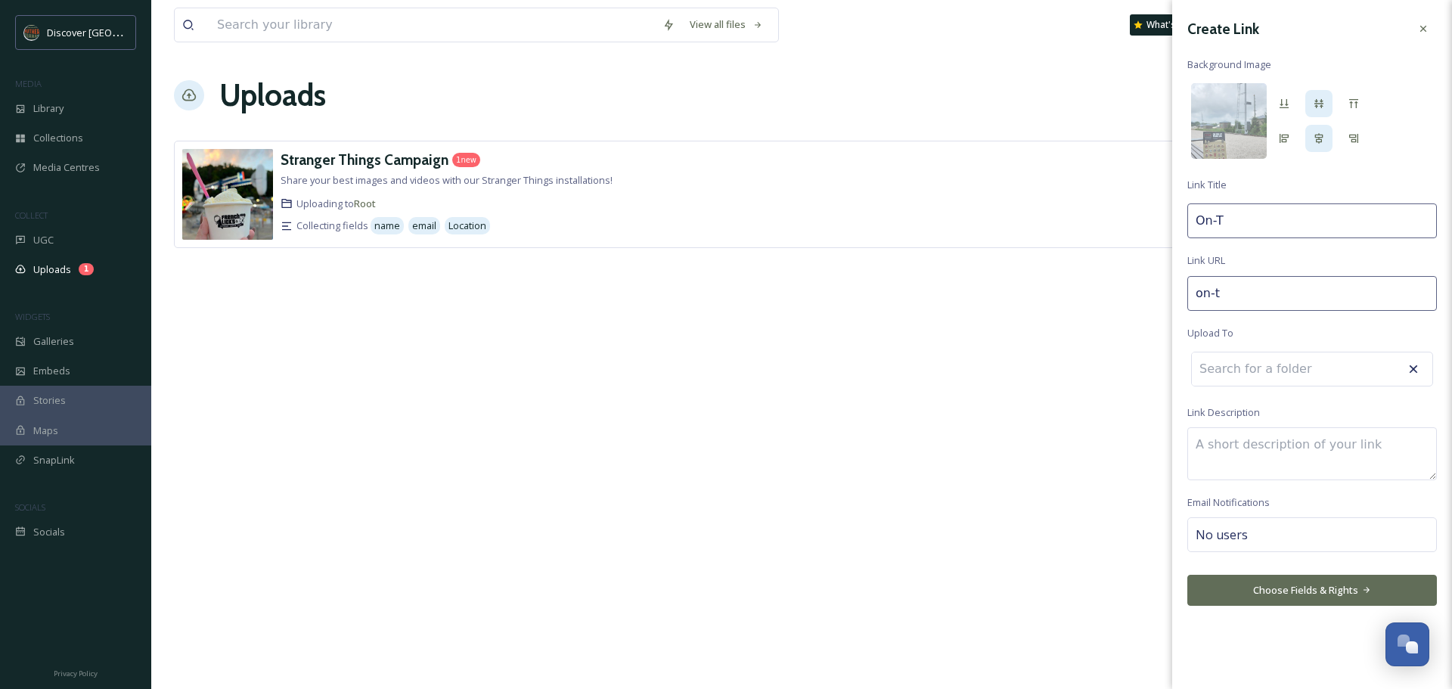
type input "on-"
type input "On-"
type input "on-t"
type input "On-t"
type input "on-th"
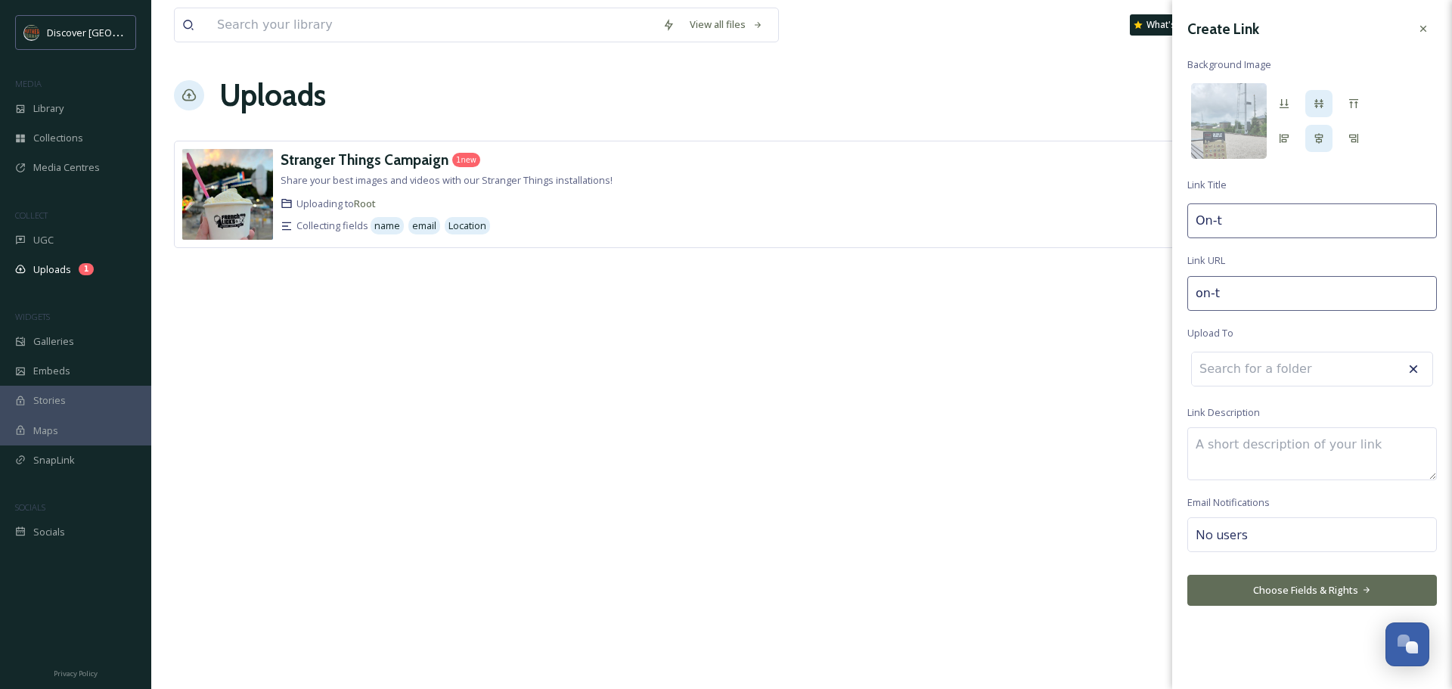
type input "On-th"
type input "on-the"
type input "On-the"
type input "on-the-"
type input "On-the-"
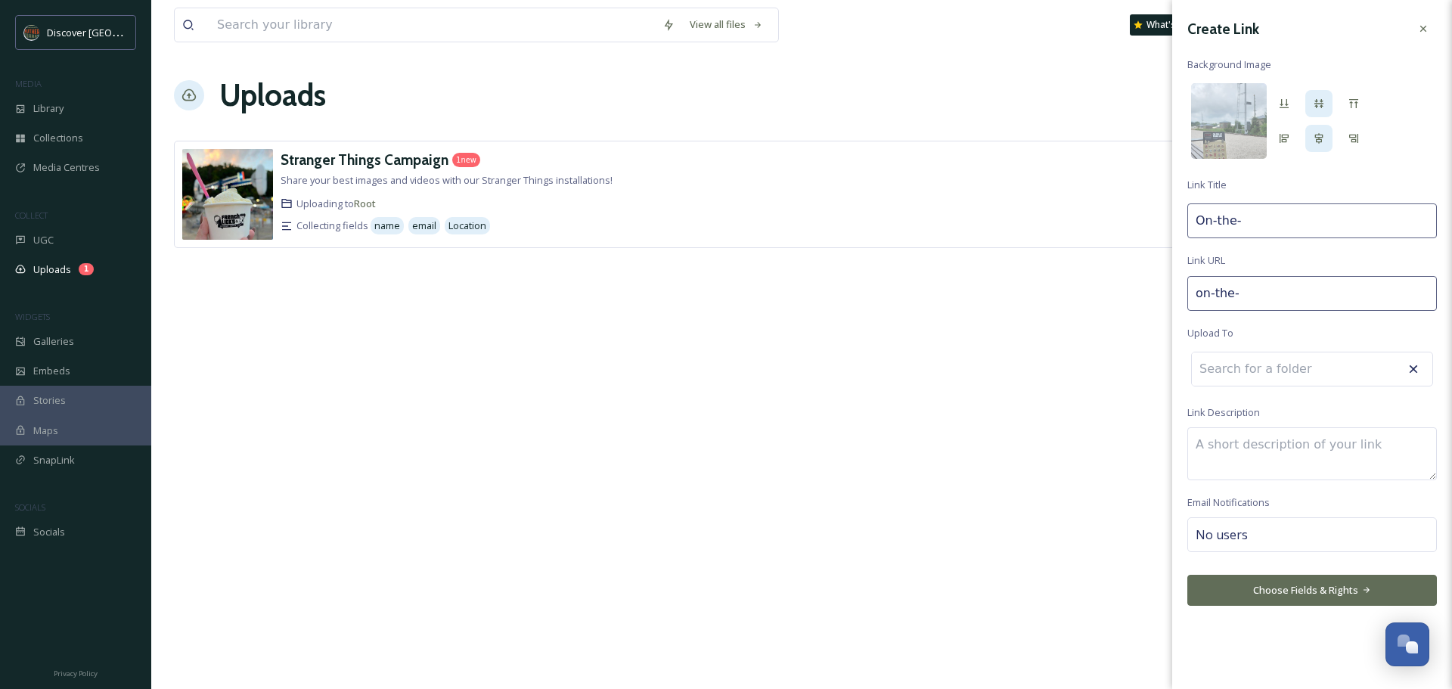
type input "on-the-g"
type input "On-the-G"
type input "on-the-go"
type input "On-the-Go"
type input "on-the-go-"
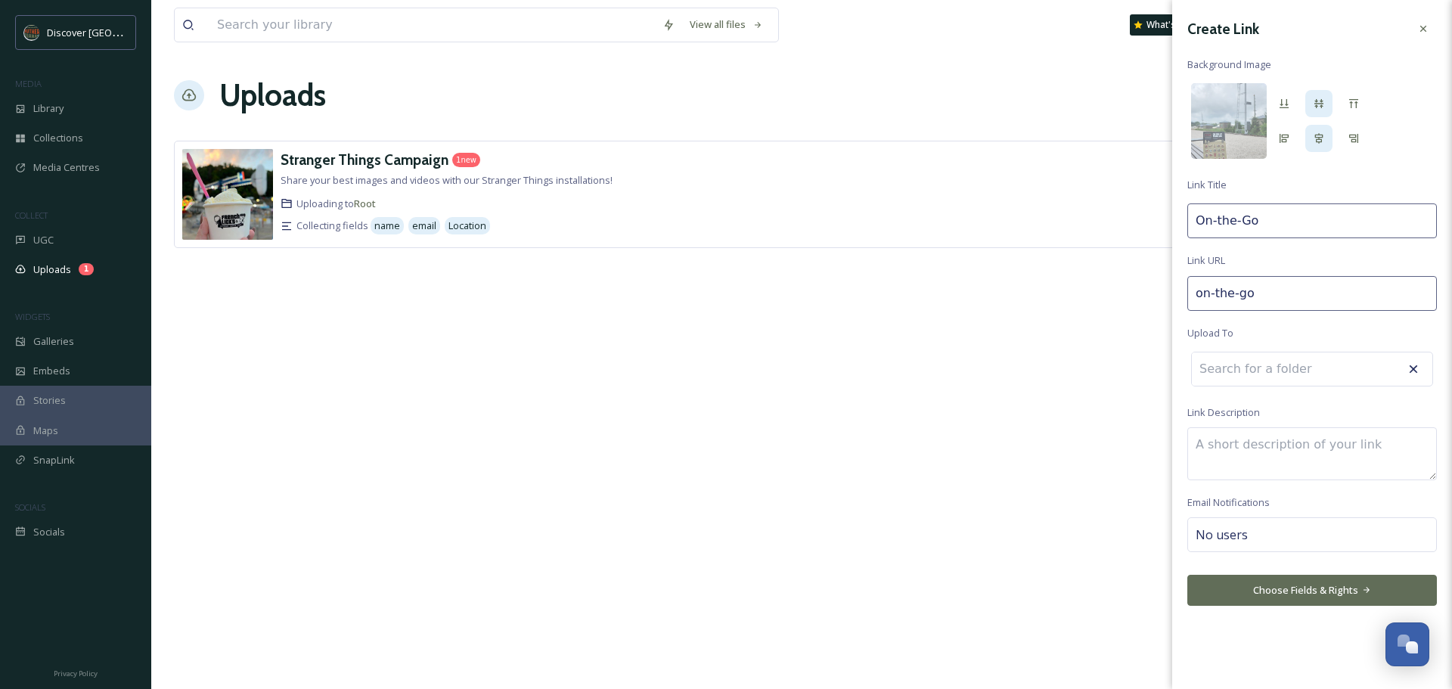
type input "On-the-Go"
type input "on-the-go-t"
type input "On-the-Go T"
type input "on-the-go-tr"
type input "On-the-Go Tr"
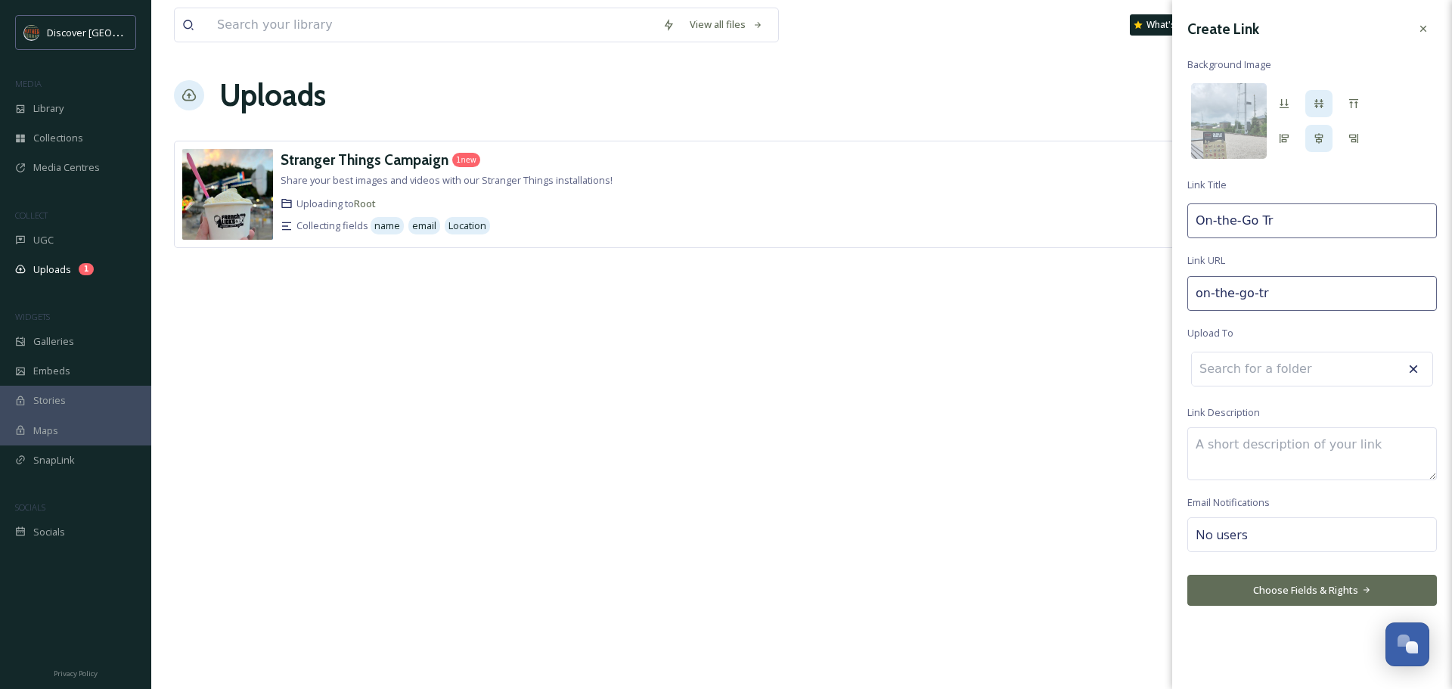
type input "on-the-go-tra"
type input "On-the-Go Tra"
type input "on-the-go-trae"
type input "On-the-Go Trae"
type input "on-the-go-tra"
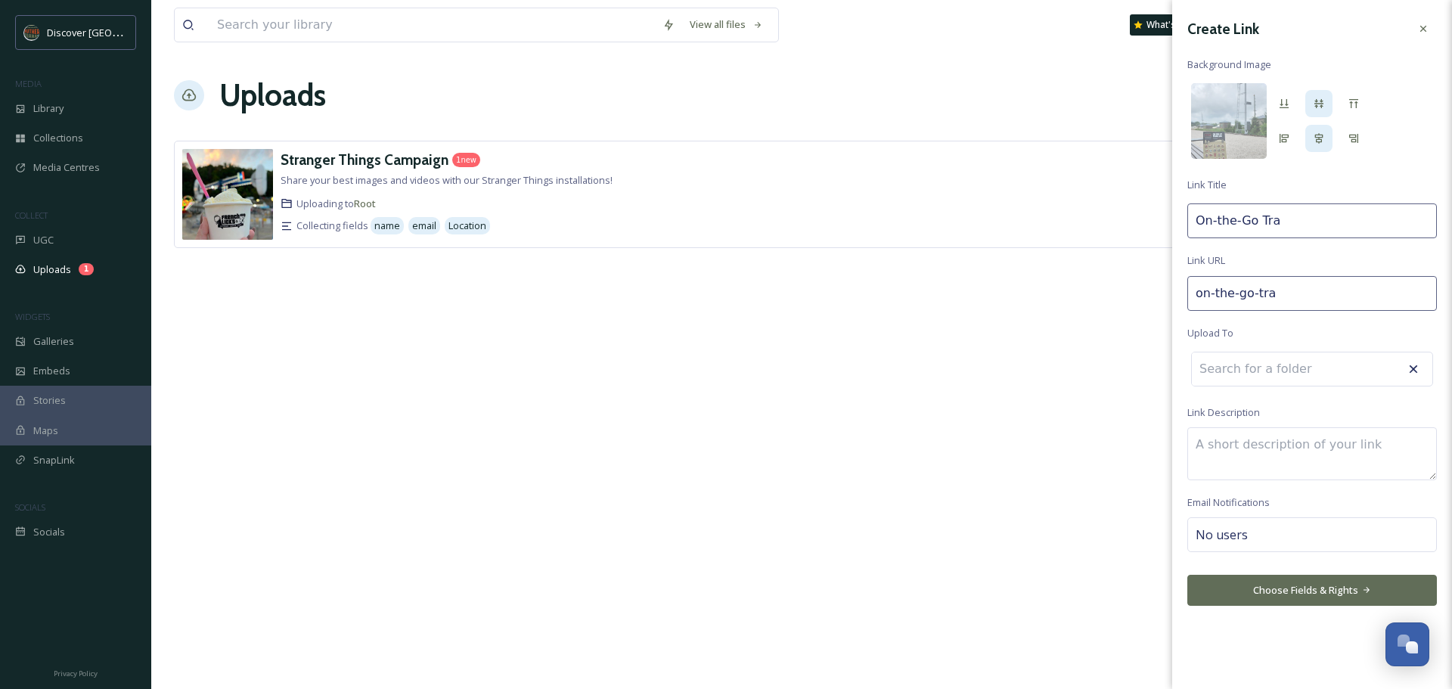
type input "On-the-Go Trav"
type input "on-the-go-trave"
type input "On-the-Go Trave"
type input "on-the-go-travel"
type input "On-the-Go Travel"
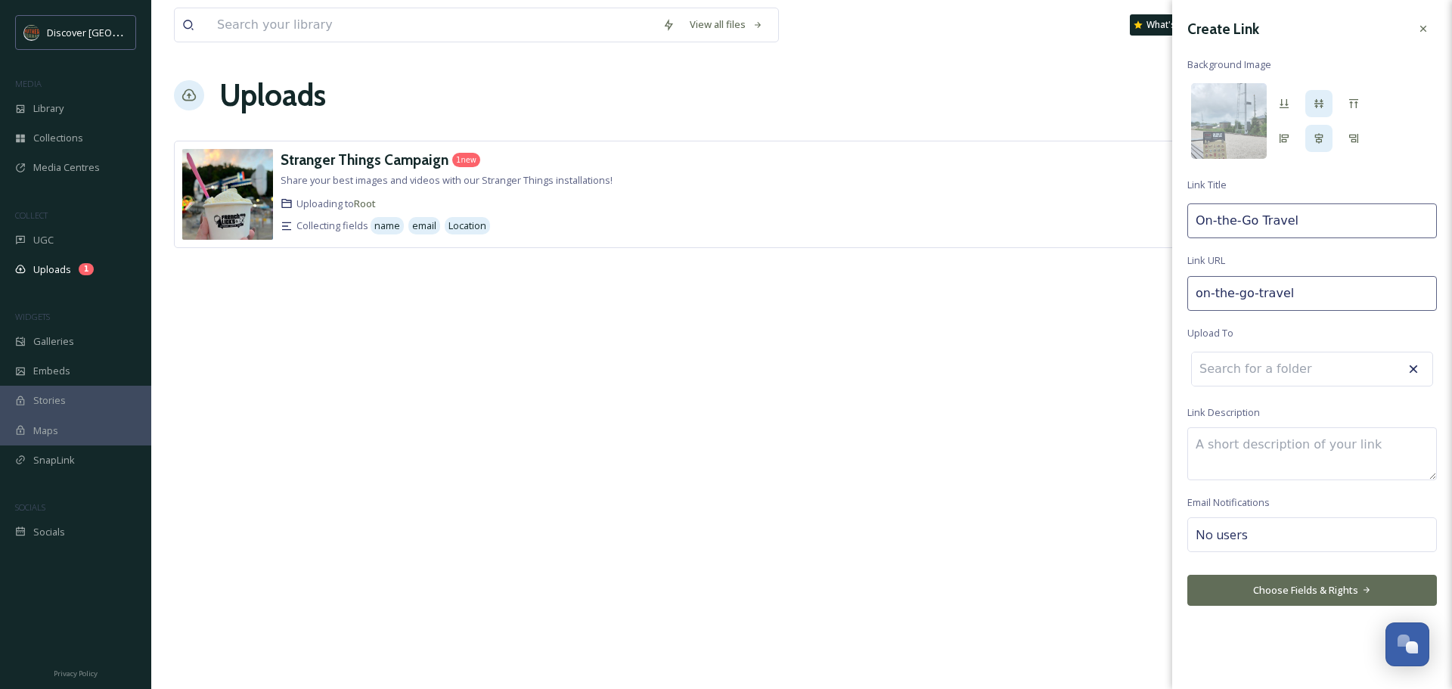
type input "on-the-go-travel-"
type input "On-the-Go Travel"
type input "on-the-go-travel-b"
type input "On-the-Go Travel B"
type input "on-the-go-travel-bi"
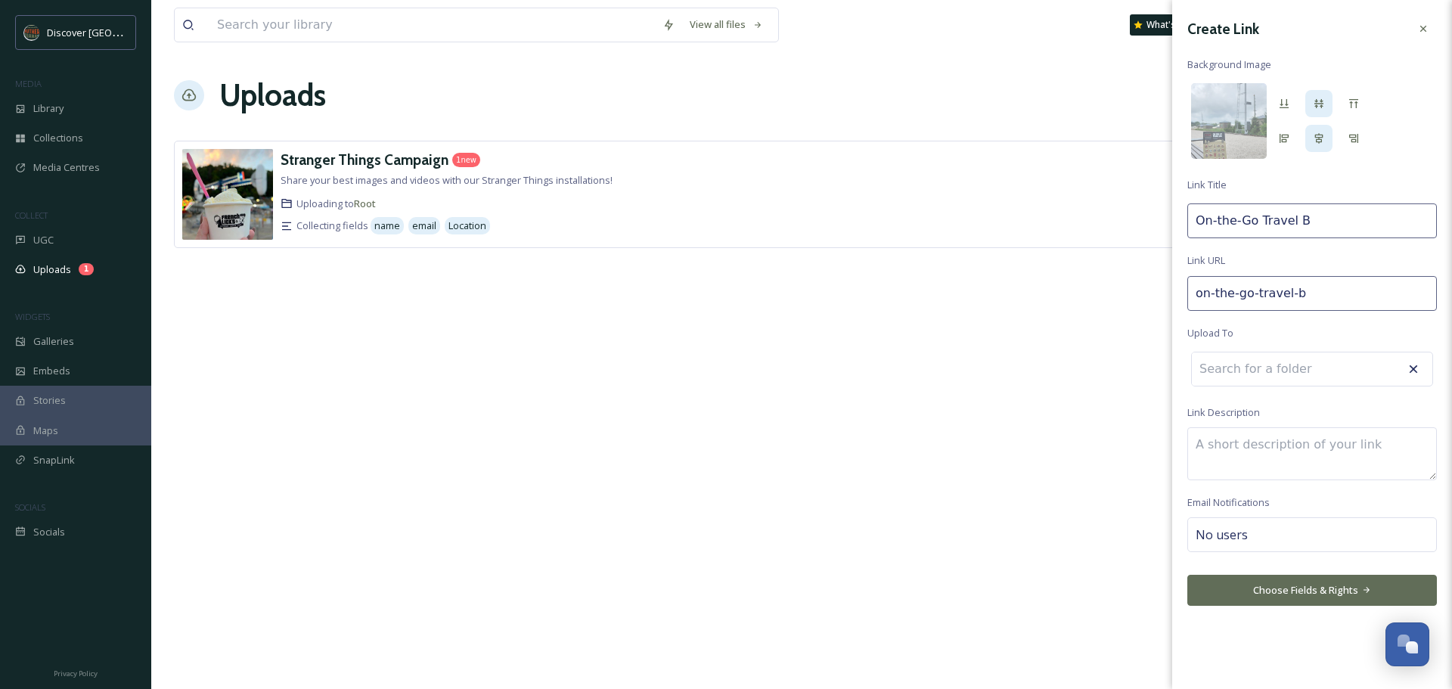
type input "On-the-Go Travel Bi"
type input "on-the-go-travel-bin"
type input "On-the-Go Travel Bin"
type input "on-the-go-travel-bing"
type input "On-the-Go Travel Bing"
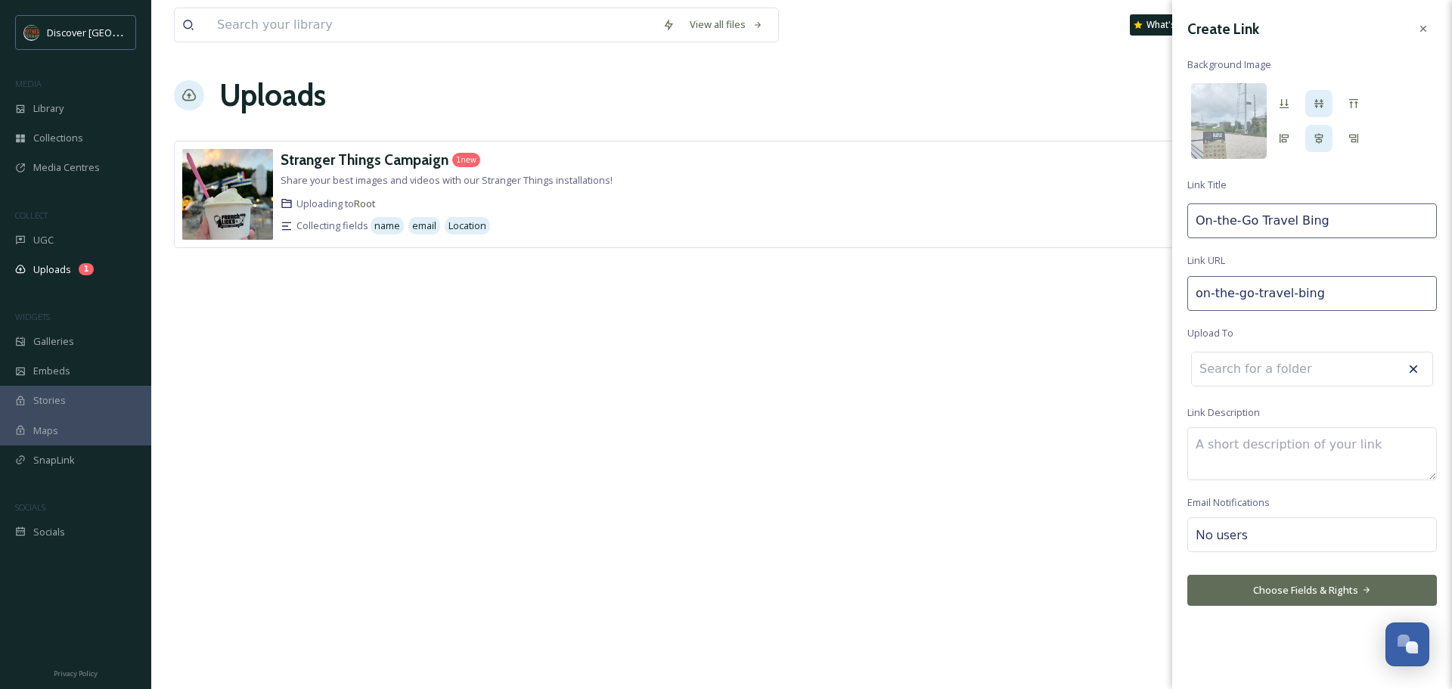
type input "on-the-go-travel-bingt"
type input "On-the-Go Travel Bingt"
type input "on-the-go-travel-bingto"
type input "On-the-Go Travel Bingto"
type input "on-the-go-travel-bingt"
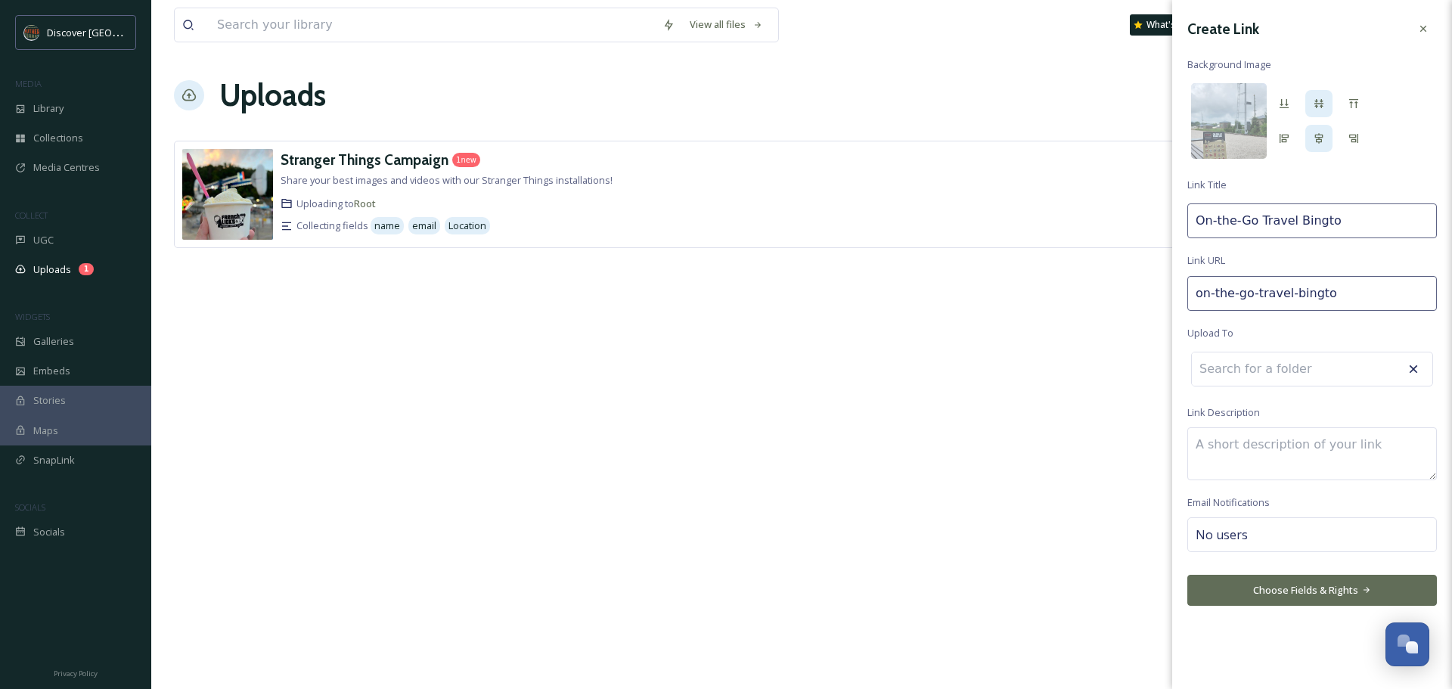
type input "On-the-Go Travel Bingt"
type input "on-the-go-travel-bing"
type input "On-the-Go Travel Bing"
type input "on-the-go-travel-bingo"
type input "On-the-Go Travel Bingo"
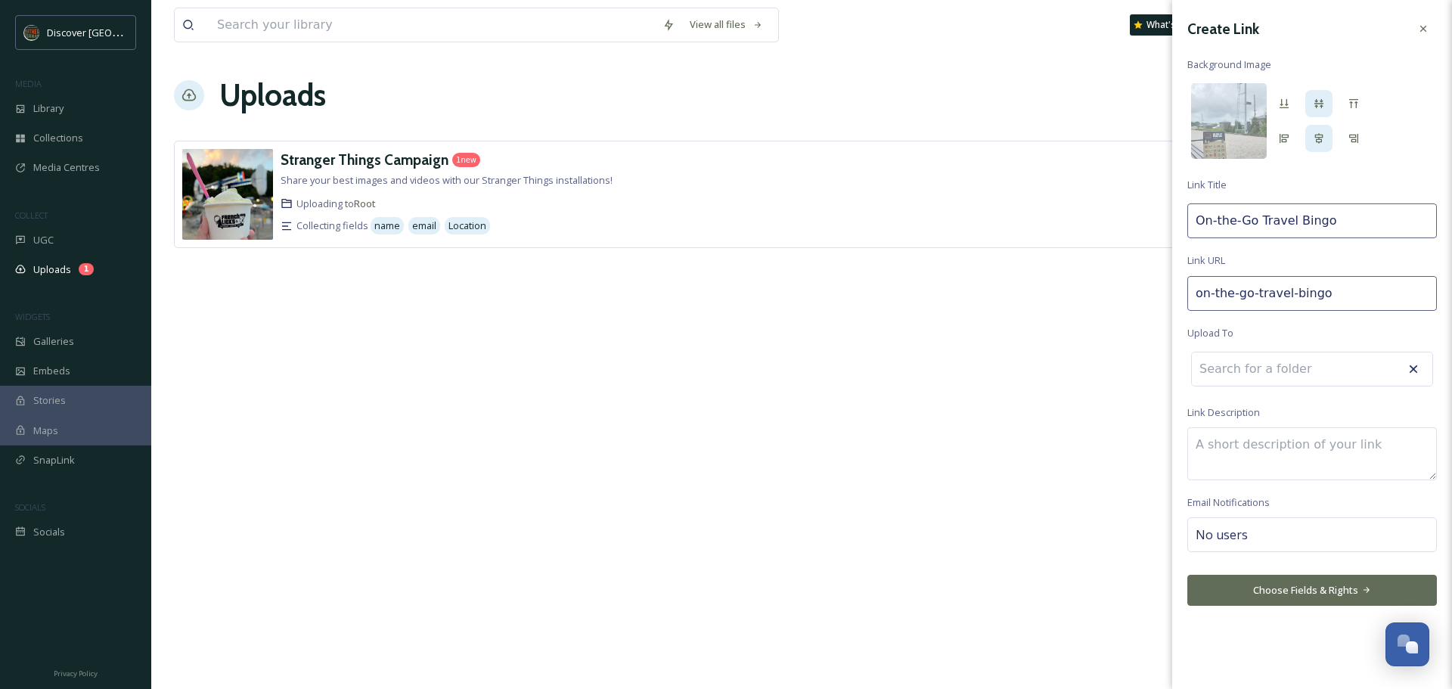
type input "on-the-go-travel-bingo-"
type input "On-the-Go Travel Bingo"
type input "on-the-go-travel-bingo-c"
type input "On-the-Go Travel Bingo C"
type input "on-the-go-travel-[GEOGRAPHIC_DATA]-[GEOGRAPHIC_DATA]"
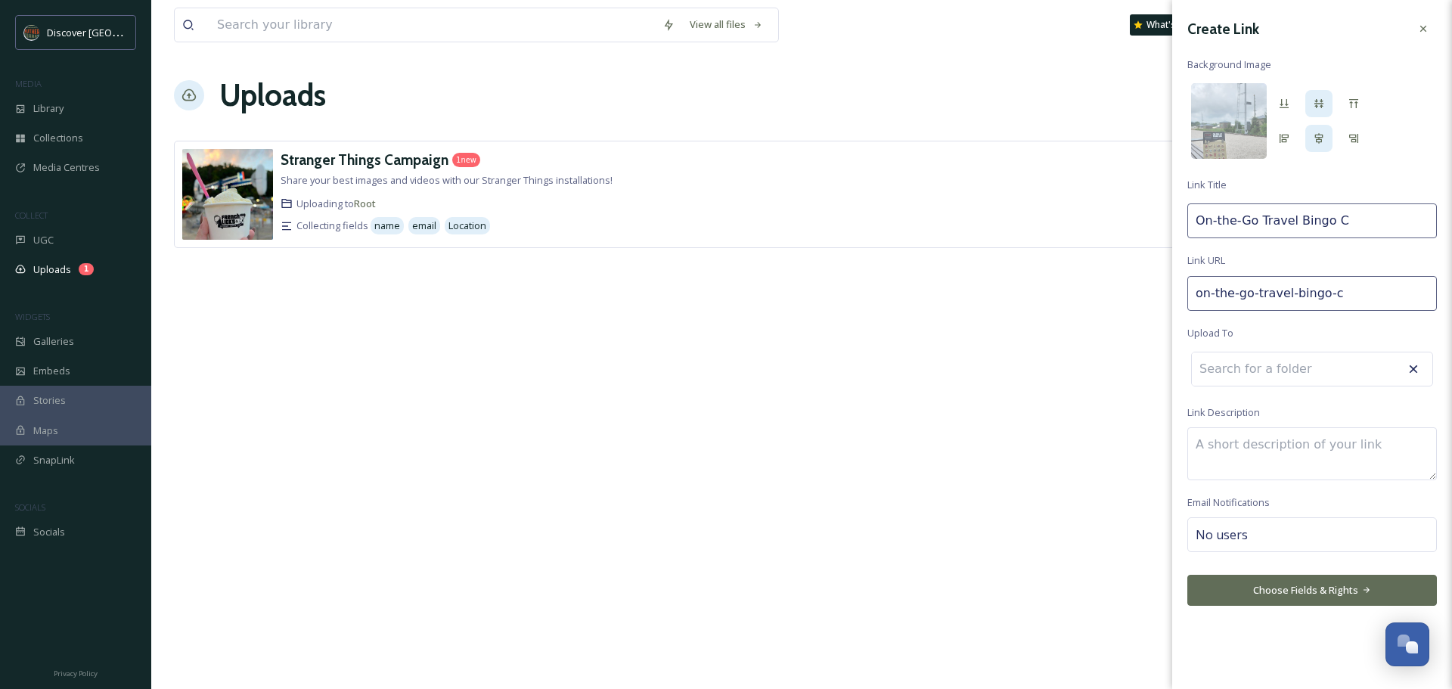
type input "On-the-Go Travel Bingo Ca"
type input "on-the-go-travel-bingo-car"
type input "On-the-Go Travel Bingo Car"
type input "on-the-go-travel-bingo-card"
type input "On-the-Go Travel Bingo Card"
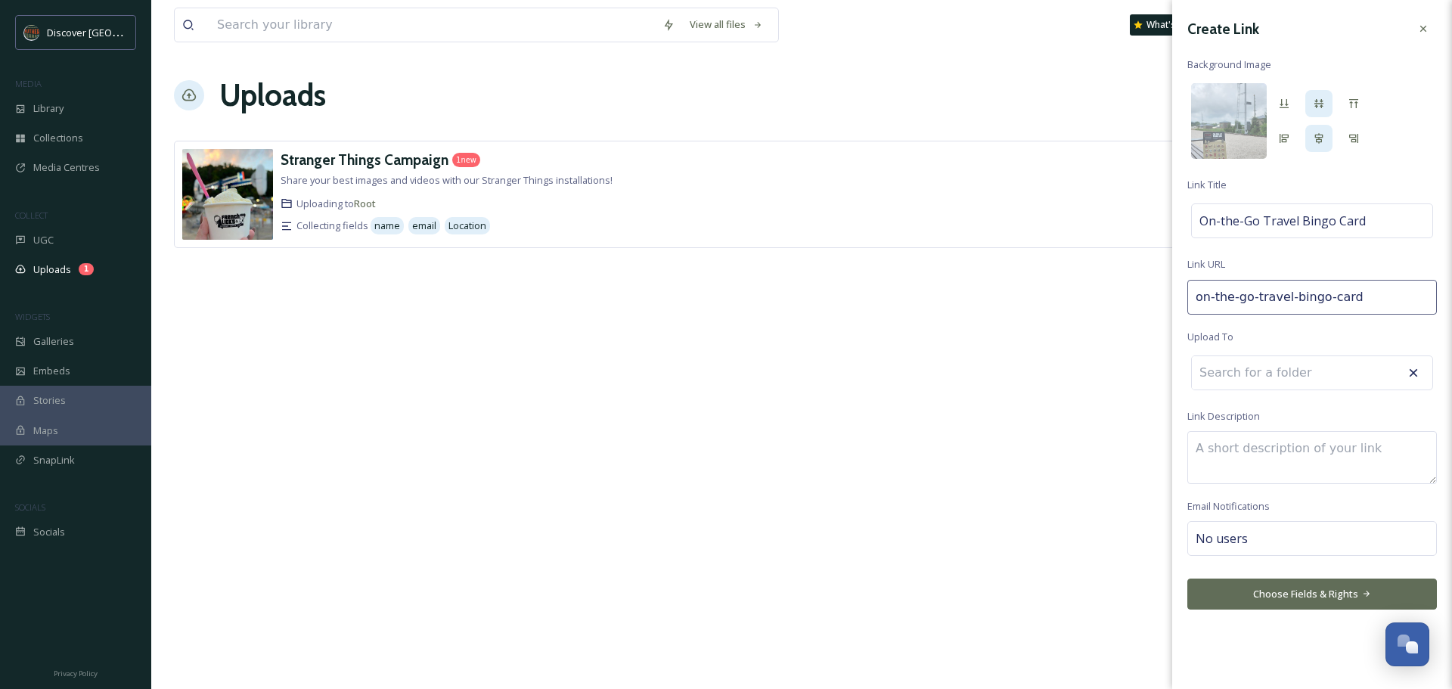
click at [1231, 366] on input at bounding box center [1275, 372] width 166 height 33
click at [1253, 374] on input at bounding box center [1275, 372] width 166 height 33
click at [1243, 449] on textarea at bounding box center [1312, 457] width 250 height 53
type textarea "Discover the various sights, attractions, and experiences of [GEOGRAPHIC_DATA][…"
click at [1258, 538] on div "No users" at bounding box center [1312, 538] width 250 height 35
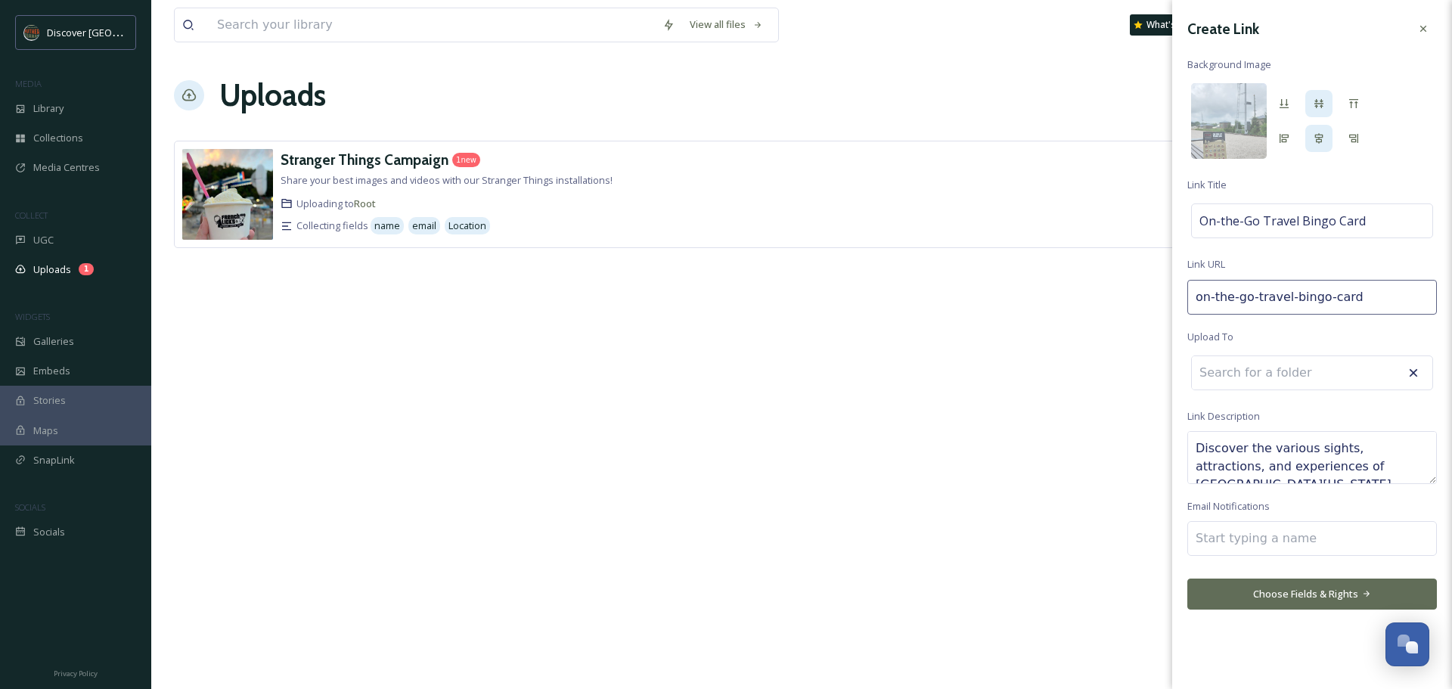
click at [1258, 538] on input at bounding box center [1271, 538] width 151 height 18
type input "Kr"
click at [1231, 573] on span "[PERSON_NAME]" at bounding box center [1234, 574] width 75 height 14
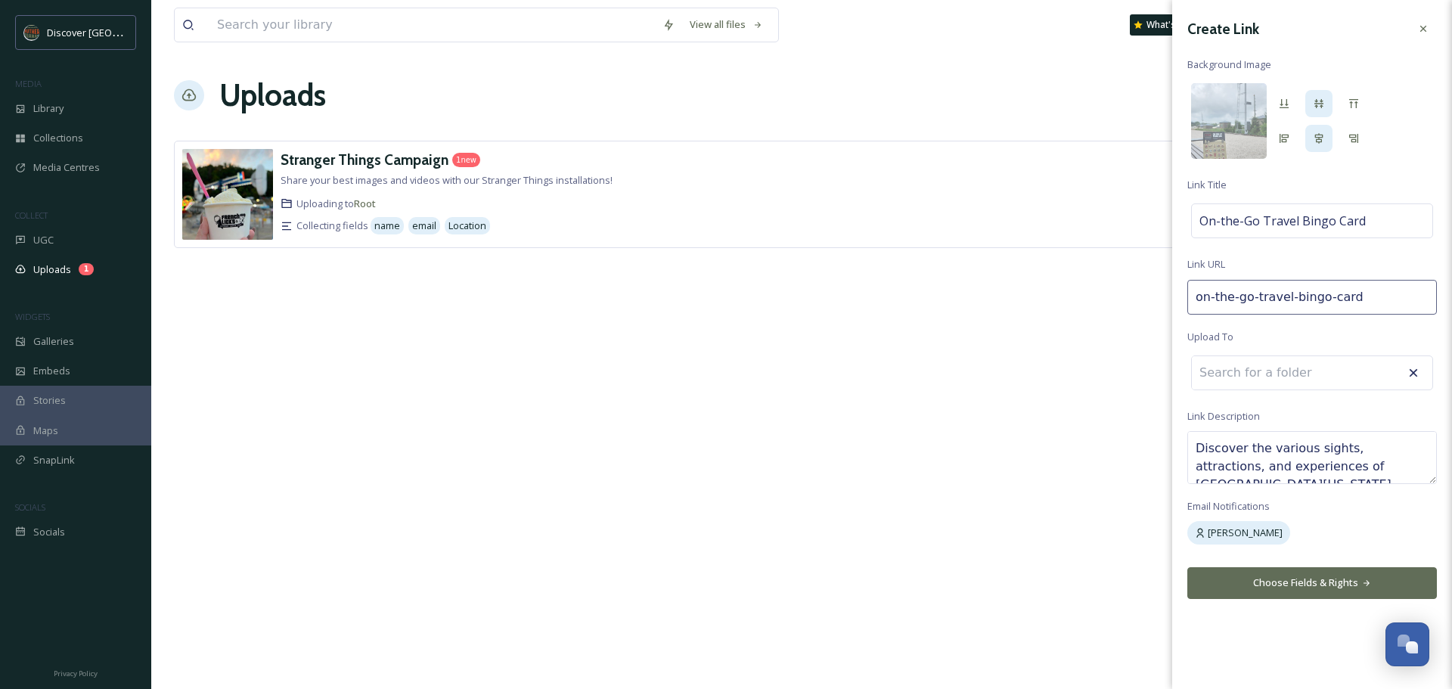
click at [1253, 627] on div "Create Link Background Image [PERSON_NAME] On-the-Go Travel Bingo Card Link URL…" at bounding box center [1312, 344] width 280 height 689
click at [1265, 590] on button "Choose Fields & Rights" at bounding box center [1312, 582] width 250 height 31
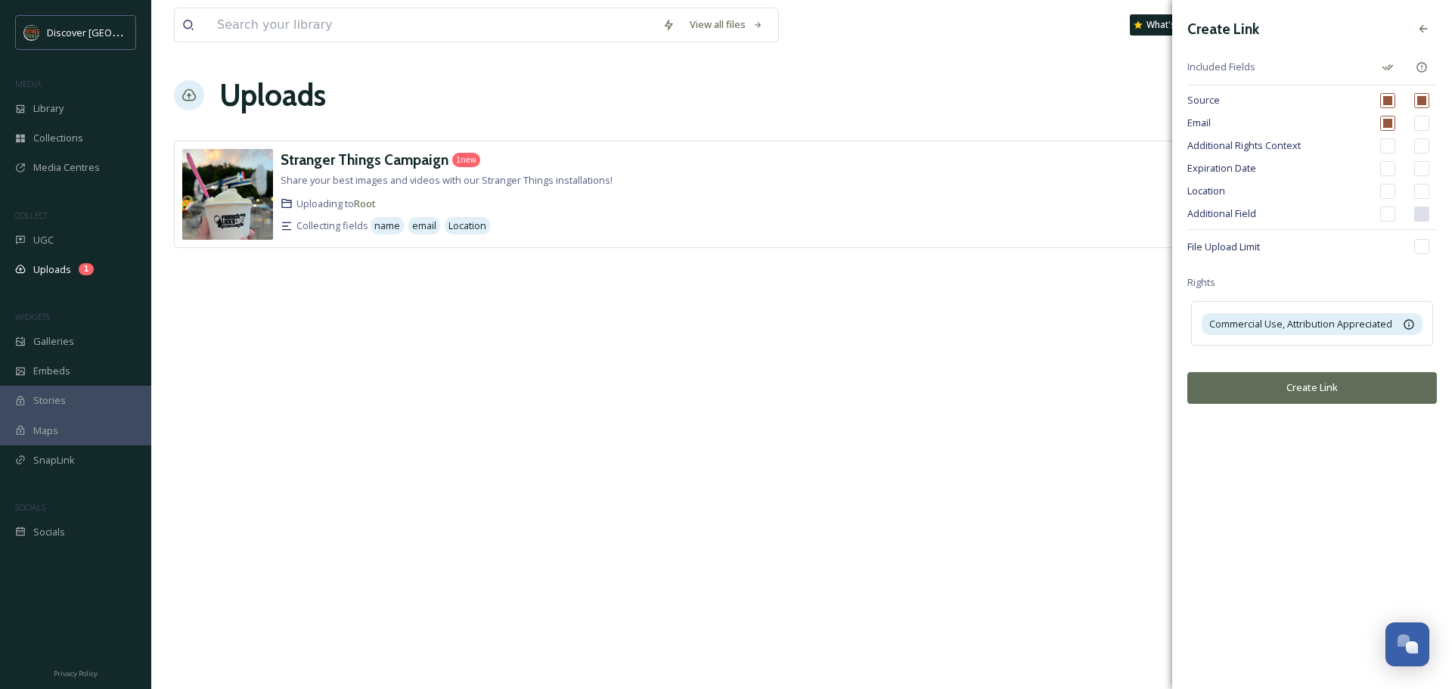
click at [1390, 144] on input "checkbox" at bounding box center [1387, 145] width 15 height 15
checkbox input "true"
click at [1384, 193] on input "checkbox" at bounding box center [1387, 191] width 15 height 15
checkbox input "true"
click at [1336, 391] on button "Create Link" at bounding box center [1312, 387] width 250 height 31
